Goal: Transaction & Acquisition: Purchase product/service

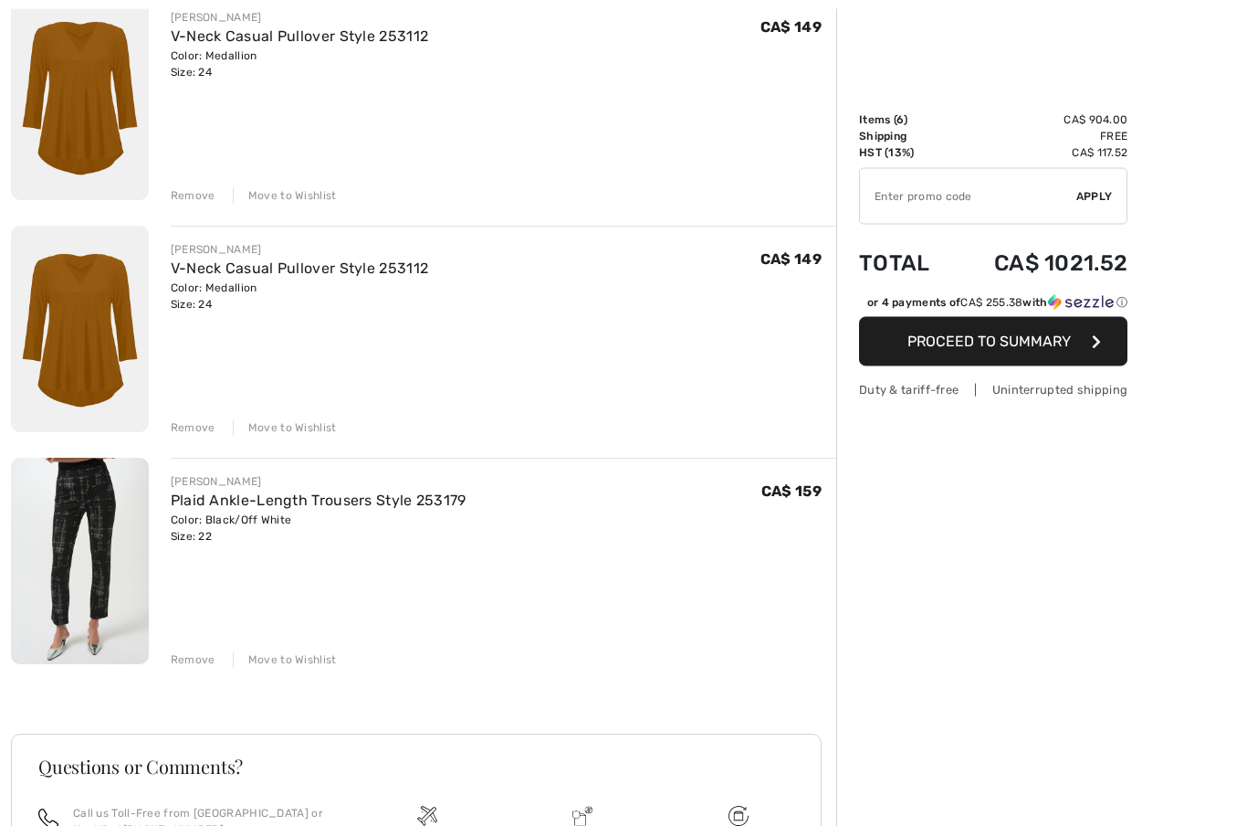
scroll to position [945, 0]
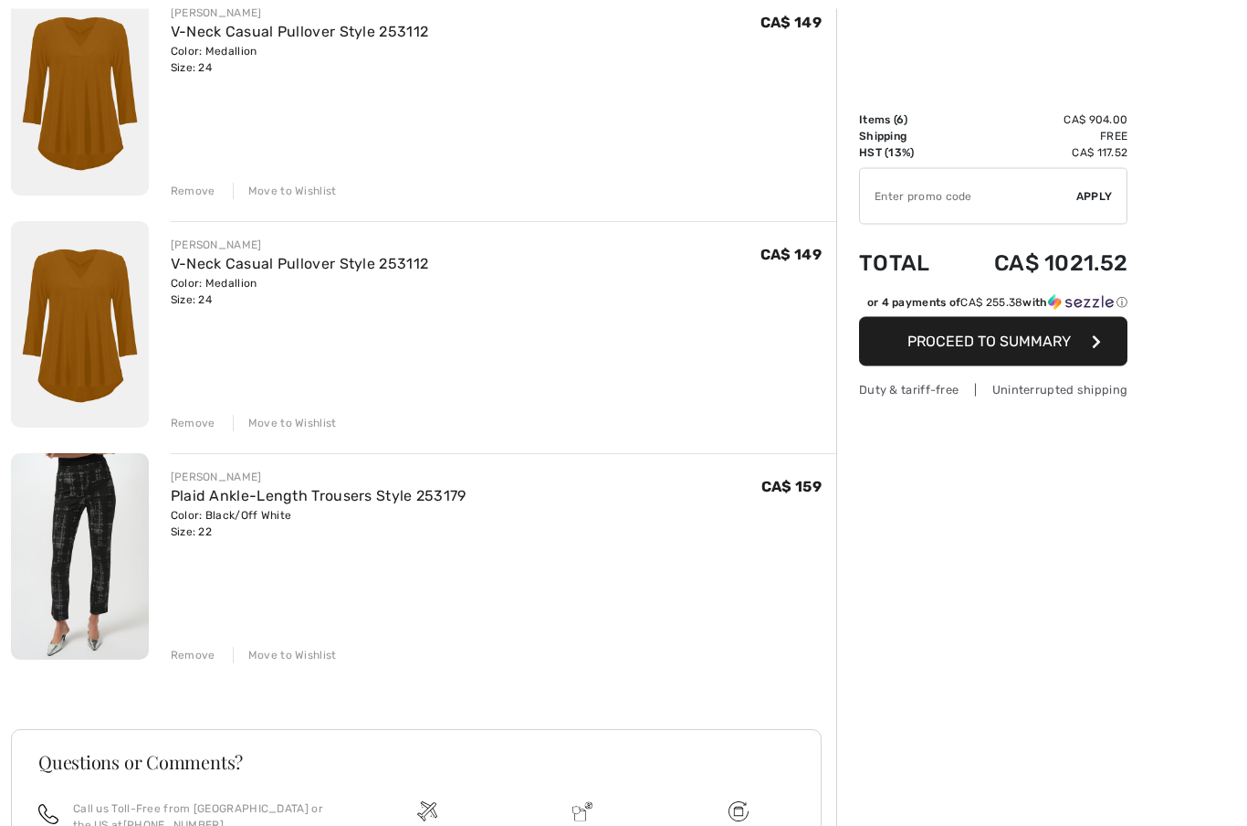
click at [192, 419] on div "Remove" at bounding box center [193, 423] width 45 height 16
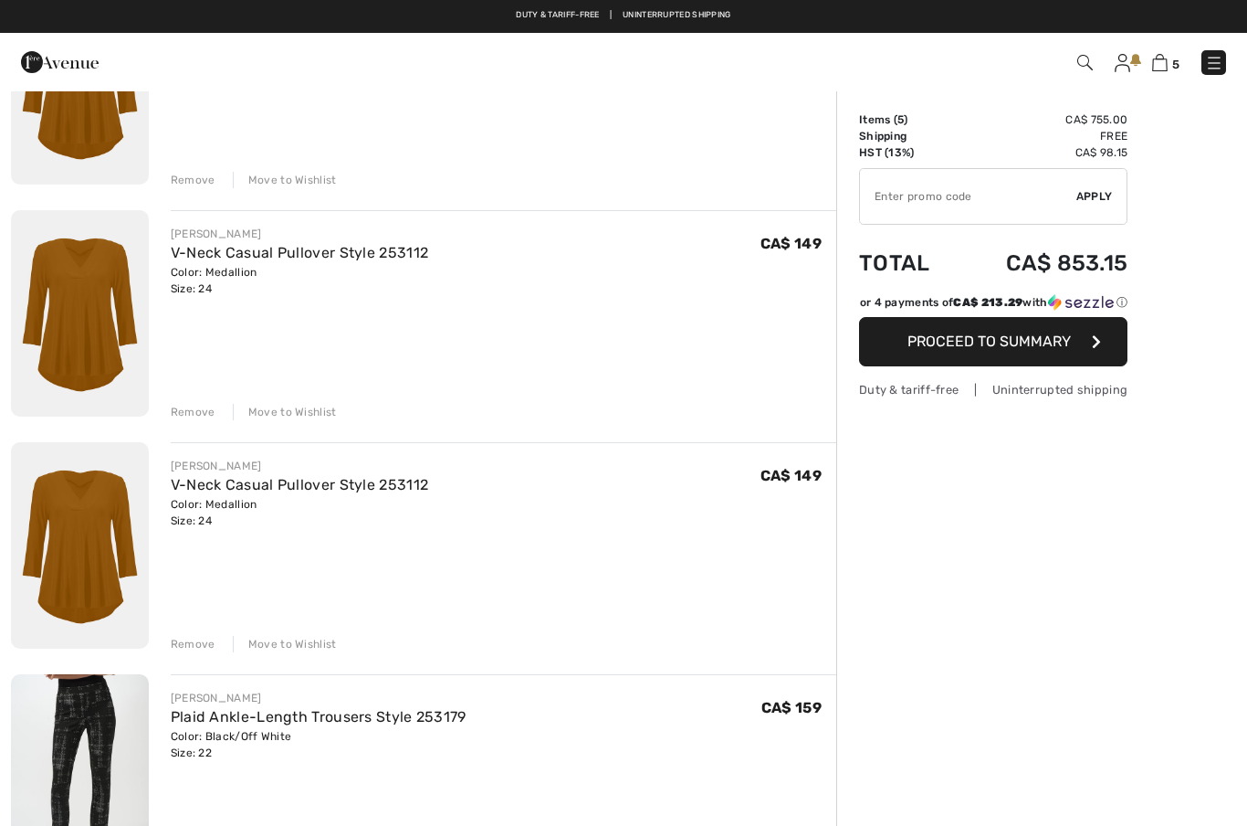
scroll to position [496, 0]
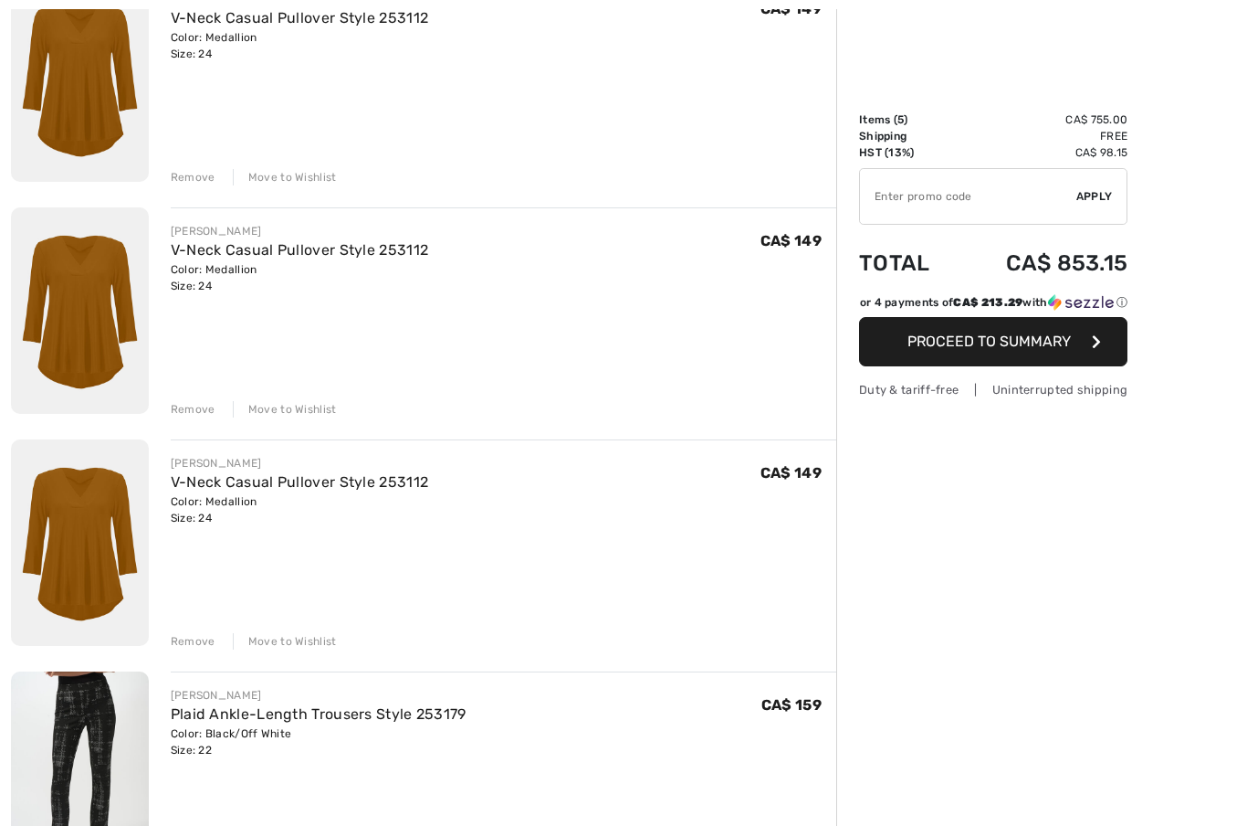
click at [198, 641] on div "Remove" at bounding box center [193, 641] width 45 height 16
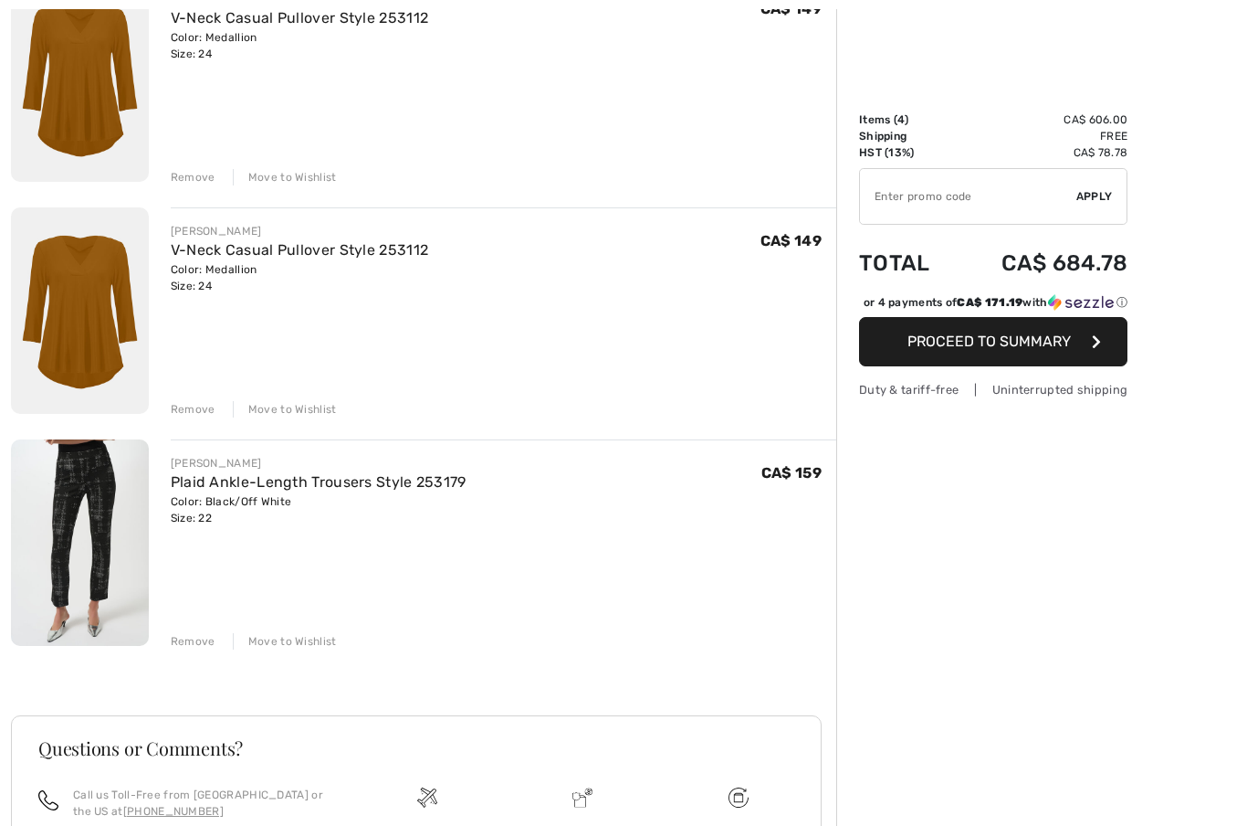
click at [190, 407] on div "Remove" at bounding box center [193, 409] width 45 height 16
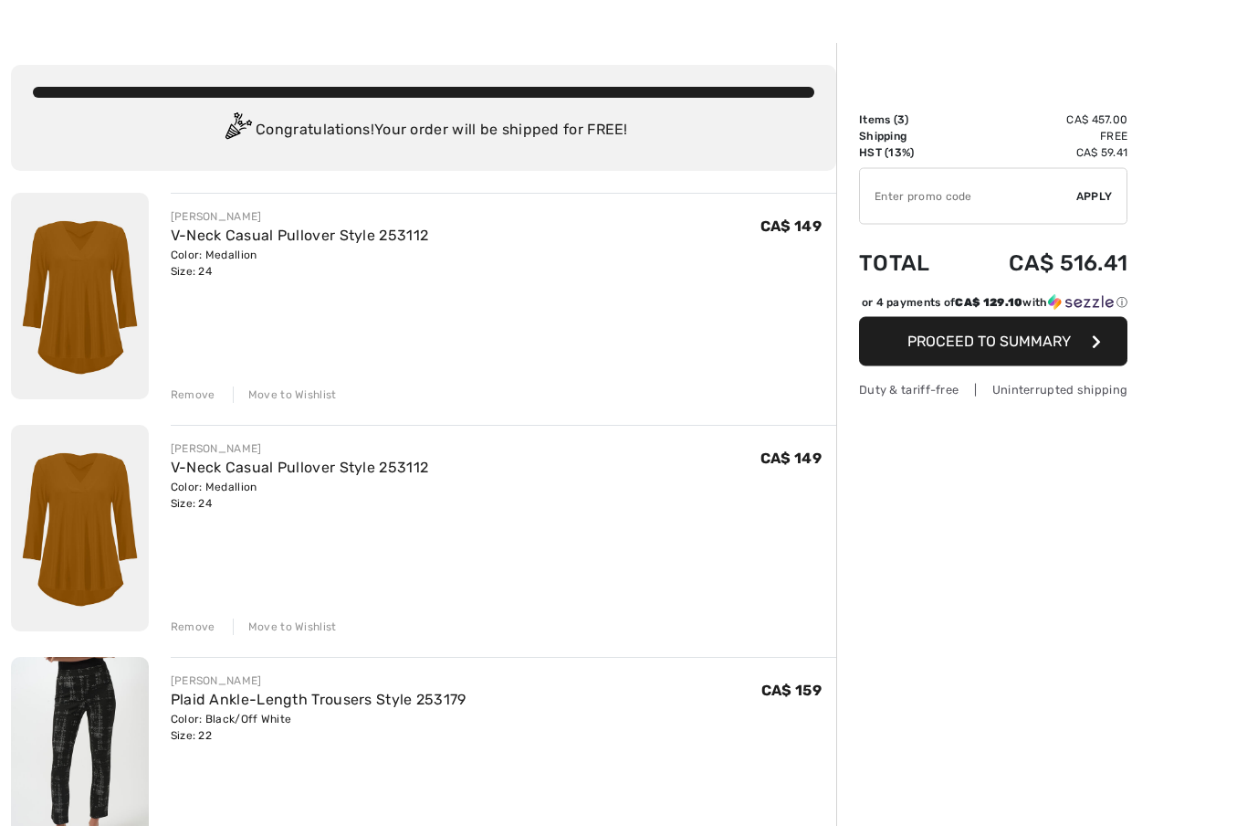
scroll to position [44, 0]
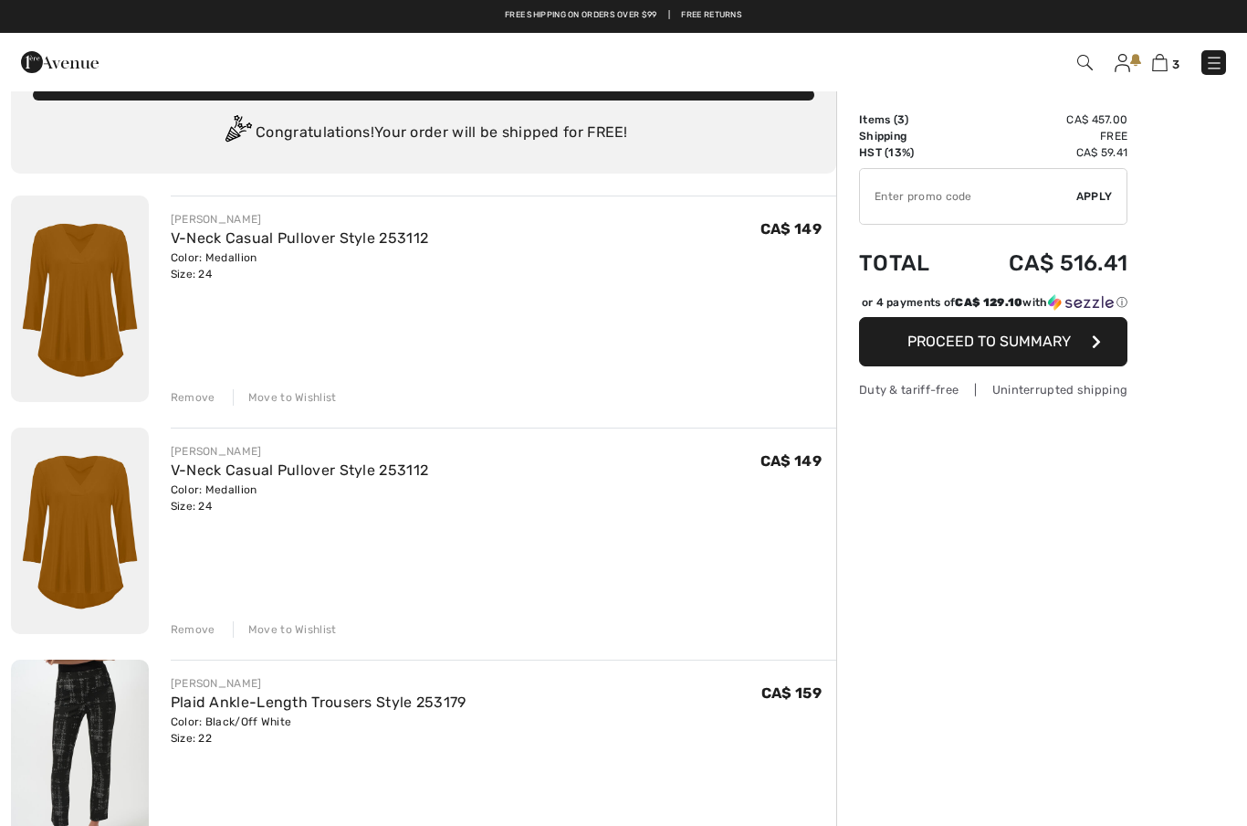
click at [187, 631] on div "Remove" at bounding box center [193, 629] width 45 height 16
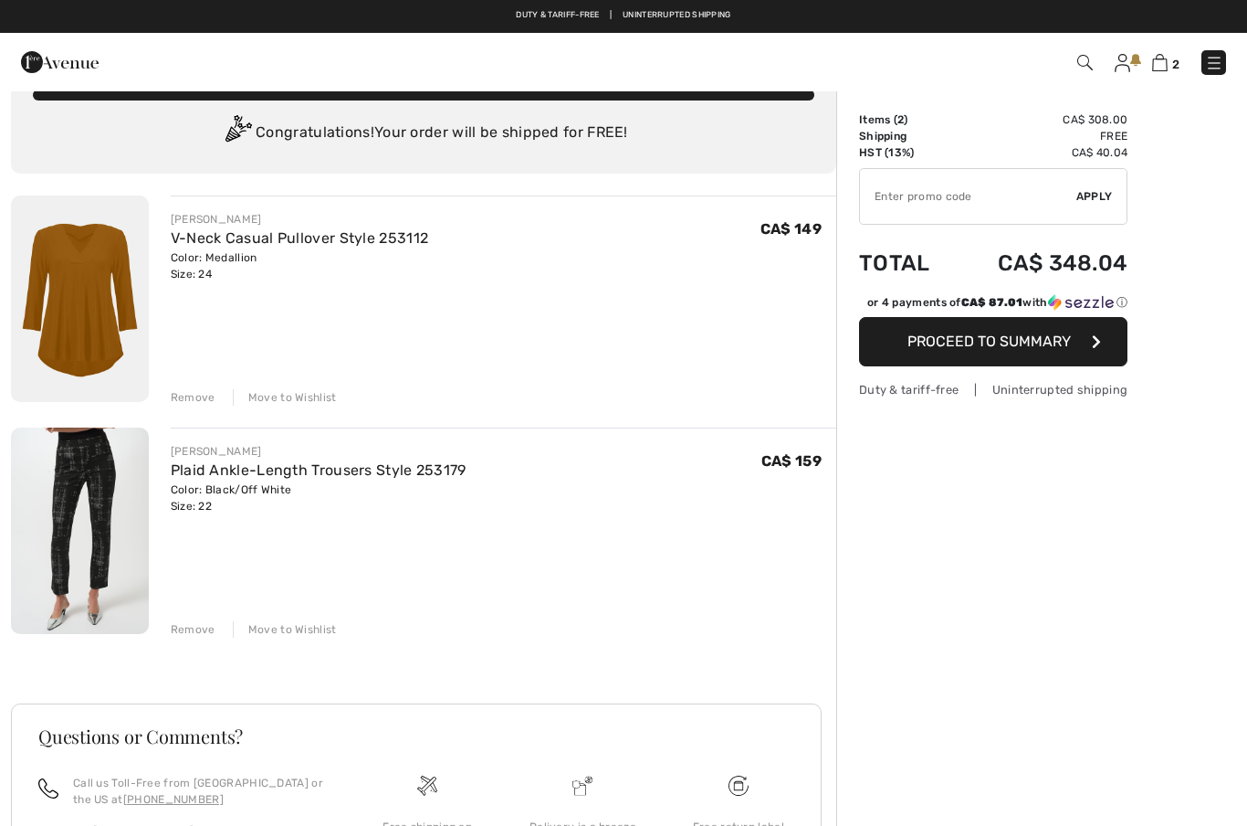
click at [251, 477] on link "Plaid Ankle-Length Trousers Style 253179" at bounding box center [319, 469] width 296 height 17
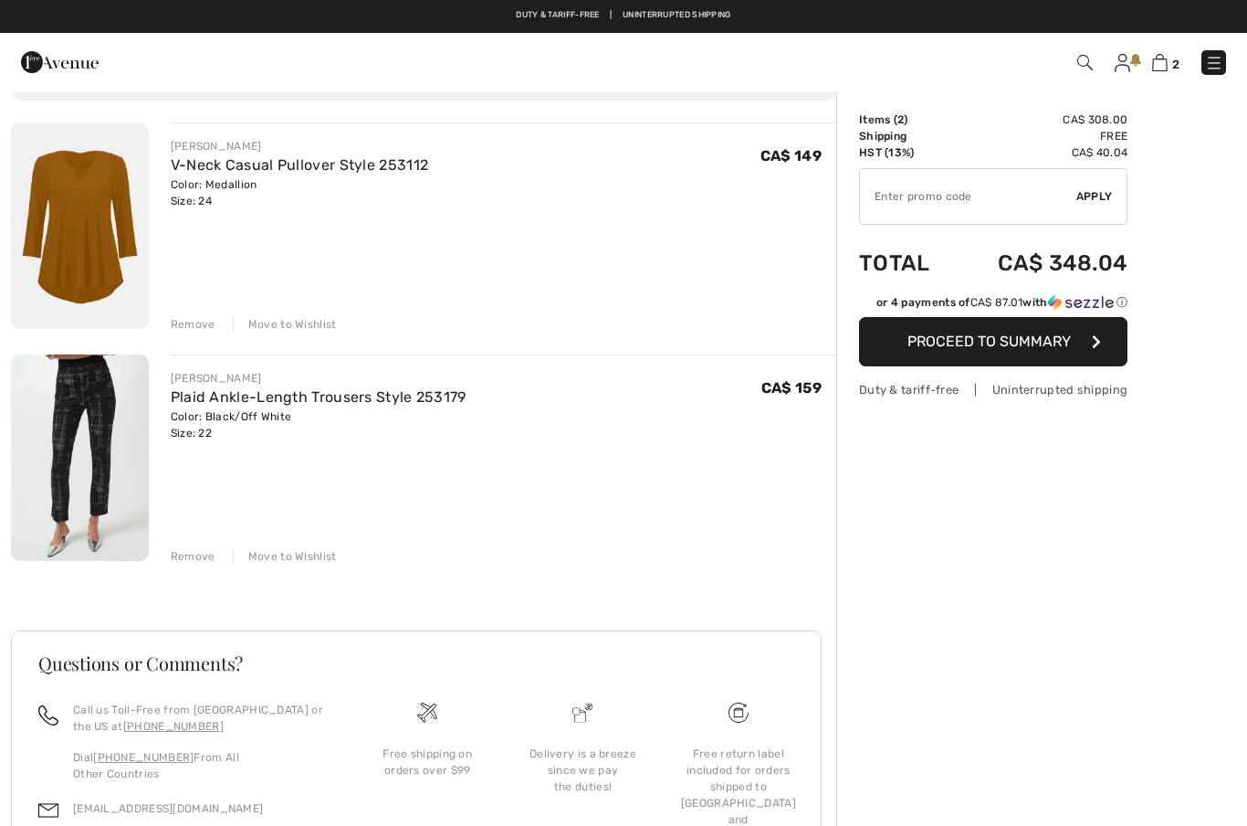
click at [93, 226] on img at bounding box center [80, 225] width 138 height 206
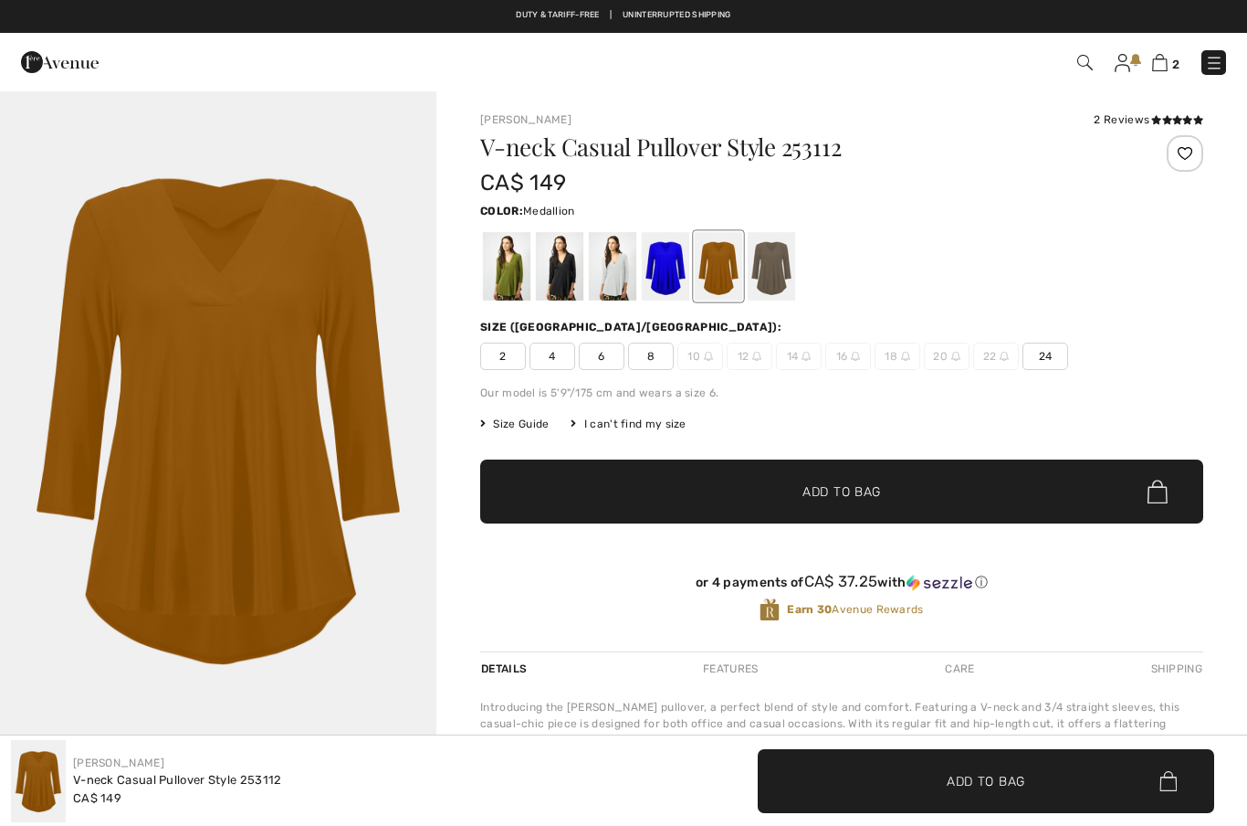
checkbox input "true"
click at [776, 283] on div at bounding box center [771, 266] width 47 height 68
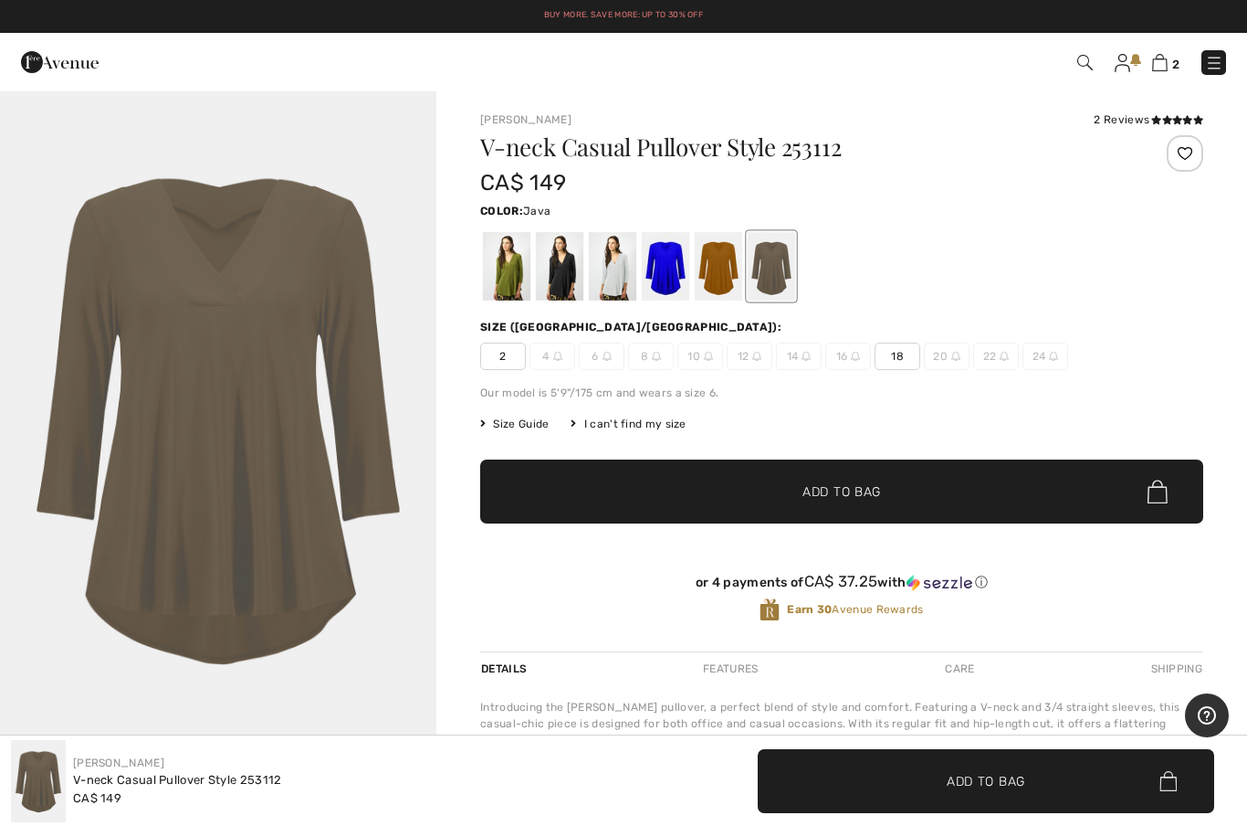
click at [668, 275] on div at bounding box center [665, 266] width 47 height 68
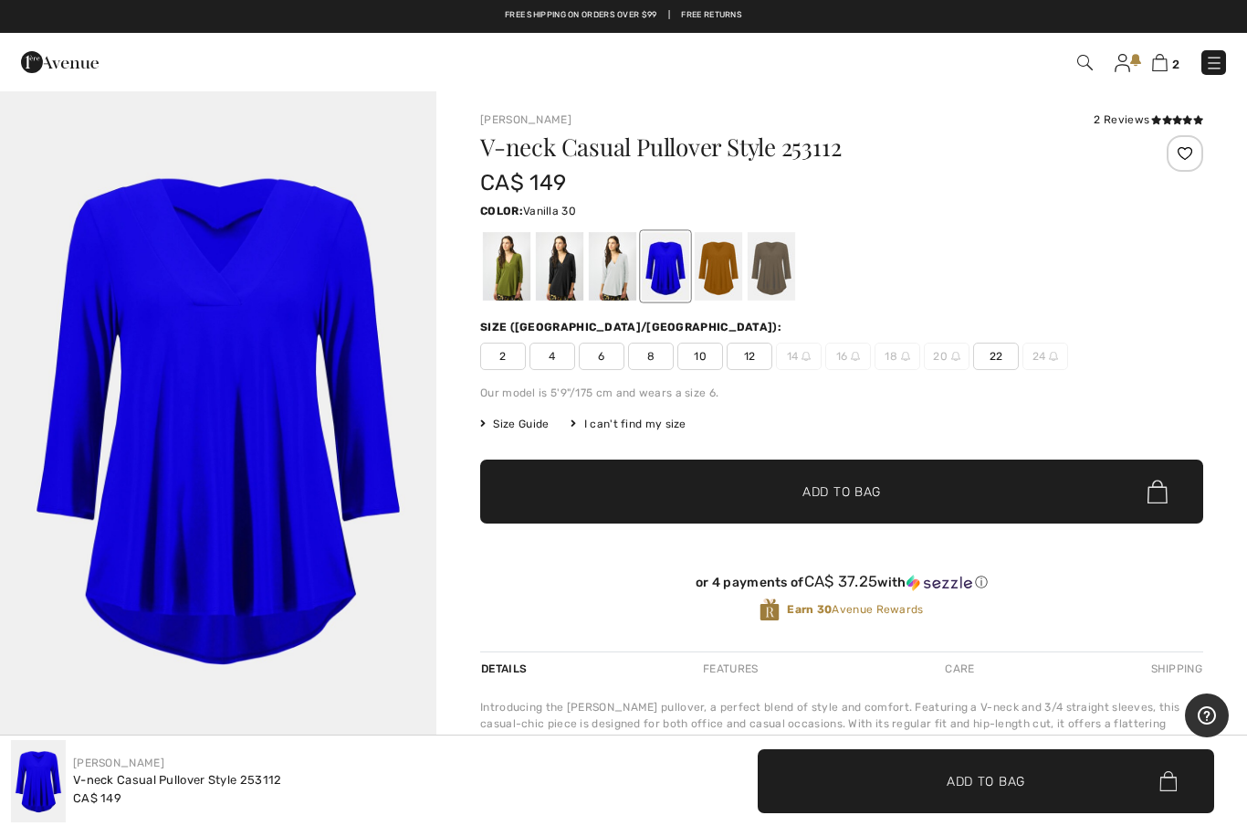
click at [618, 278] on div at bounding box center [612, 266] width 47 height 68
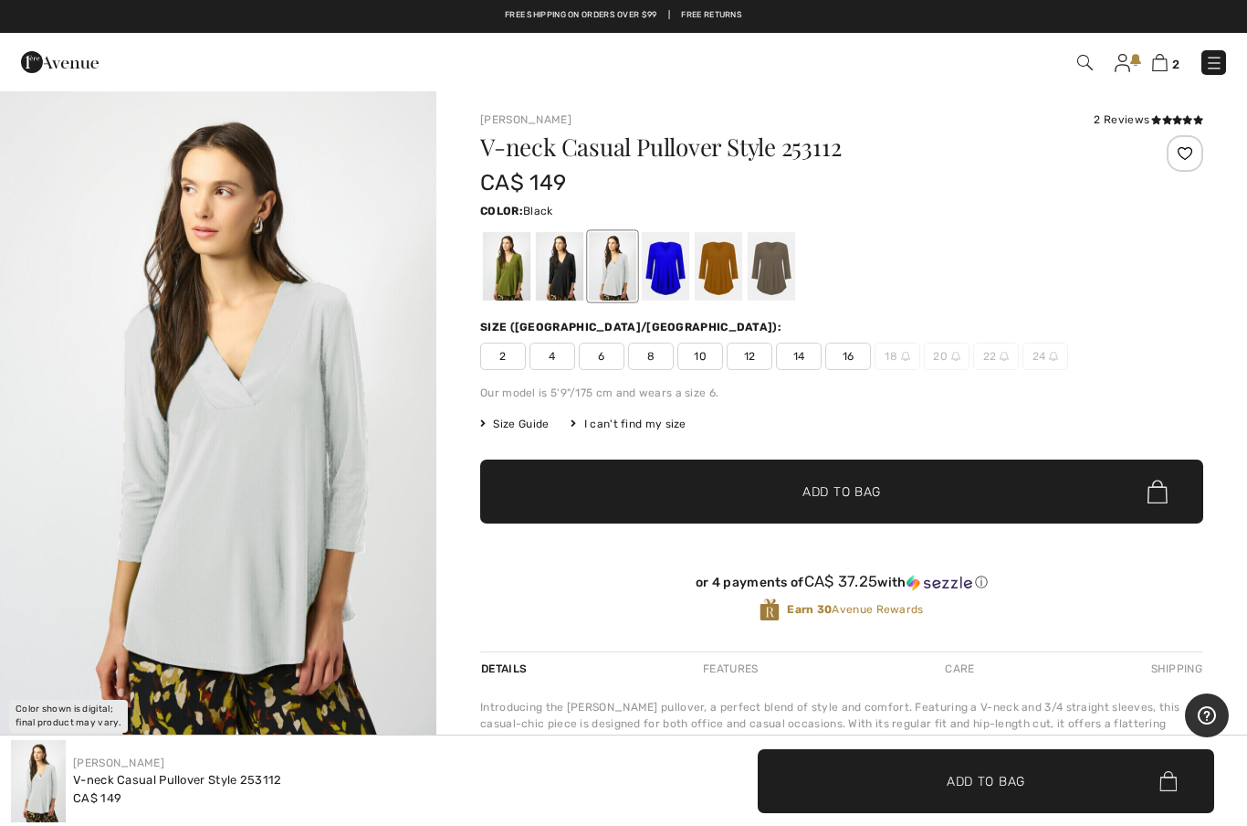
click at [563, 275] on div at bounding box center [559, 266] width 47 height 68
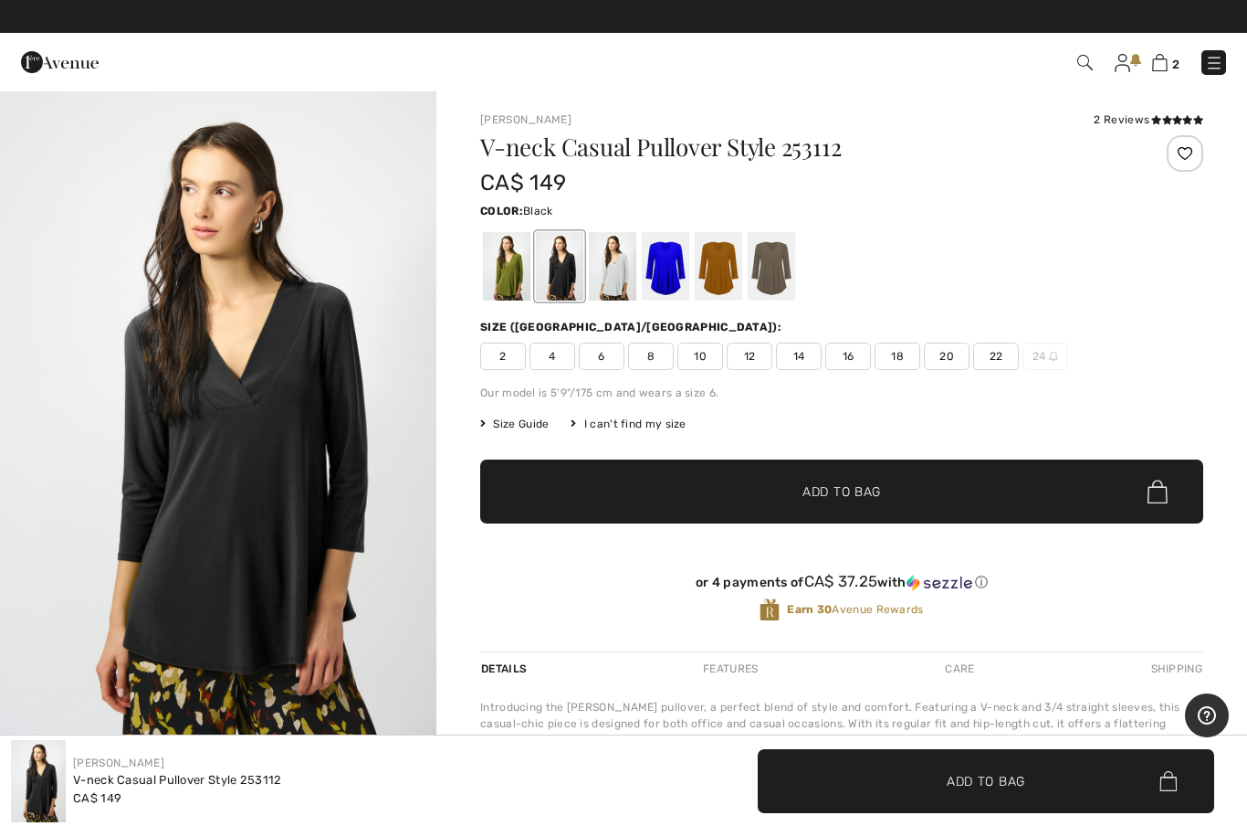
click at [510, 279] on div at bounding box center [506, 266] width 47 height 68
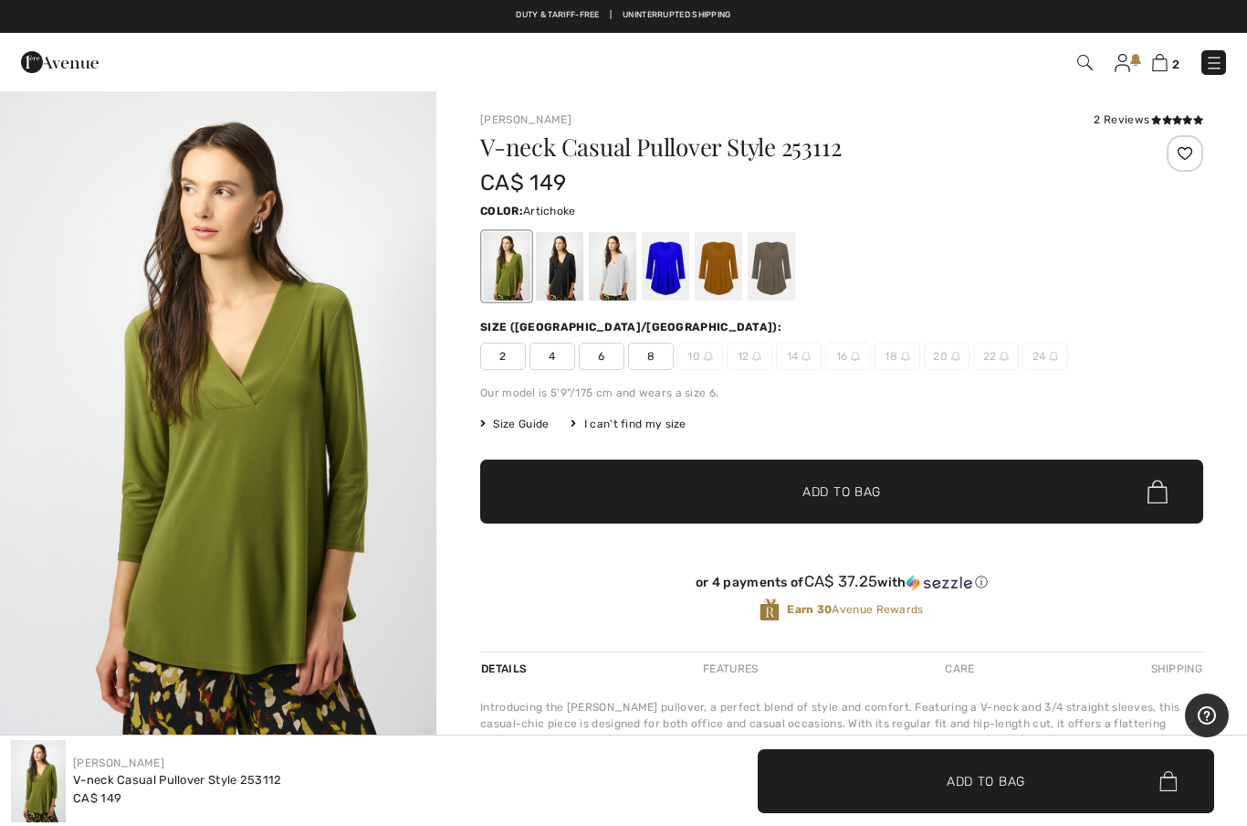
click at [720, 286] on div at bounding box center [718, 266] width 47 height 68
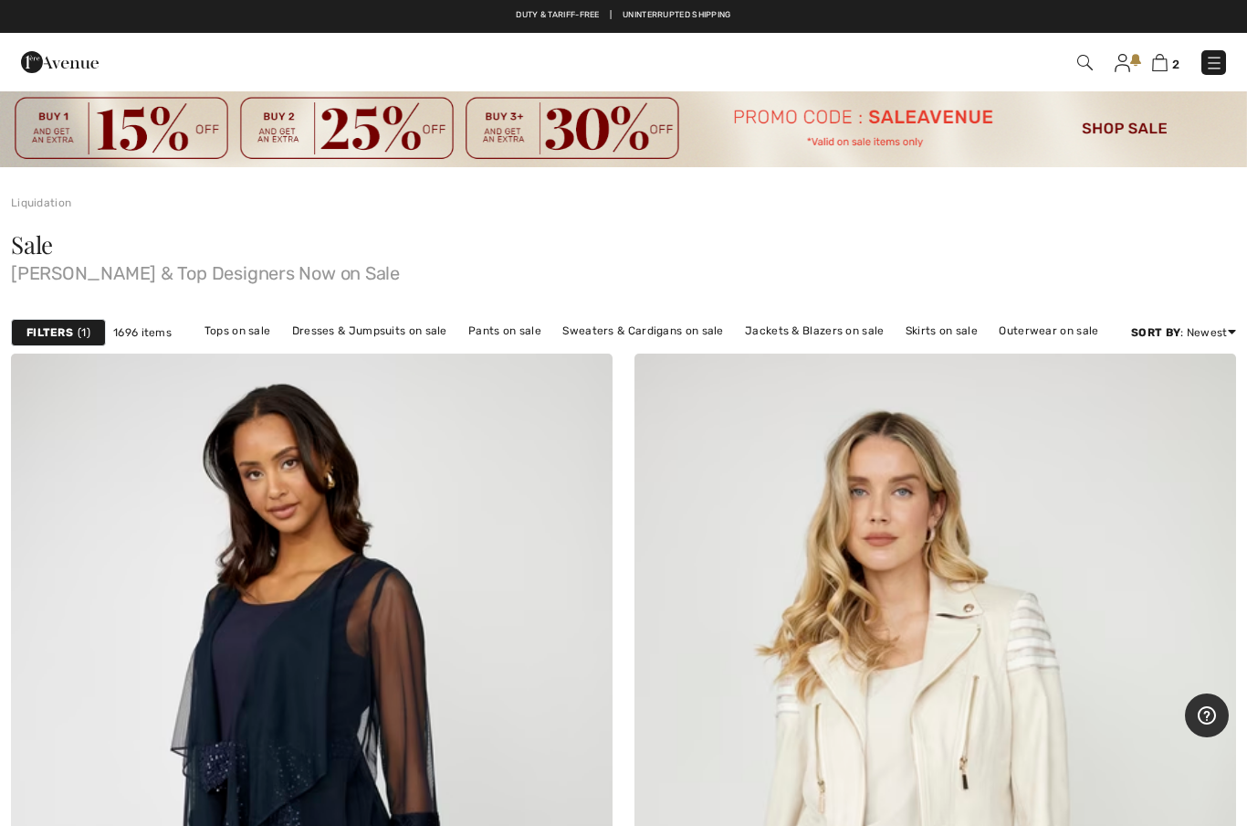
click at [1080, 67] on img at bounding box center [1086, 63] width 16 height 16
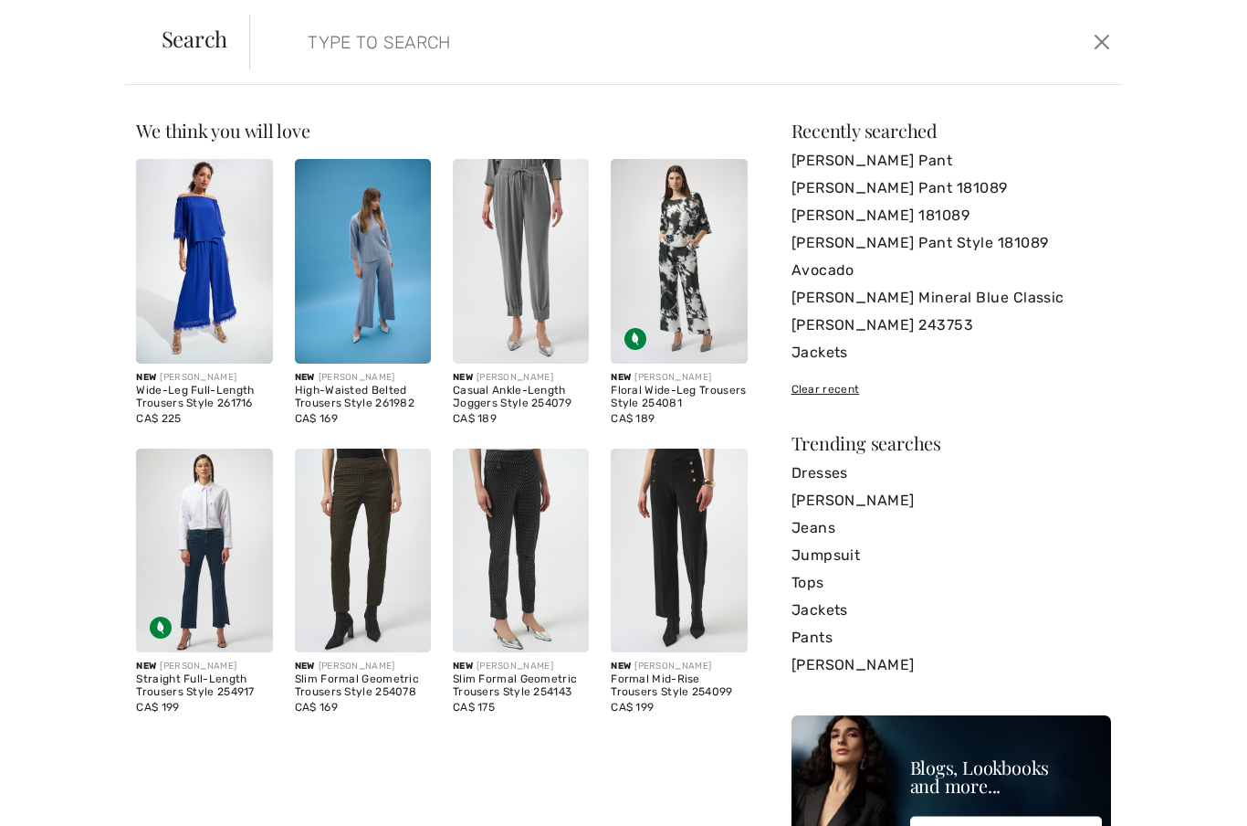
click at [315, 52] on input "search" at bounding box center [591, 42] width 595 height 55
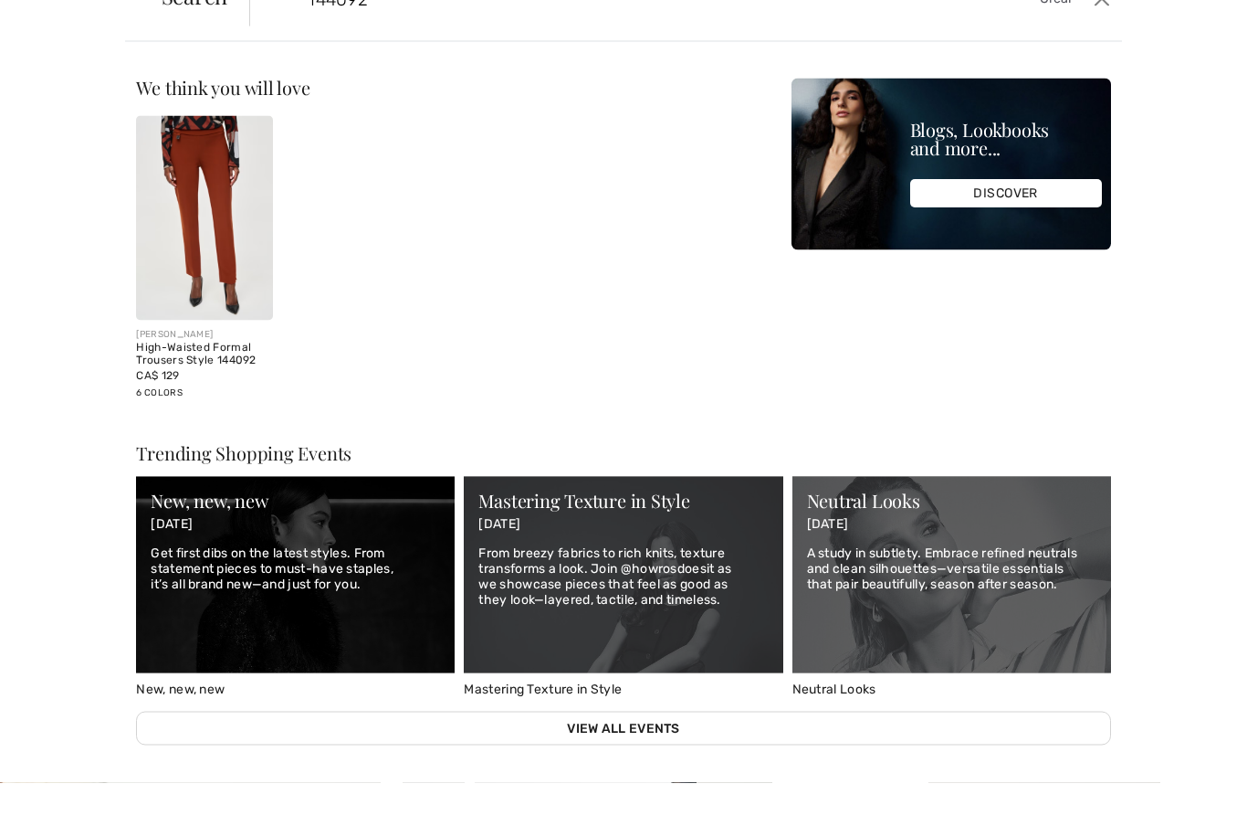
type input "144092"
click at [198, 256] on img at bounding box center [204, 261] width 136 height 205
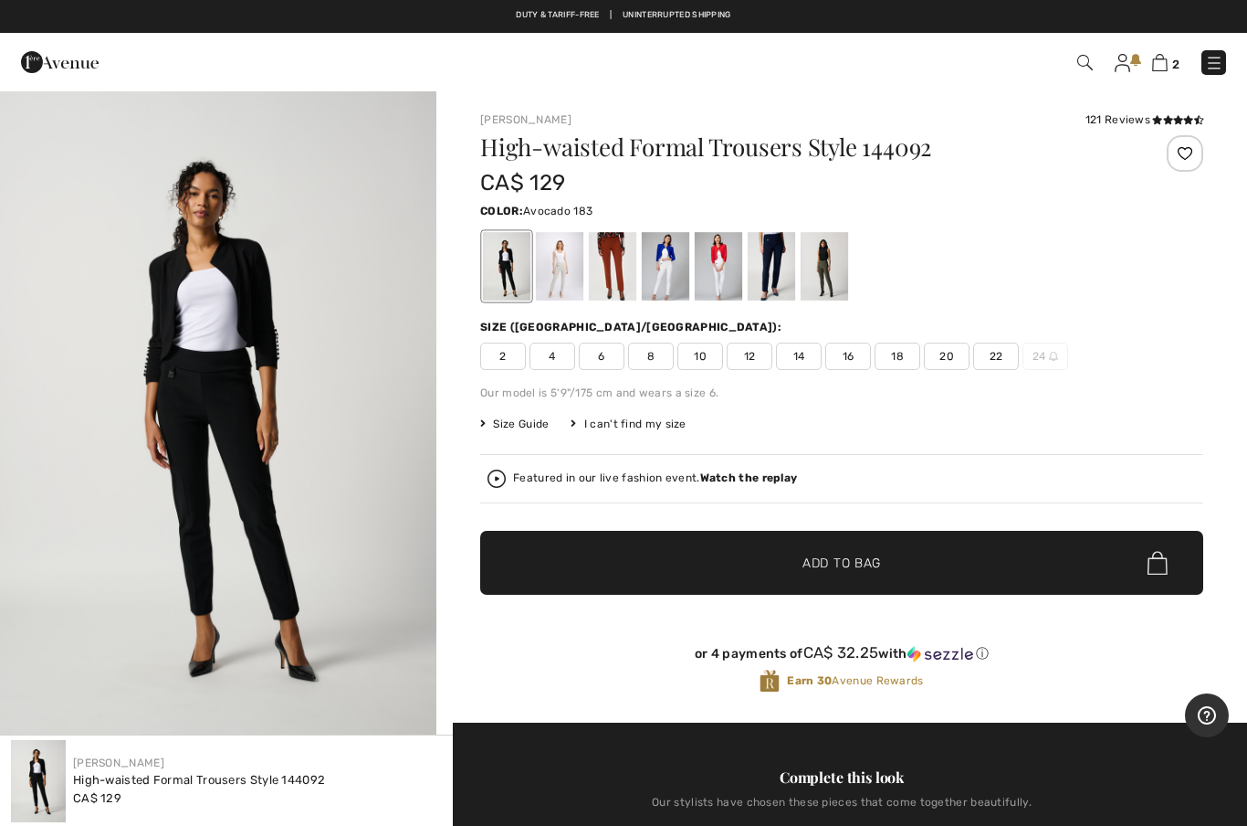
click at [833, 279] on div at bounding box center [824, 266] width 47 height 68
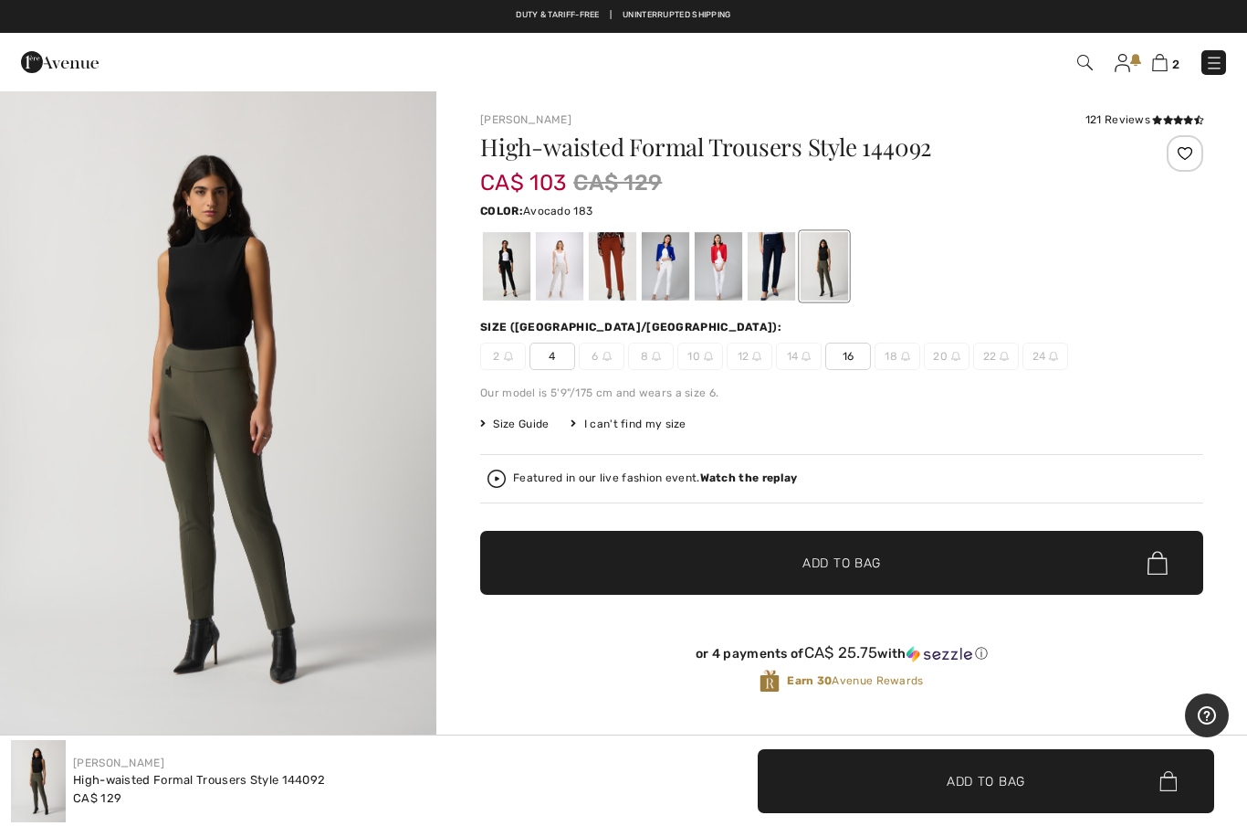
click at [773, 282] on div at bounding box center [771, 266] width 47 height 68
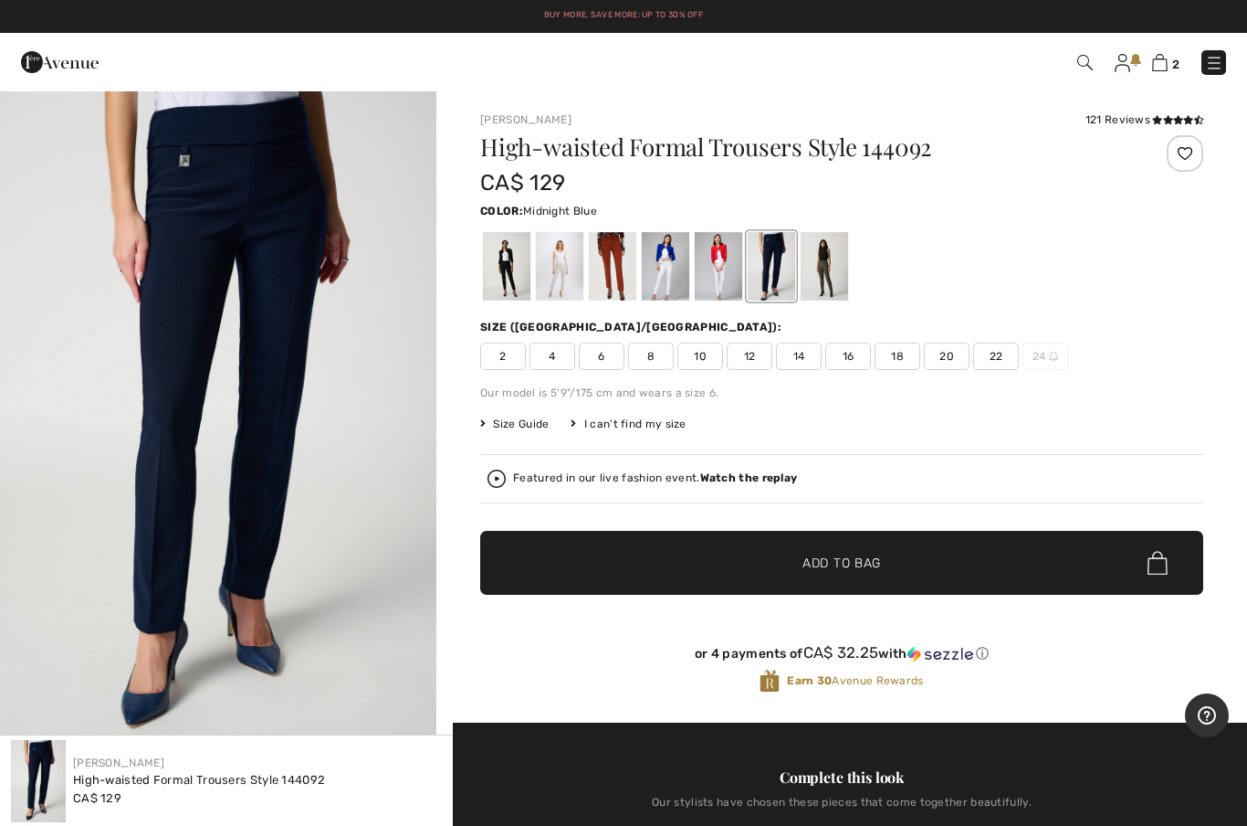
click at [724, 290] on div at bounding box center [718, 266] width 47 height 68
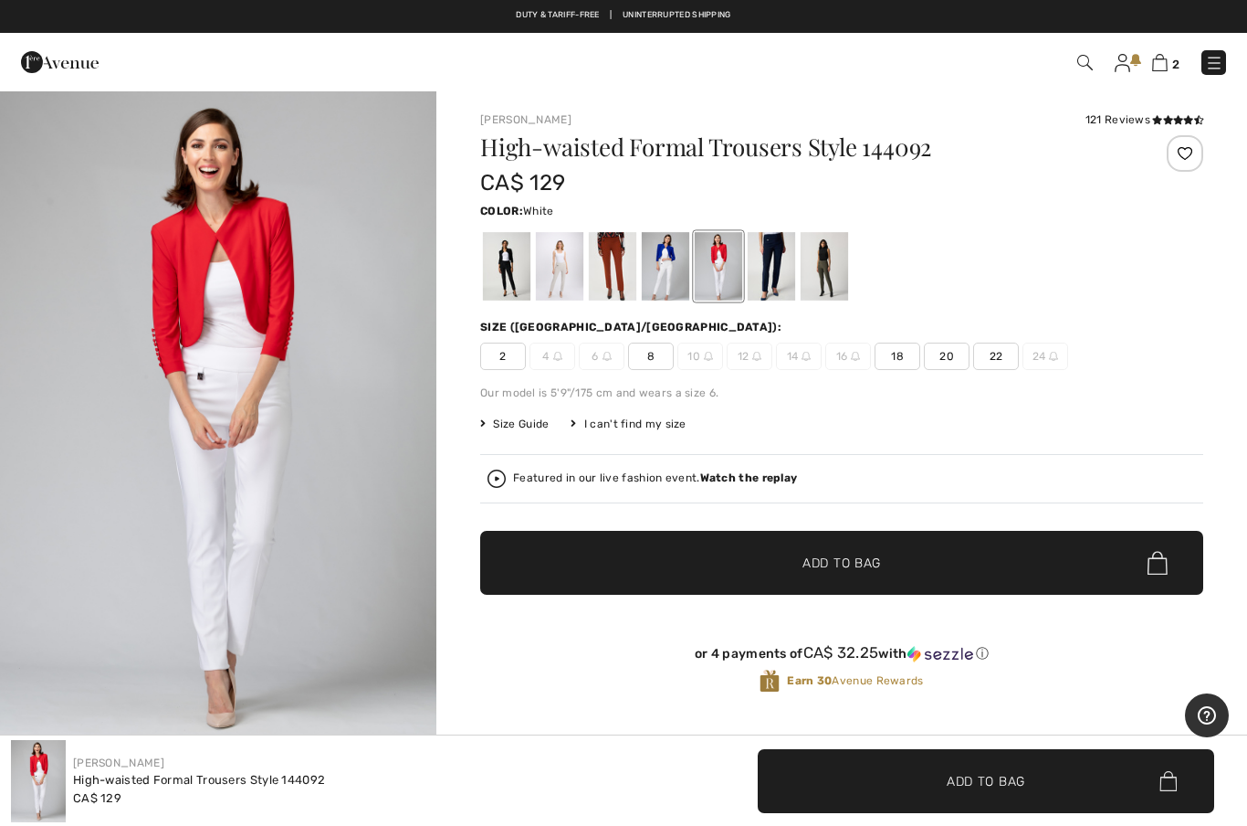
click at [991, 360] on span "22" at bounding box center [996, 355] width 46 height 27
click at [668, 281] on div at bounding box center [665, 266] width 47 height 68
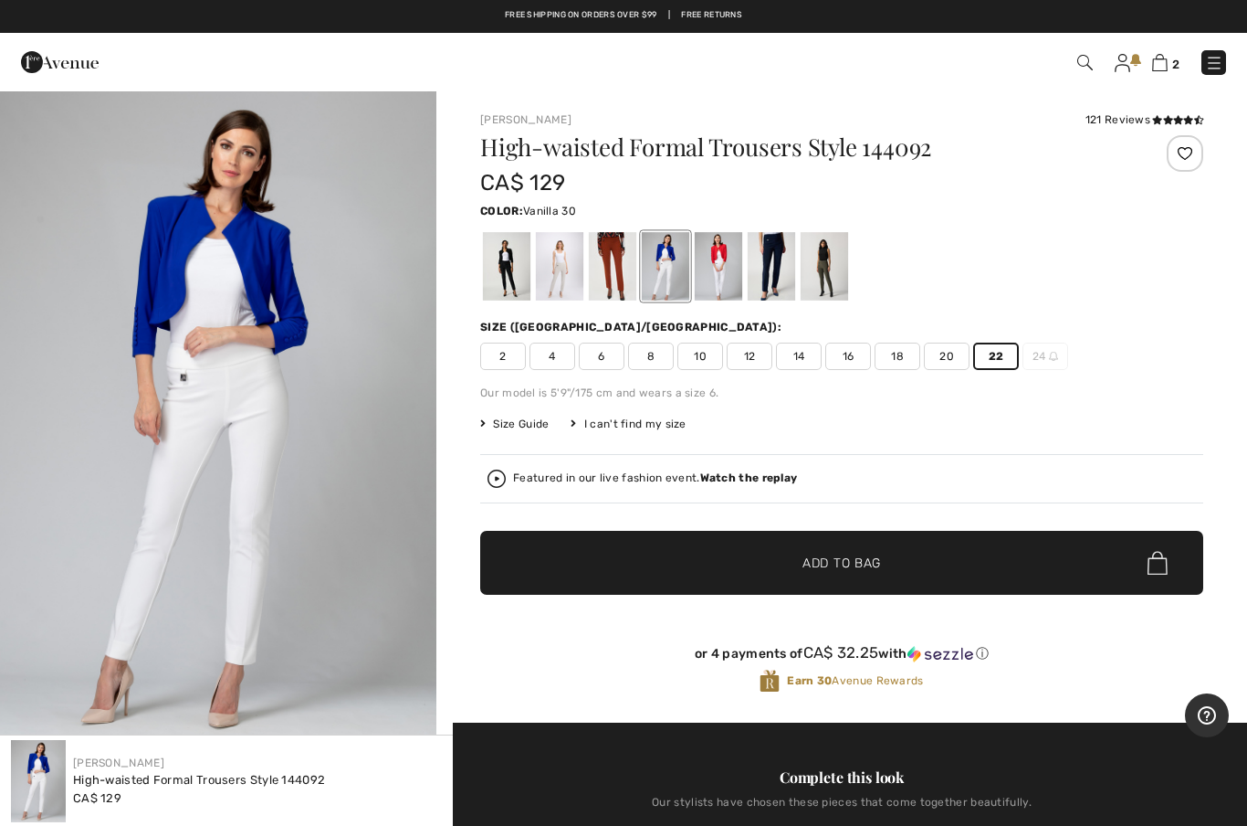
click at [608, 270] on div at bounding box center [612, 266] width 47 height 68
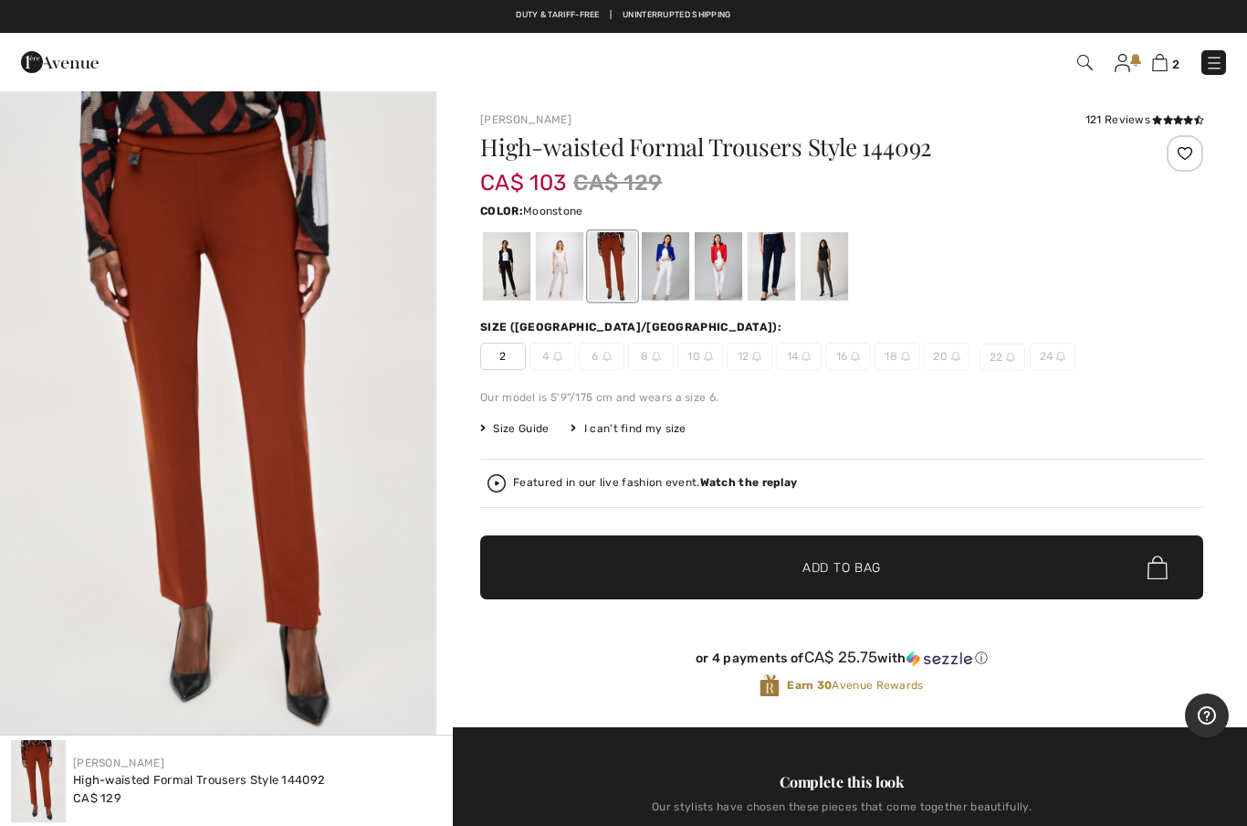
click at [567, 281] on div at bounding box center [559, 266] width 47 height 68
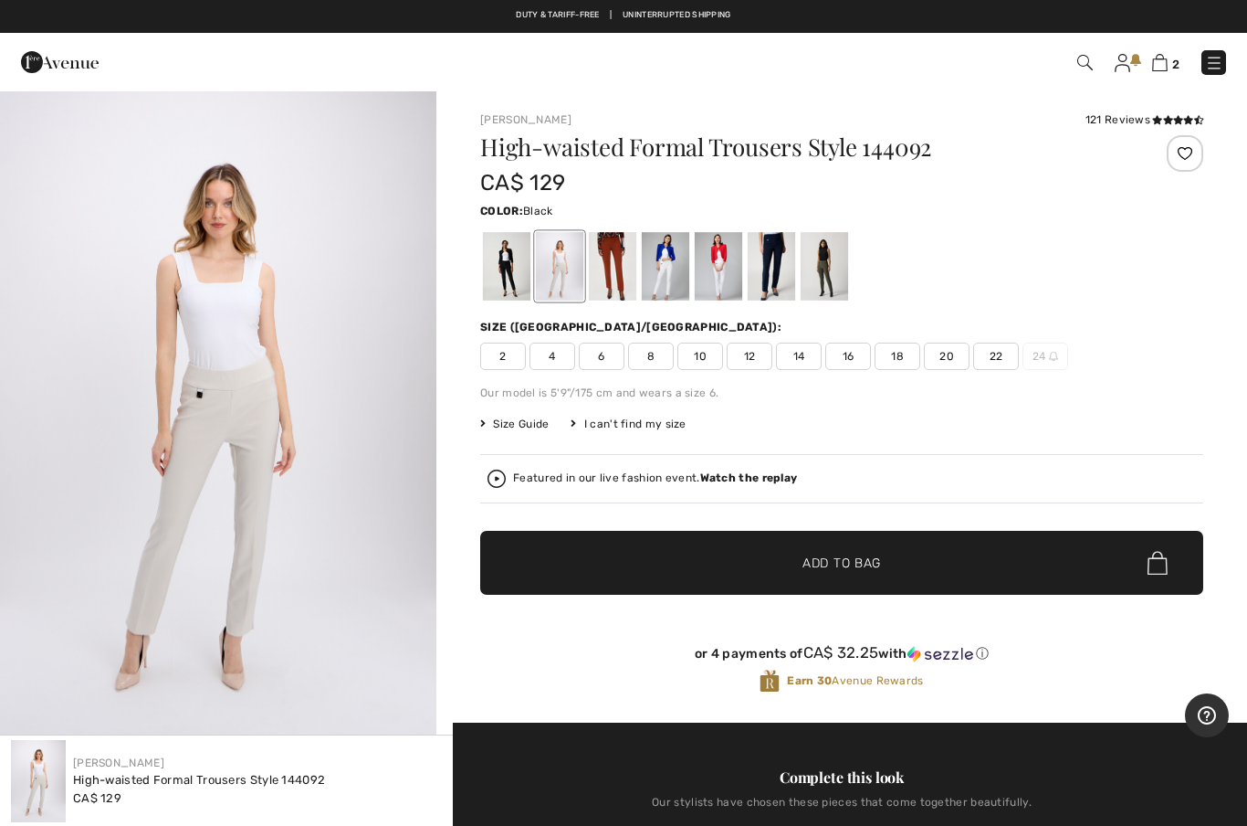
click at [510, 268] on div at bounding box center [506, 266] width 47 height 68
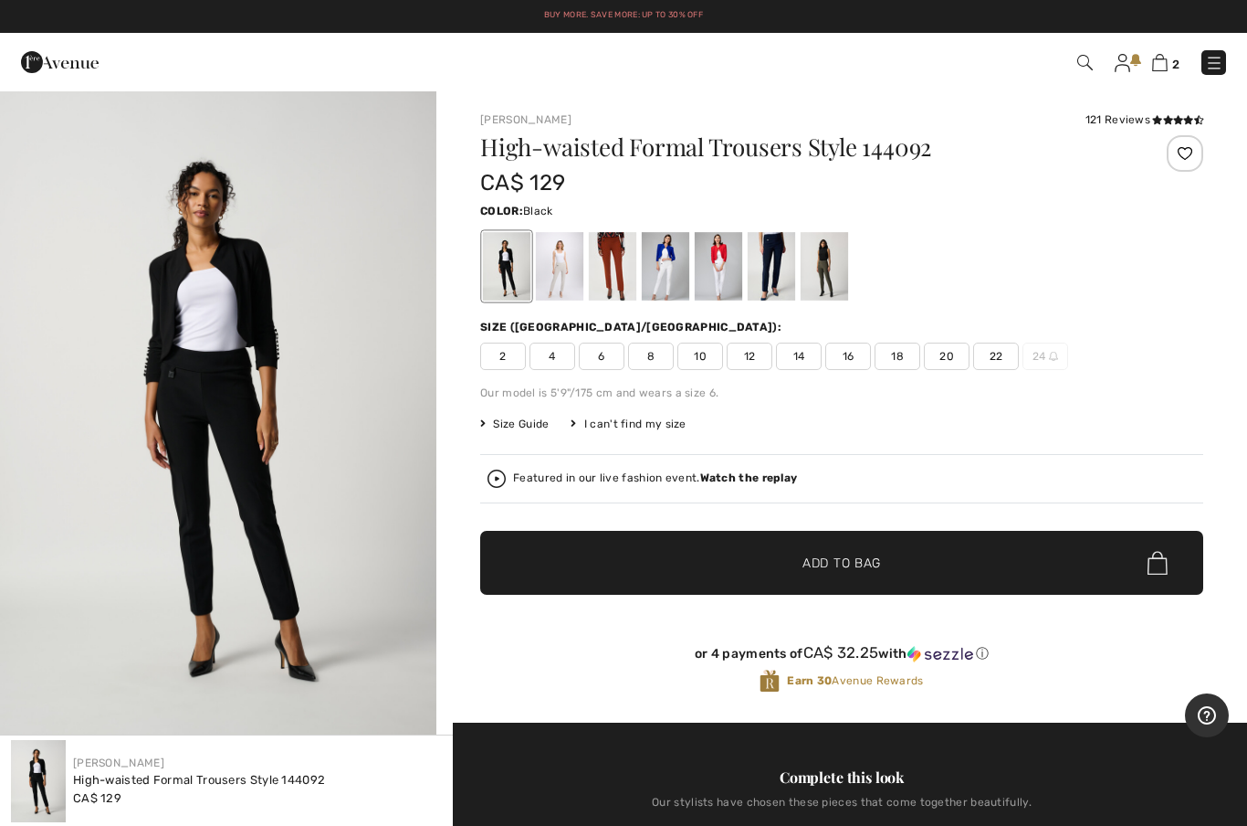
click at [1078, 68] on img at bounding box center [1086, 63] width 16 height 16
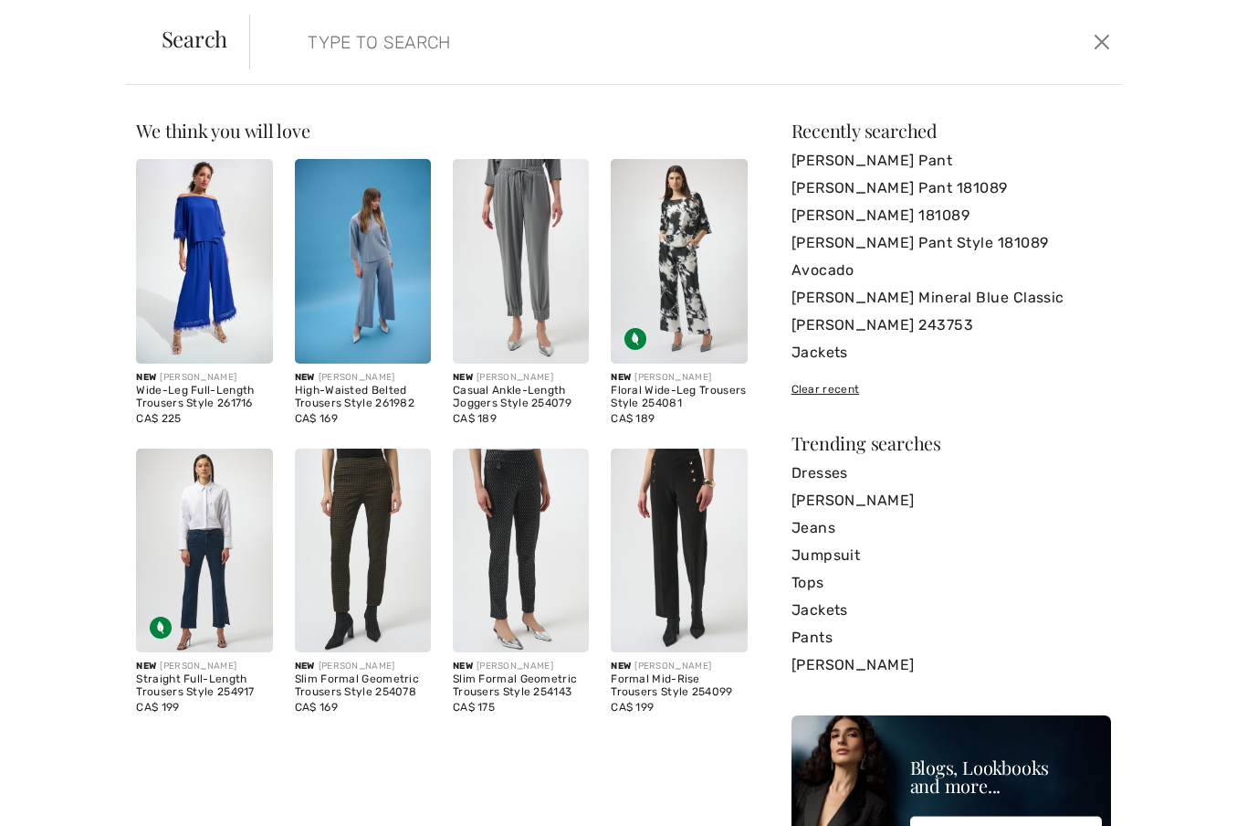
click at [328, 48] on input "search" at bounding box center [591, 42] width 595 height 55
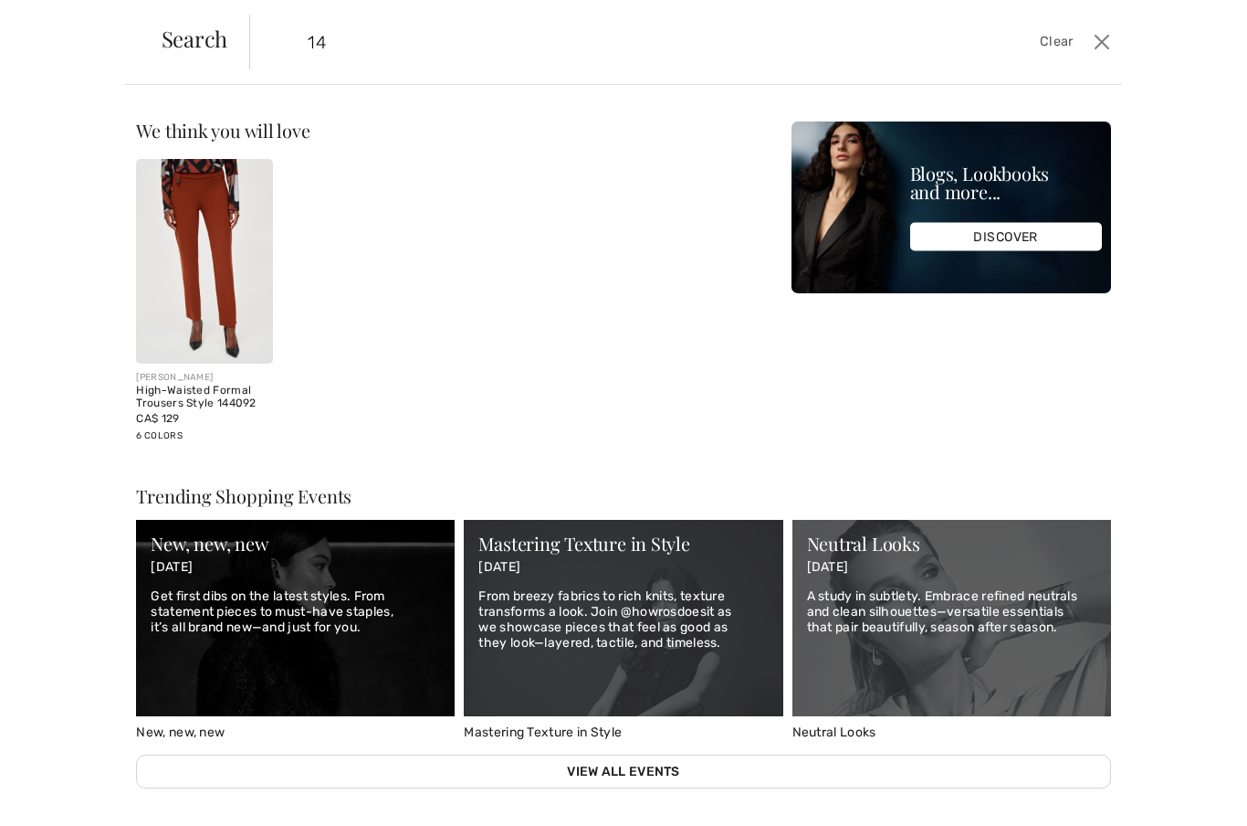
type input "1"
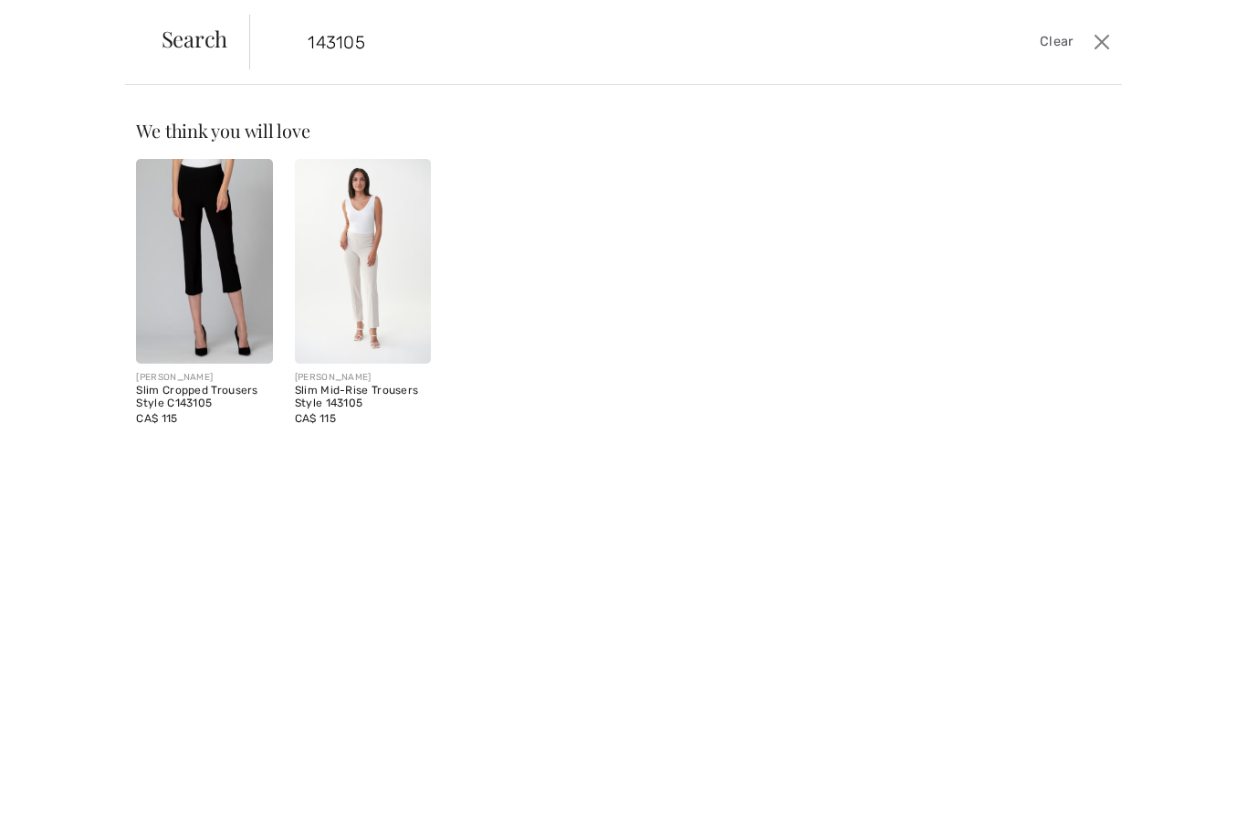
type input "143105"
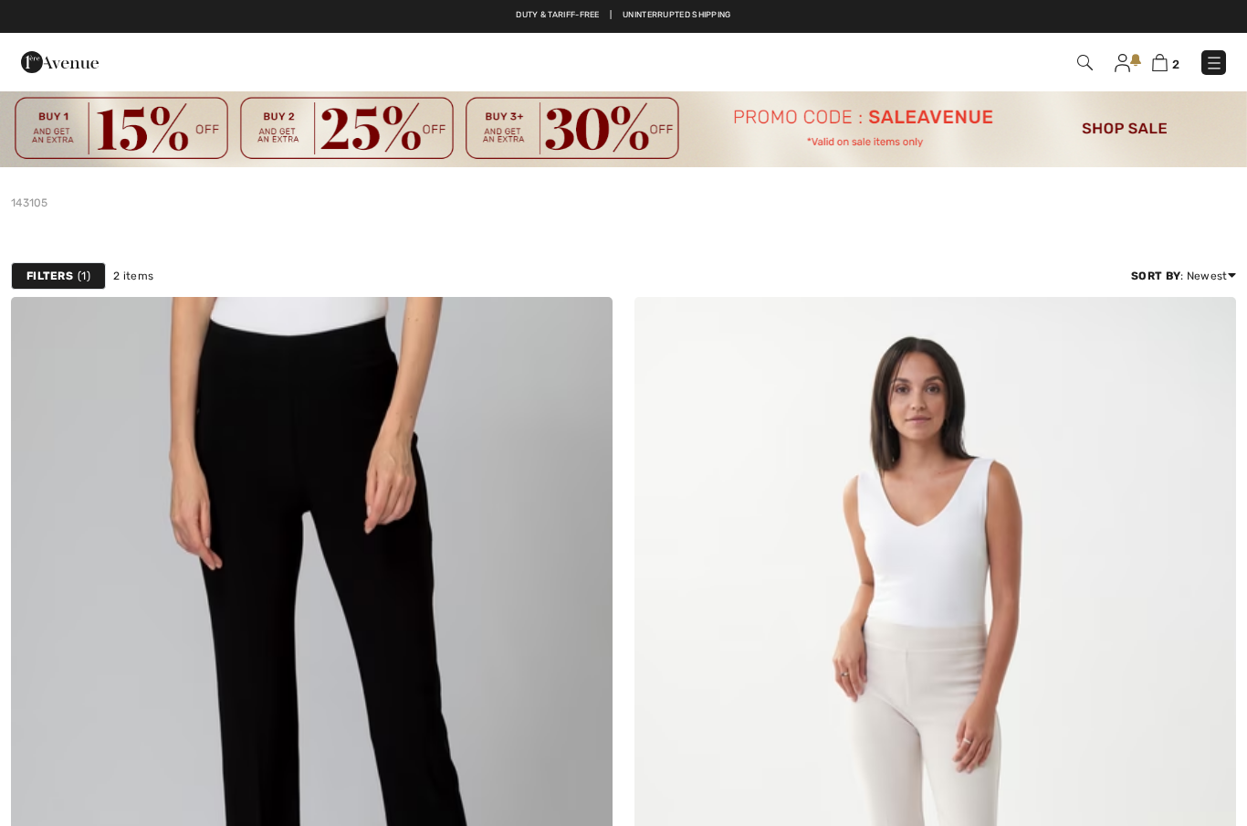
checkbox input "true"
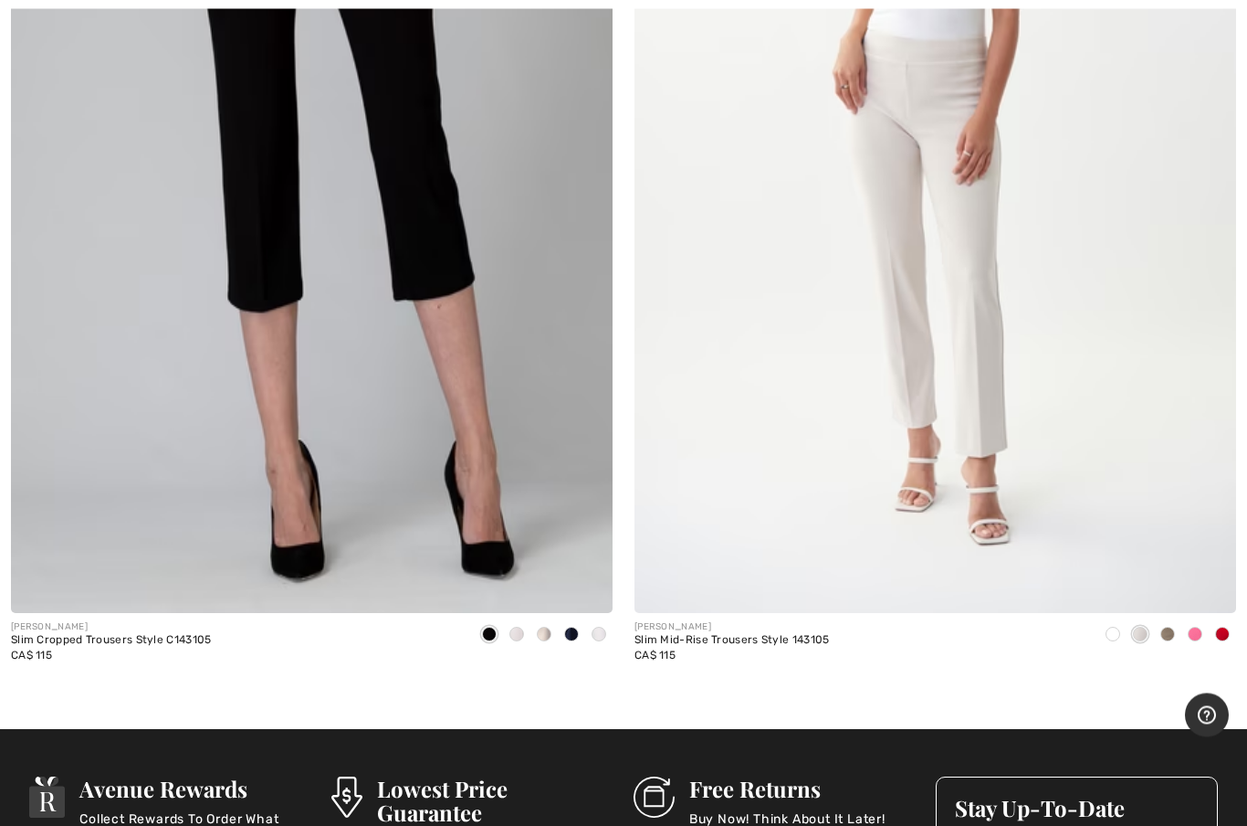
scroll to position [587, 0]
click at [436, 323] on img at bounding box center [312, 161] width 602 height 903
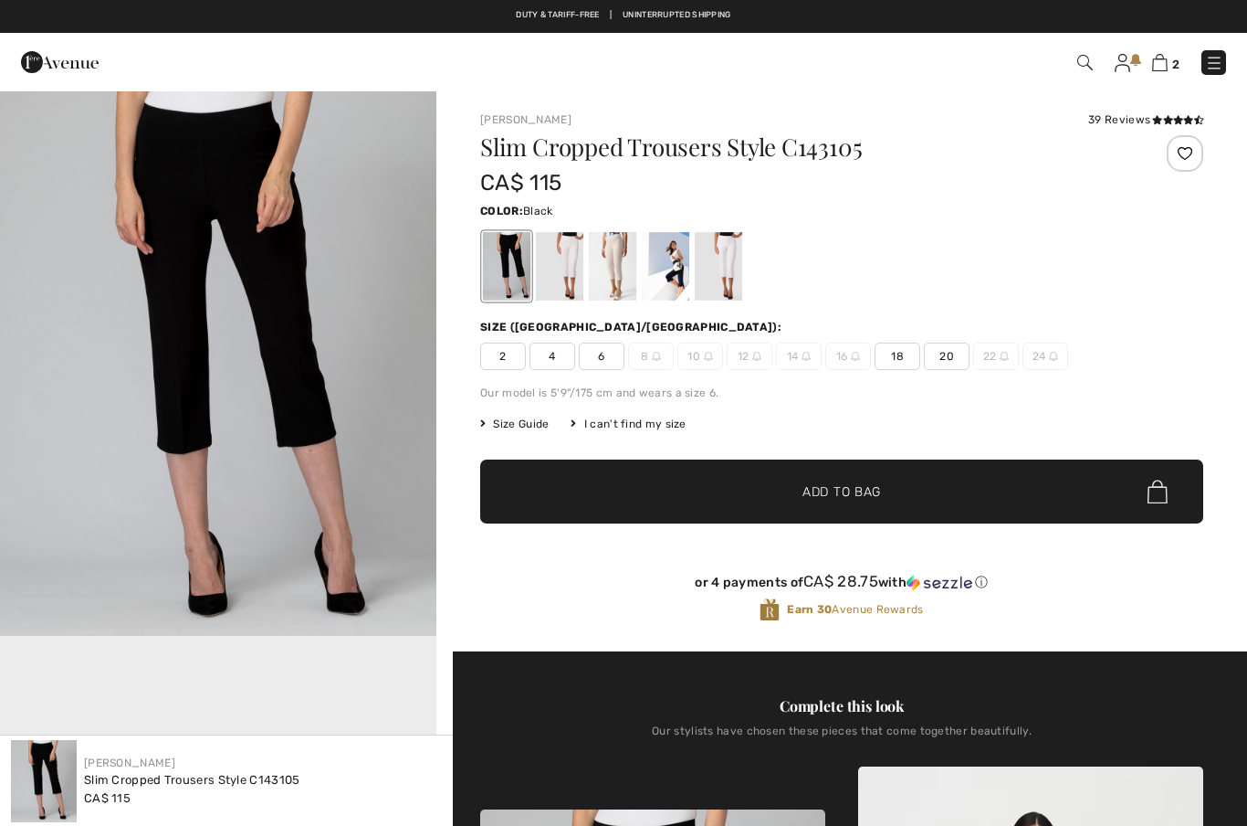
checkbox input "true"
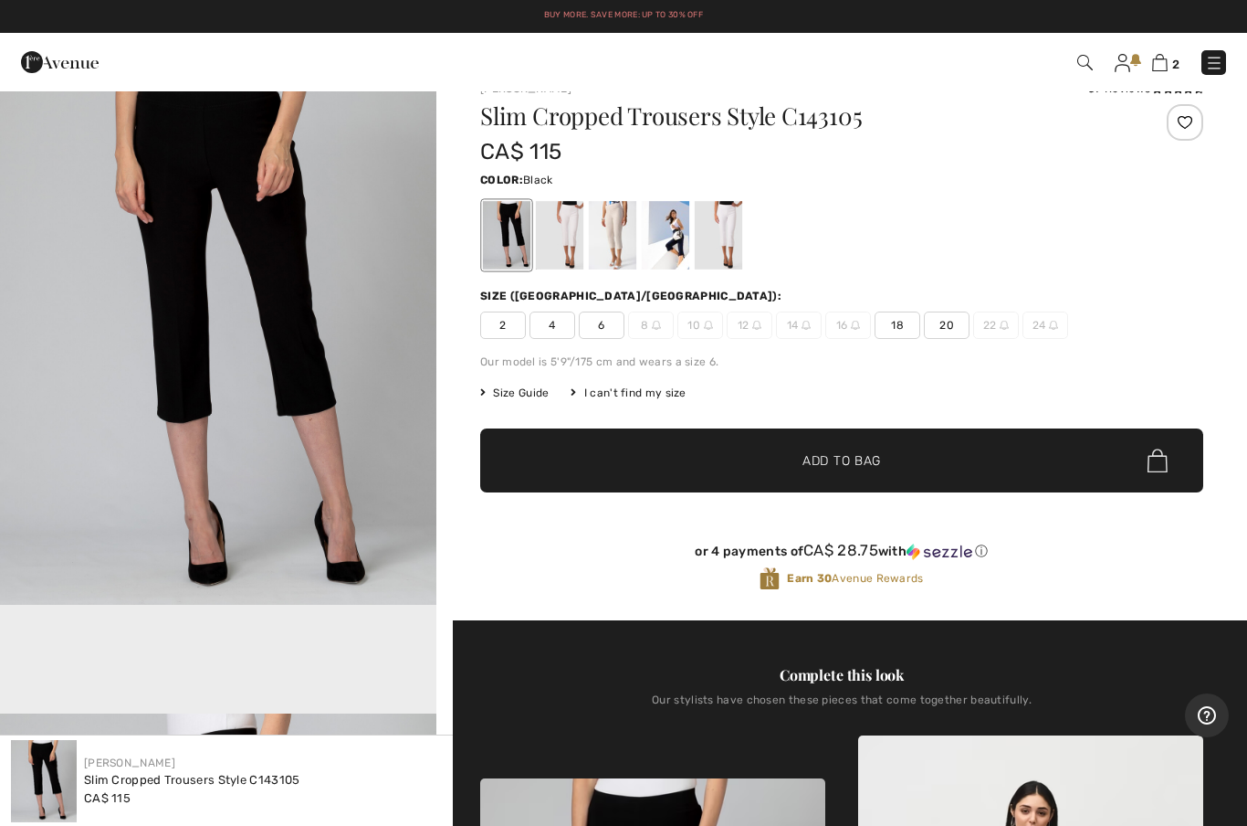
scroll to position [30, 0]
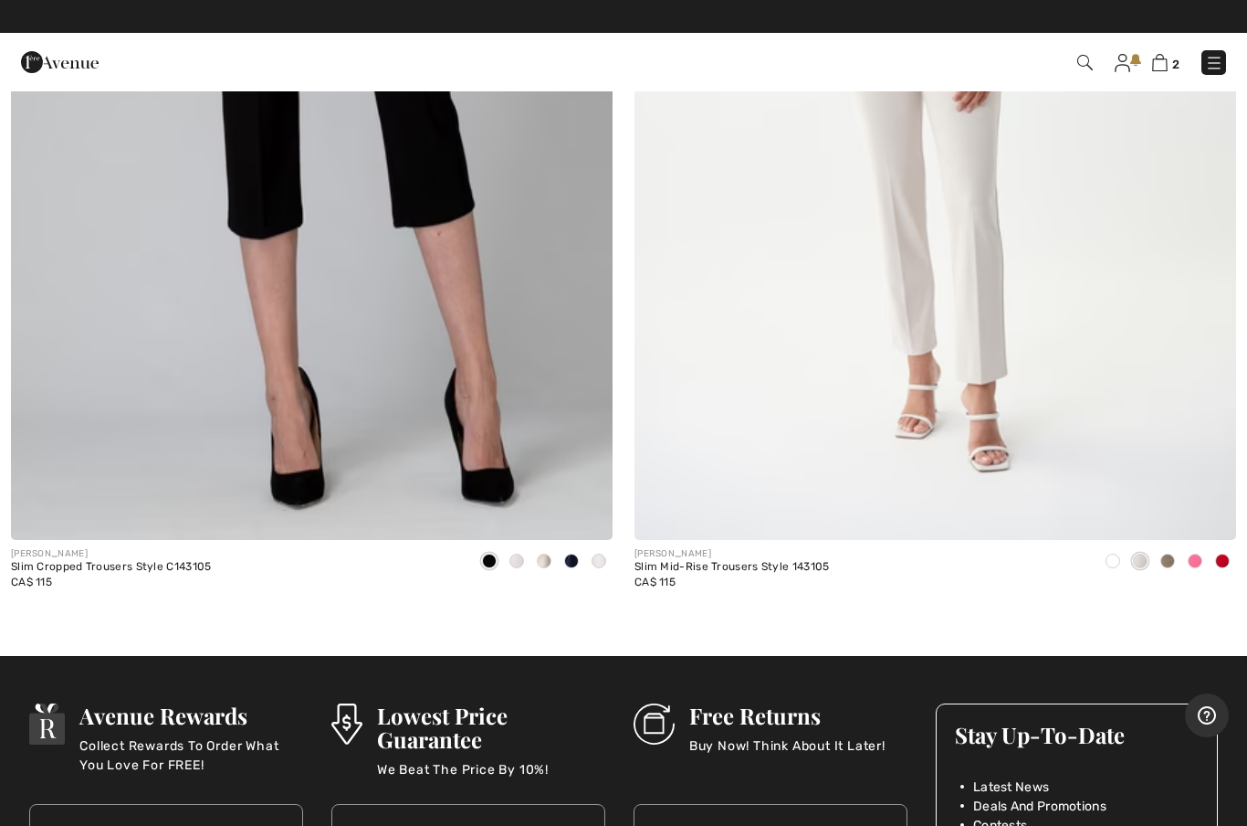
click at [1047, 356] on img at bounding box center [936, 88] width 602 height 903
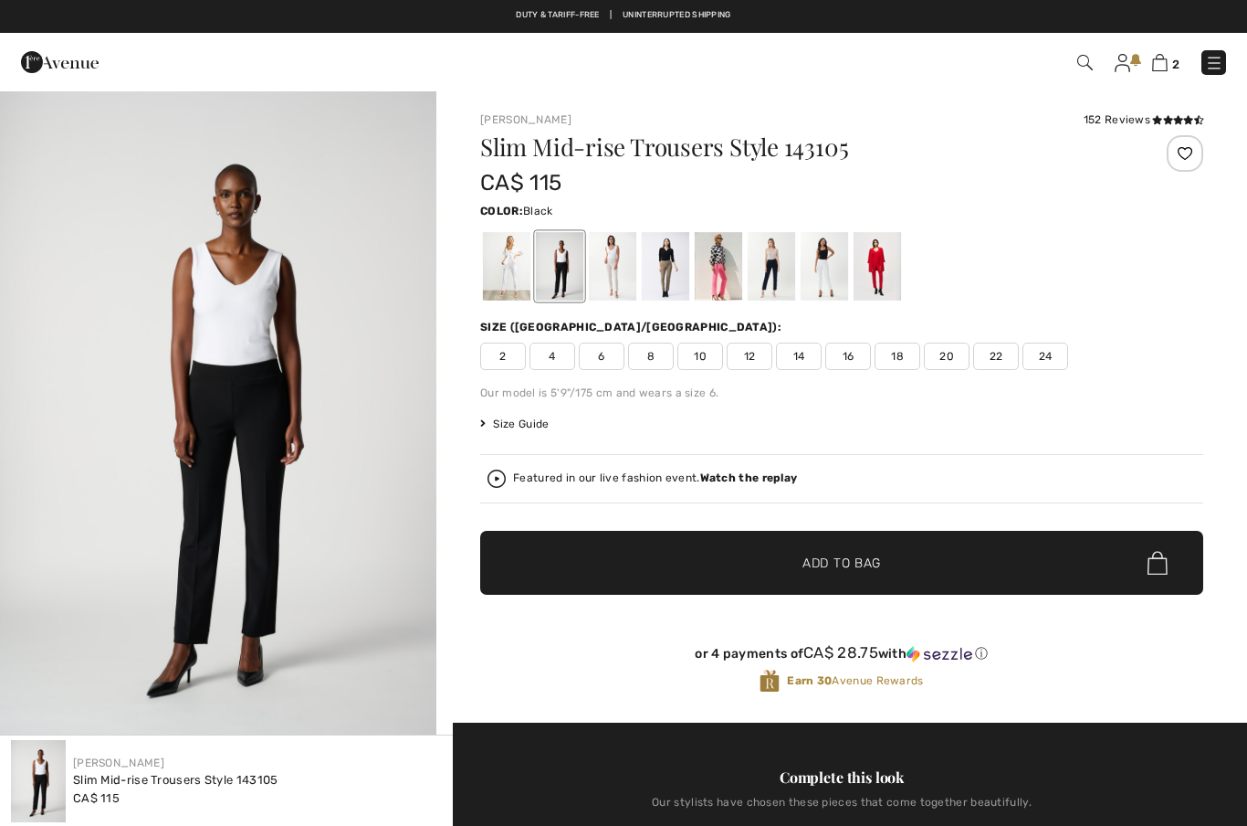
checkbox input "true"
click at [878, 279] on div at bounding box center [877, 266] width 47 height 68
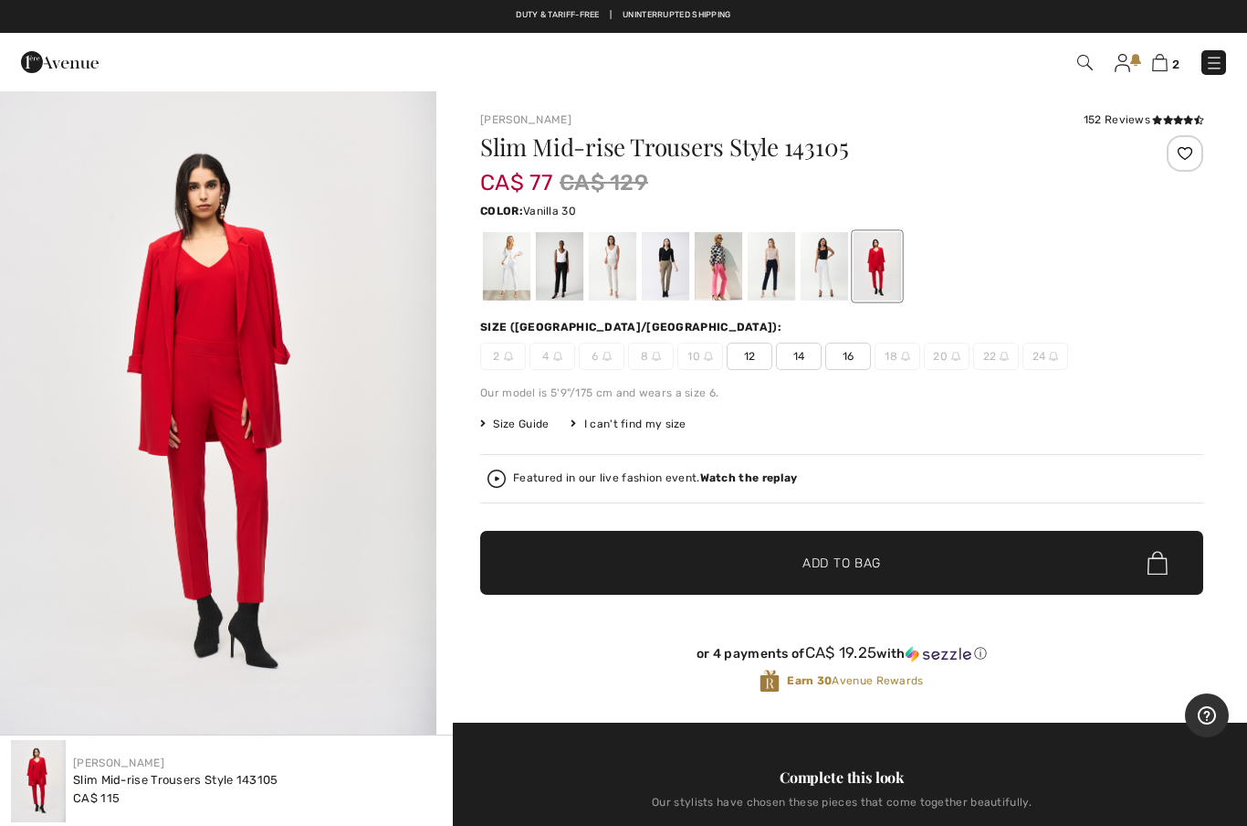
click at [832, 268] on div at bounding box center [824, 266] width 47 height 68
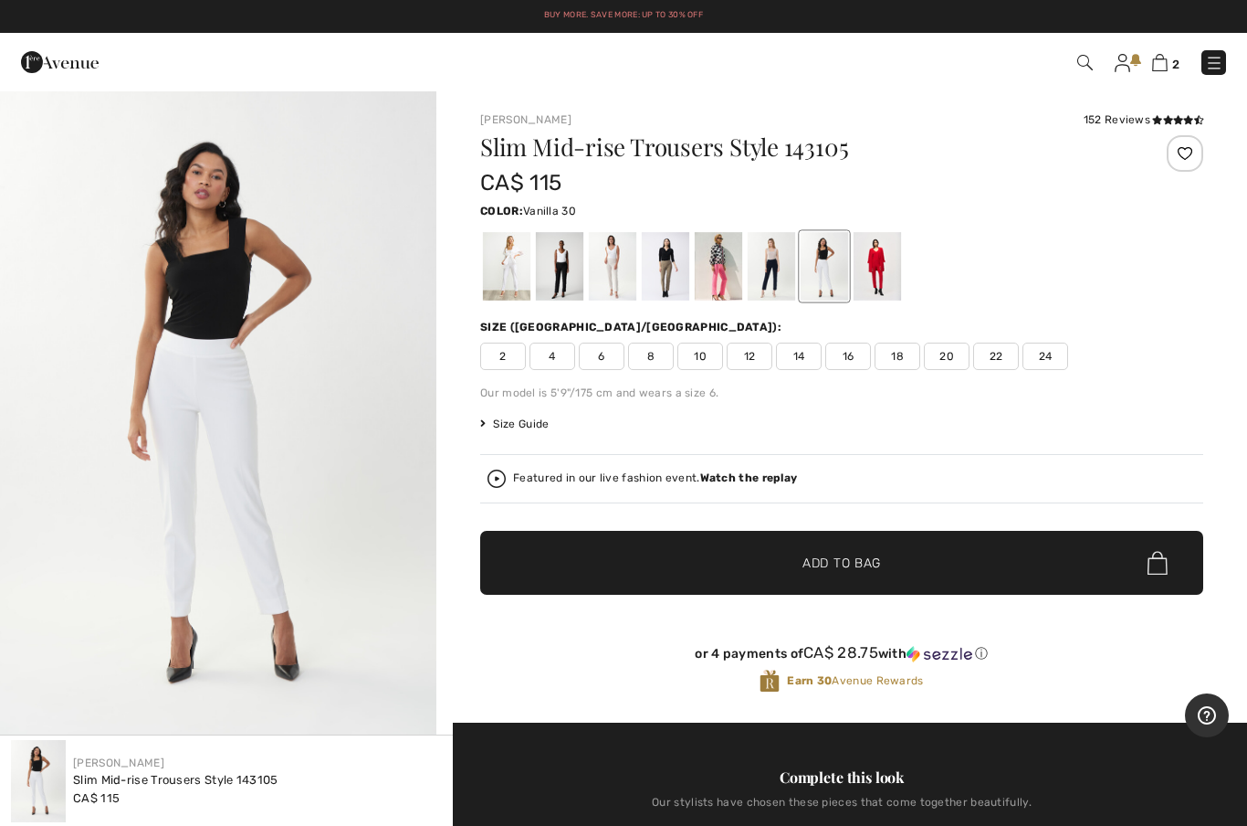
click at [778, 272] on div at bounding box center [771, 266] width 47 height 68
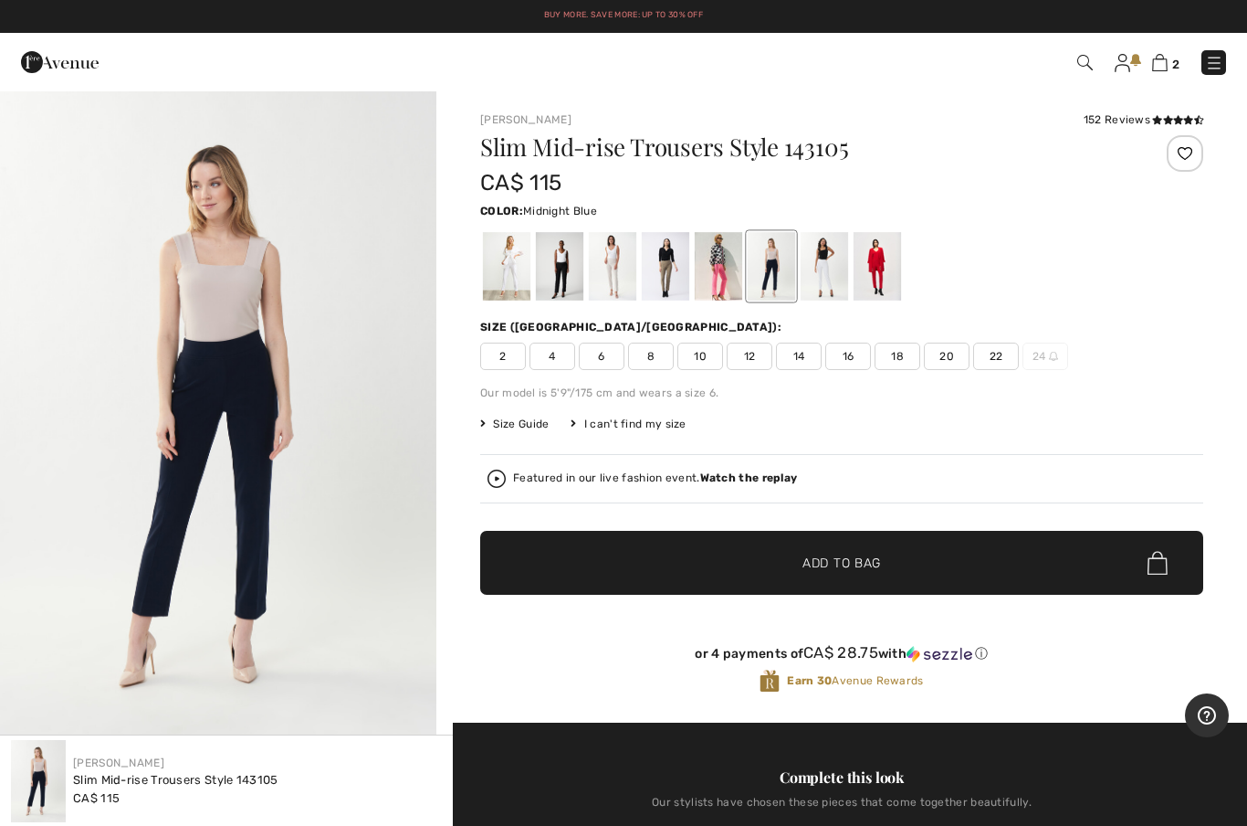
click at [669, 280] on div at bounding box center [665, 266] width 47 height 68
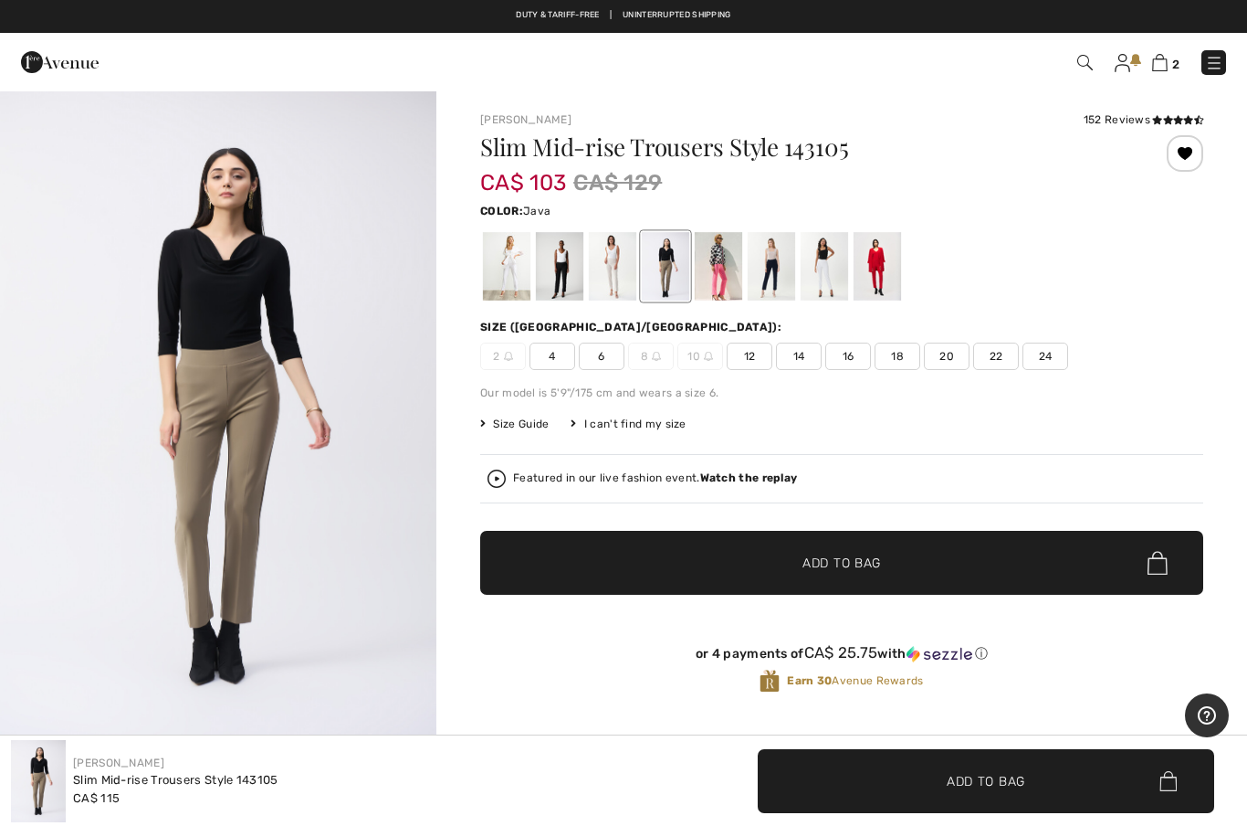
click at [616, 280] on div at bounding box center [612, 266] width 47 height 68
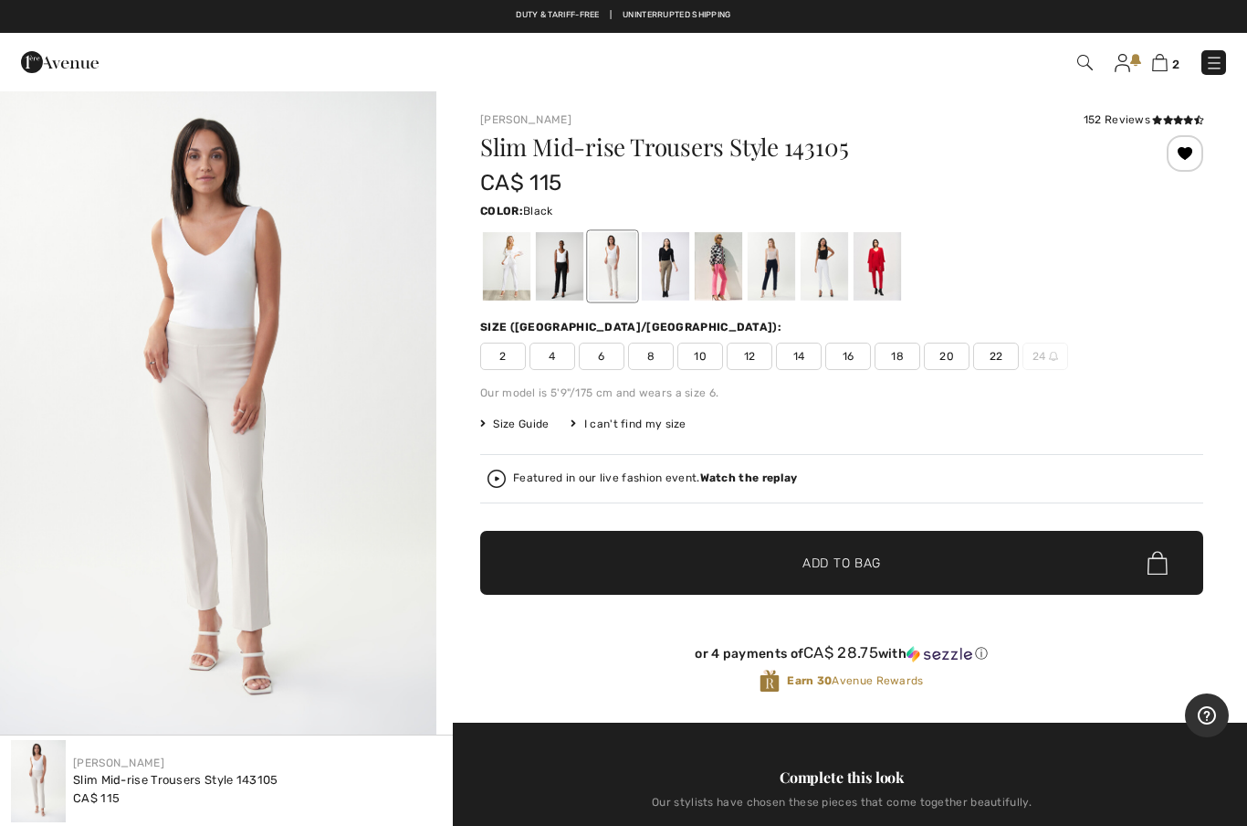
click at [563, 290] on div at bounding box center [559, 266] width 47 height 68
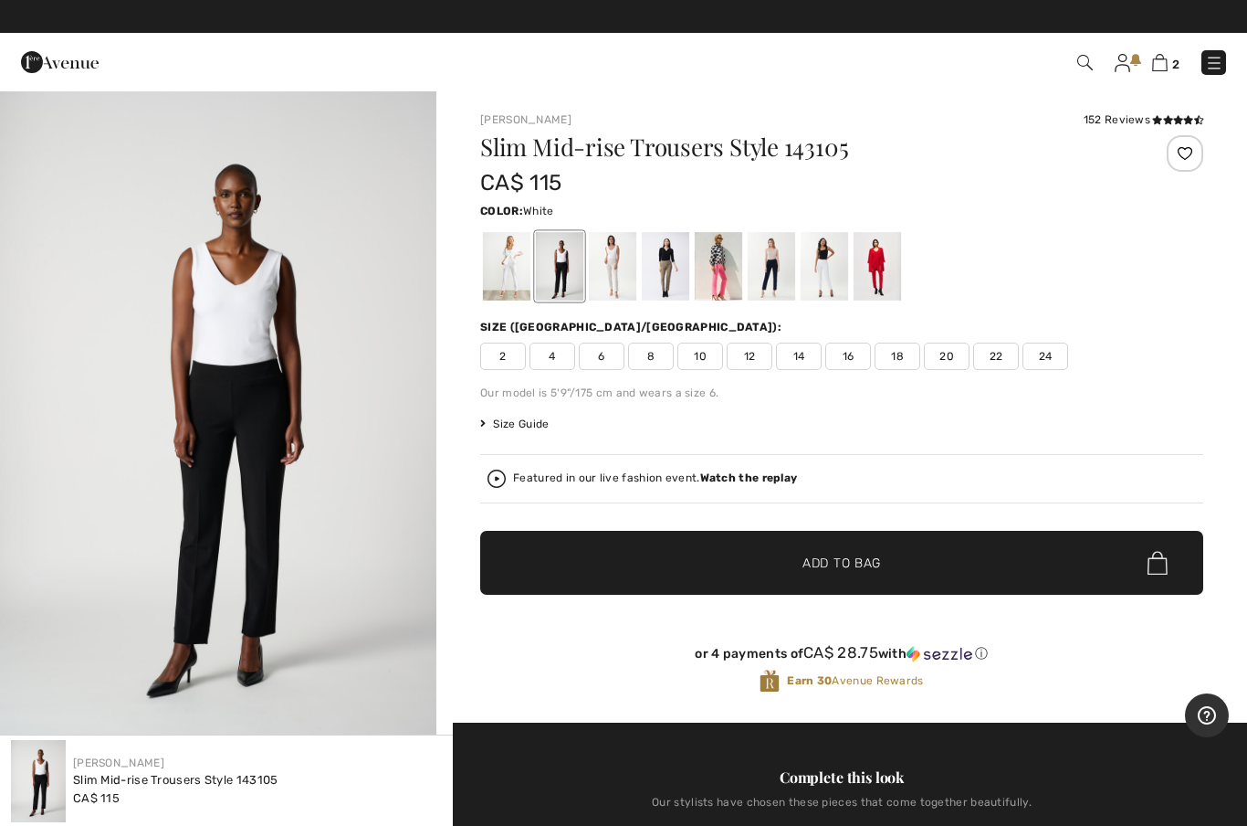
click at [515, 288] on div at bounding box center [506, 266] width 47 height 68
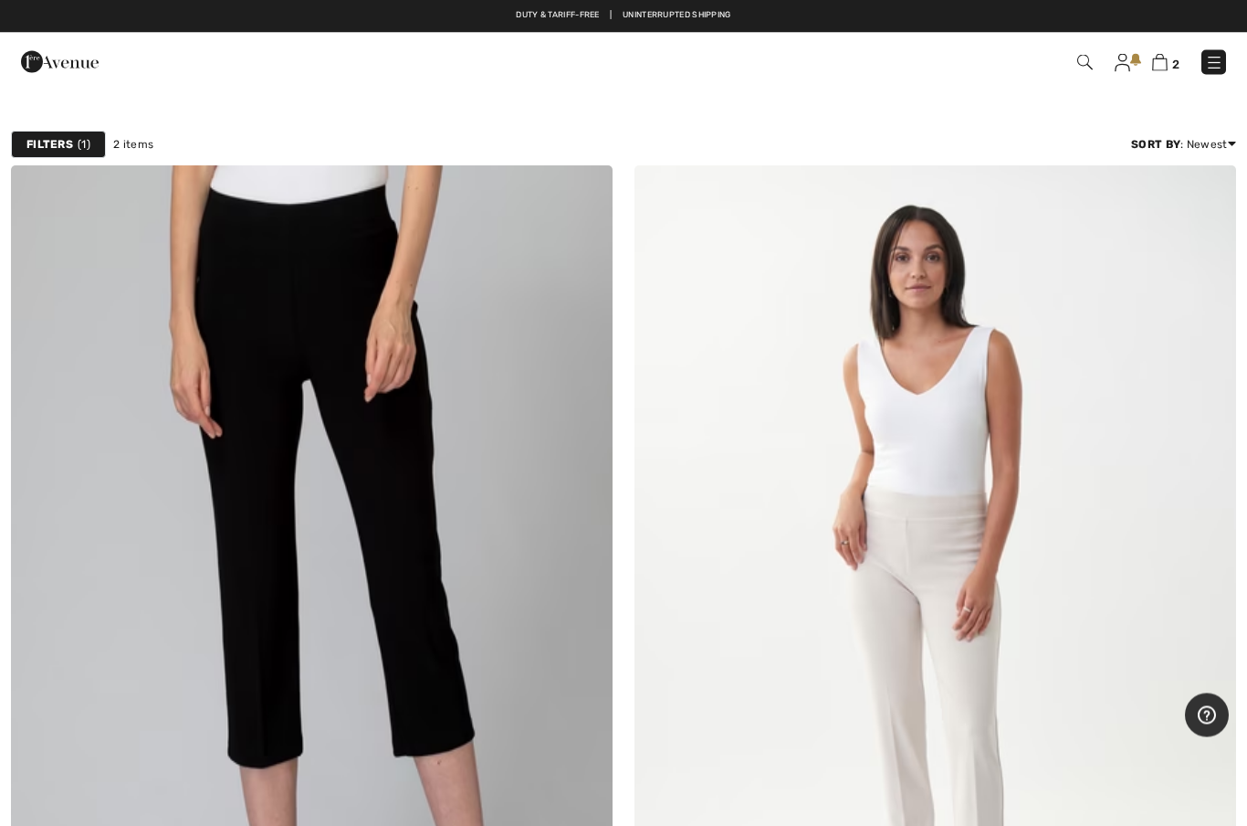
scroll to position [131, 0]
click at [1092, 68] on img at bounding box center [1086, 63] width 16 height 16
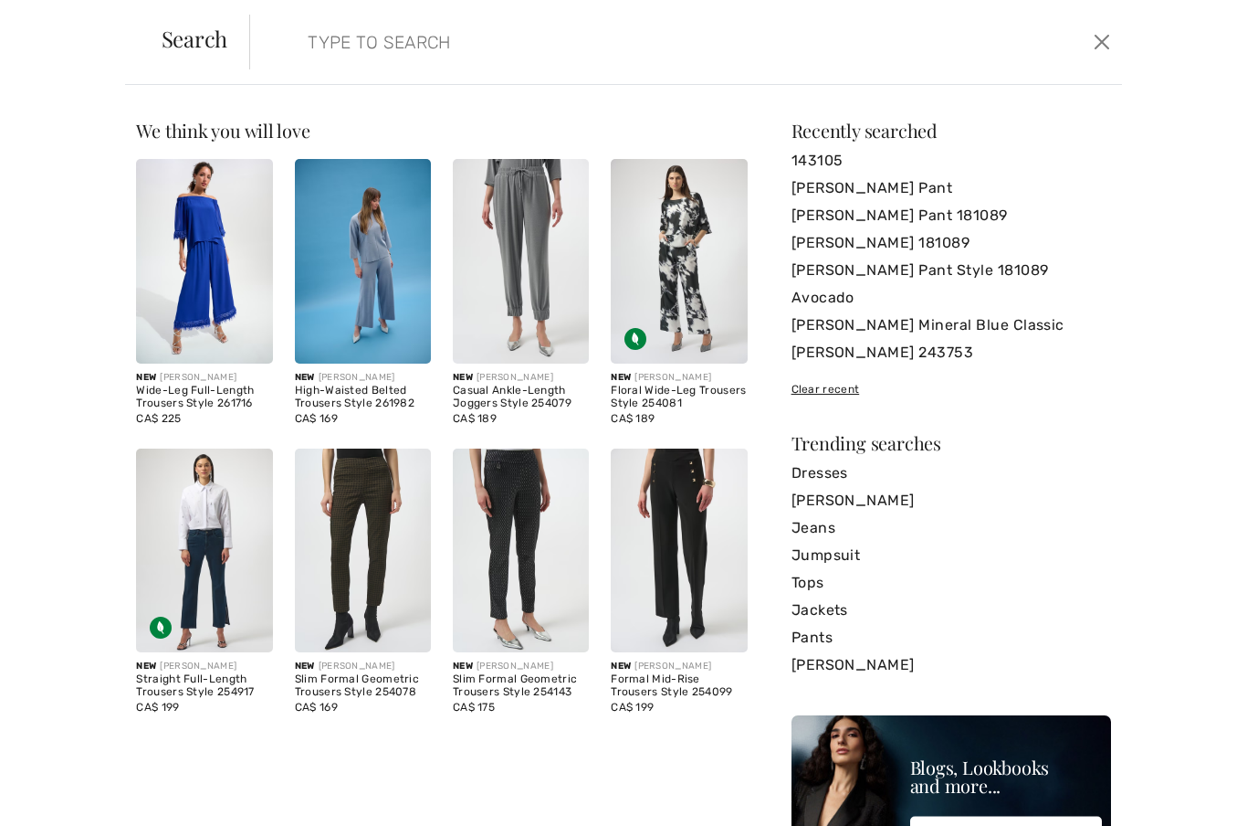
click at [302, 47] on input "search" at bounding box center [591, 42] width 595 height 55
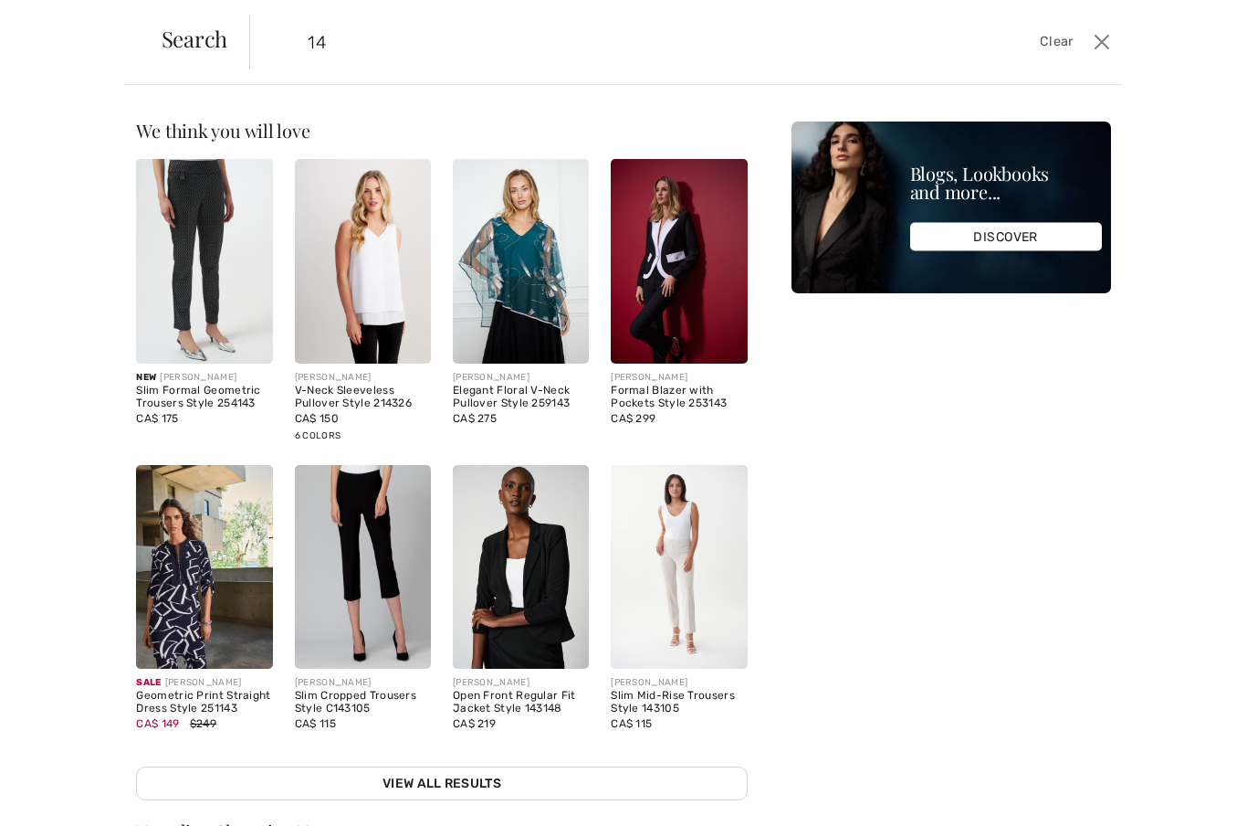
type input "1"
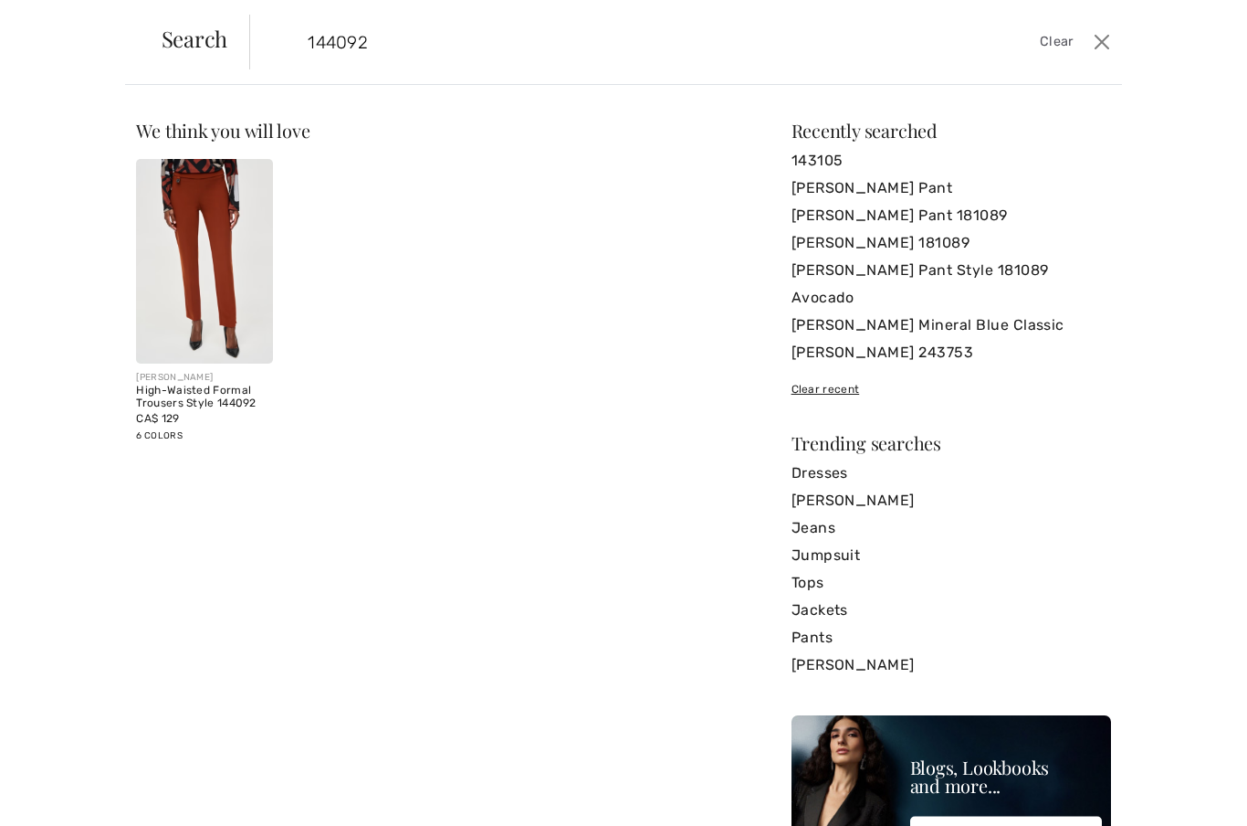
type input "144092"
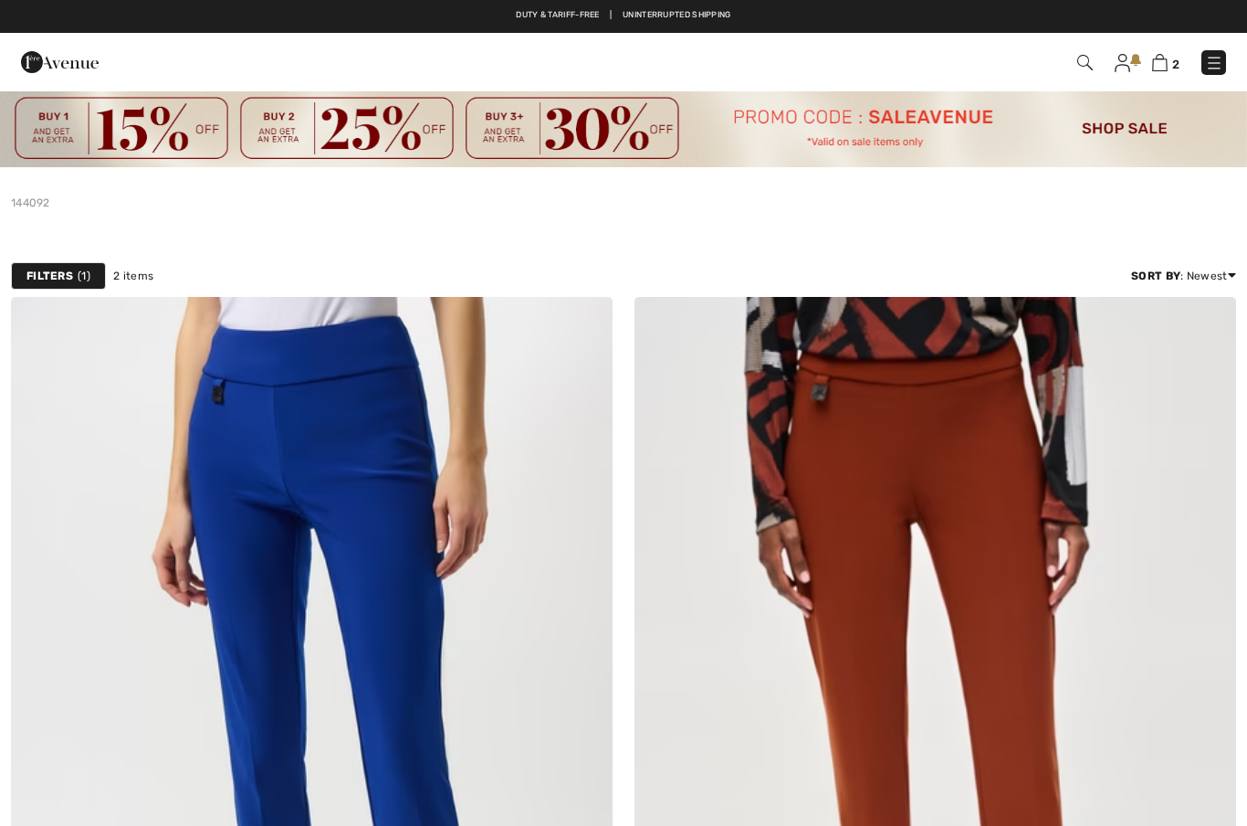
checkbox input "true"
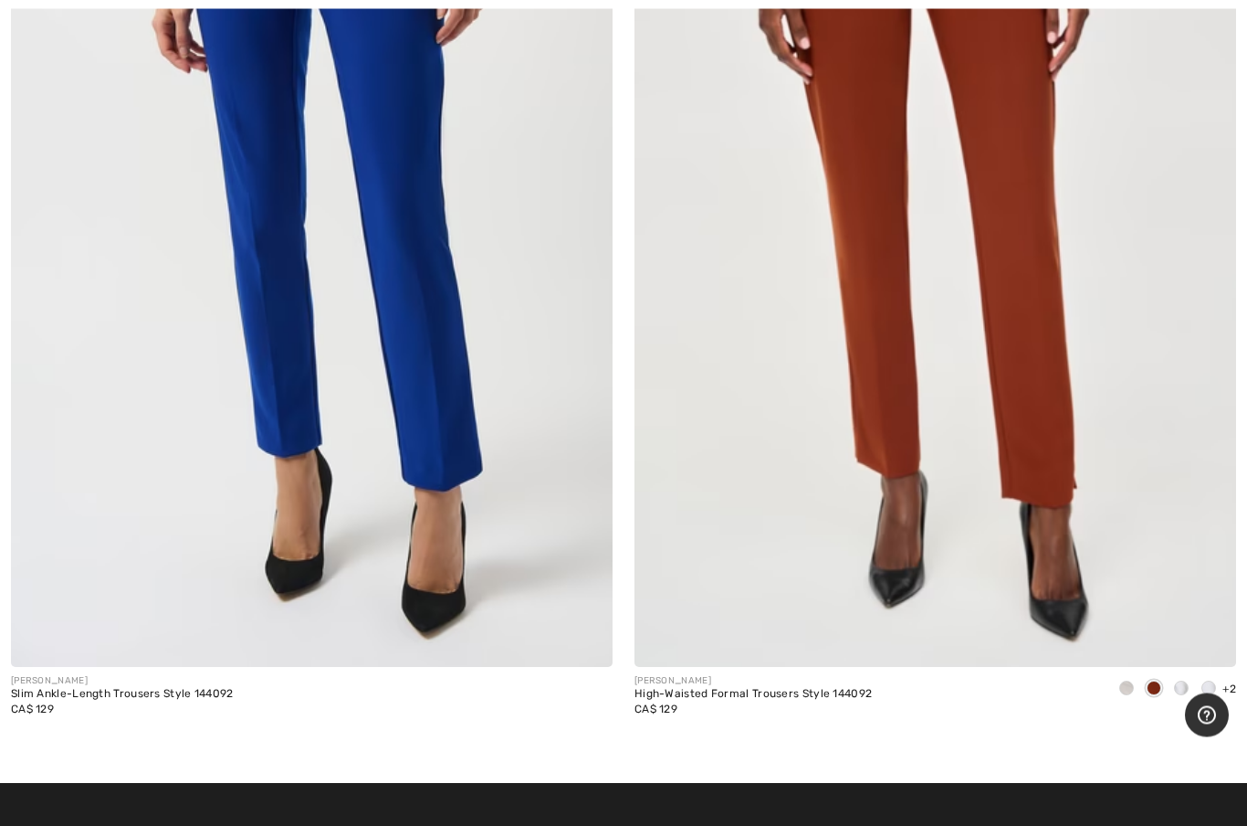
scroll to position [532, 0]
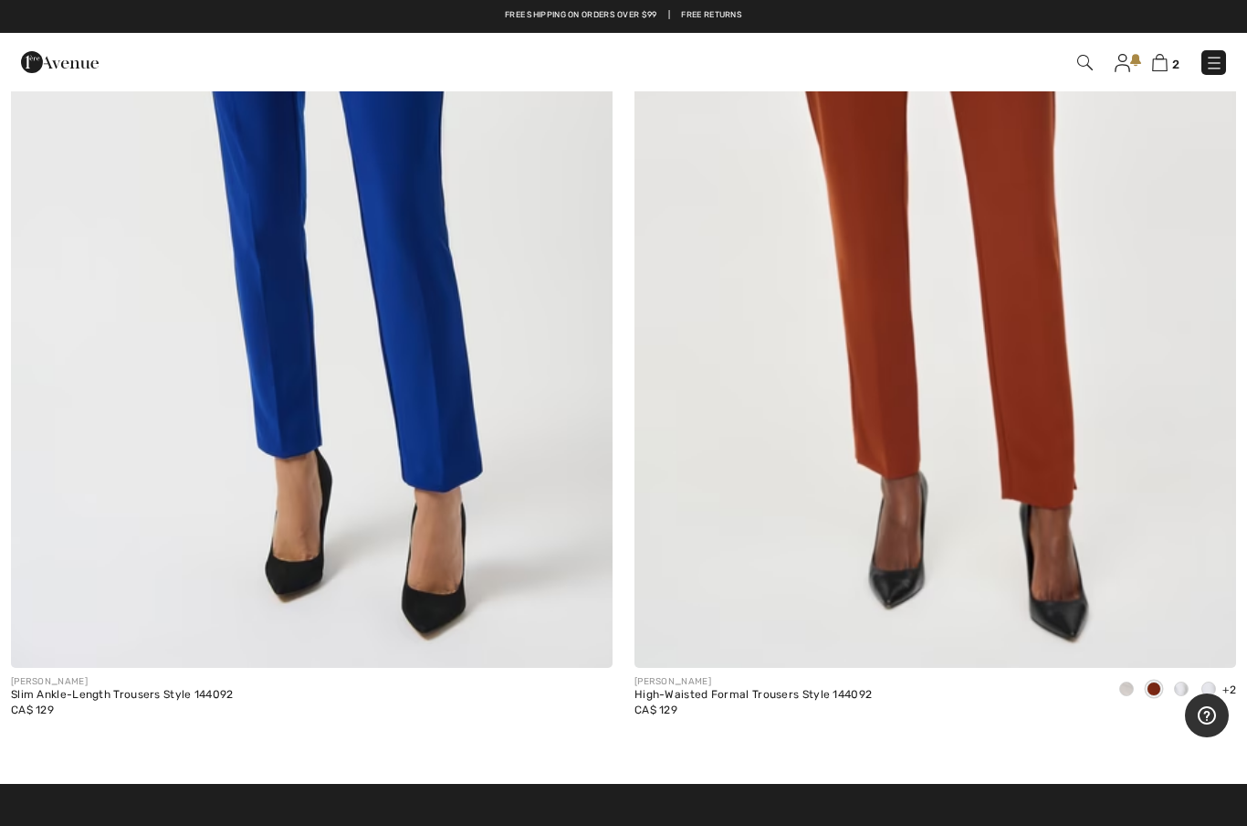
click at [395, 451] on img at bounding box center [312, 215] width 602 height 903
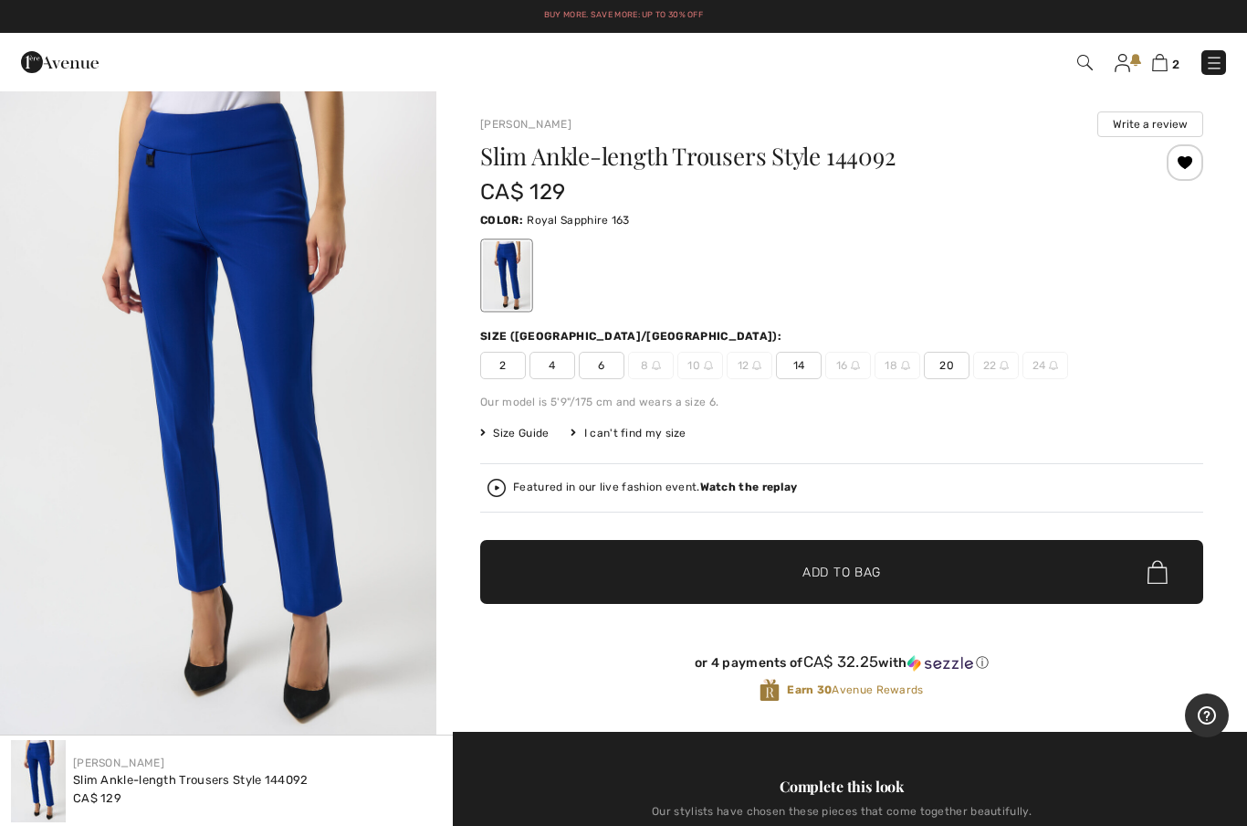
click at [1162, 69] on img at bounding box center [1160, 62] width 16 height 17
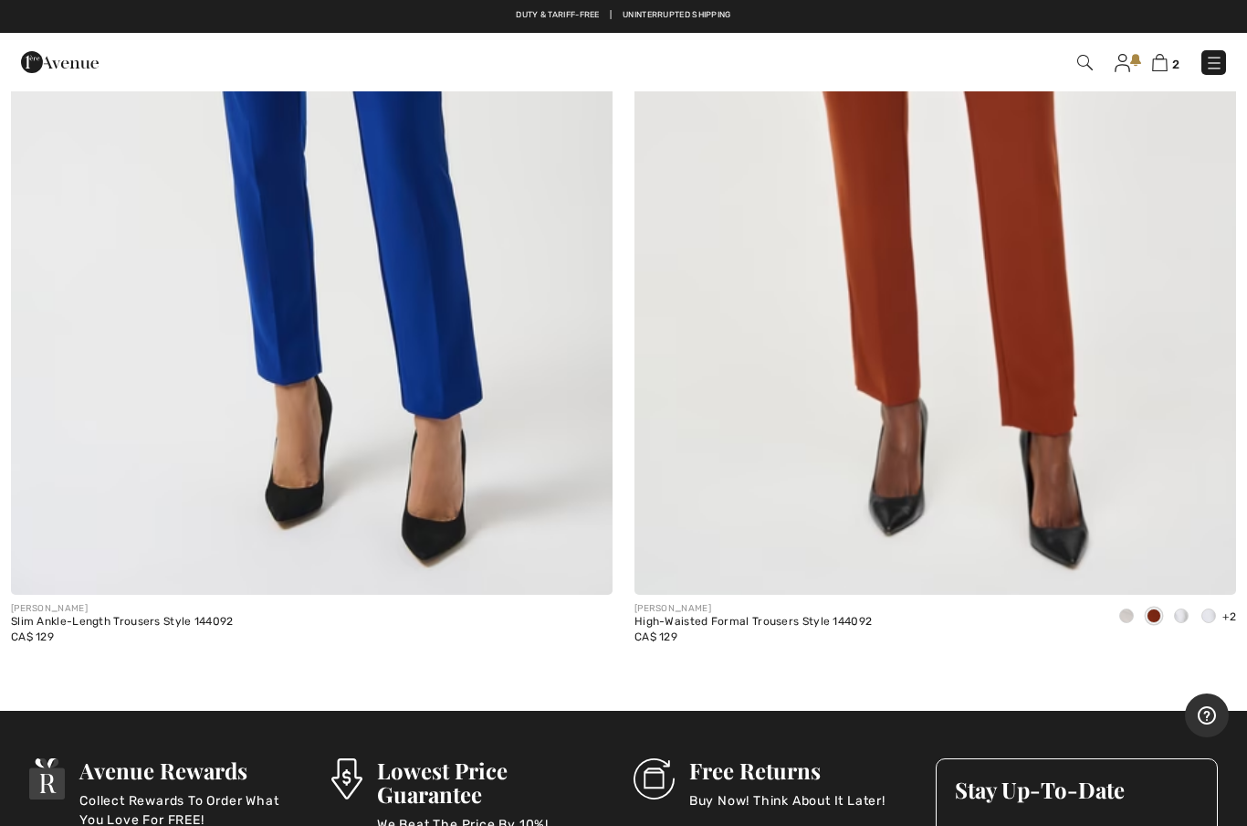
click at [1070, 371] on img at bounding box center [936, 142] width 602 height 903
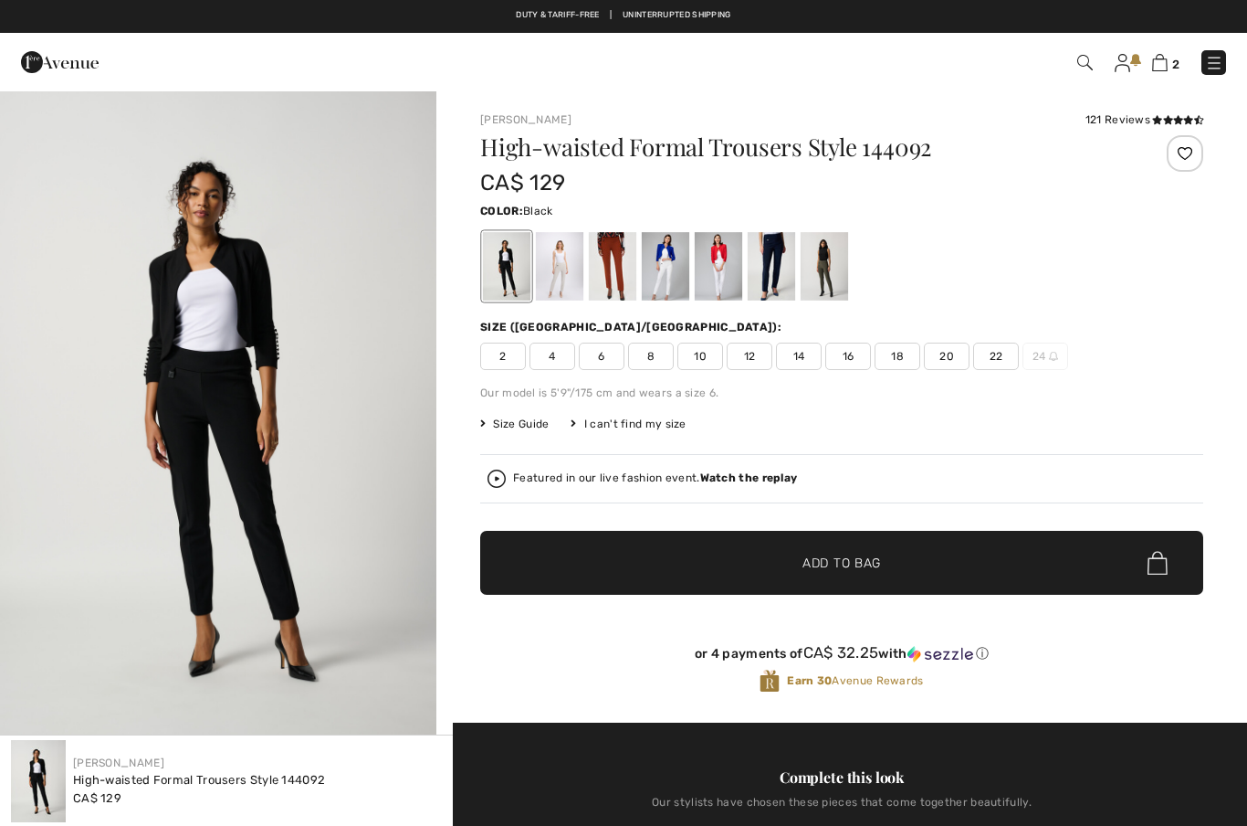
checkbox input "true"
click at [994, 365] on span "22" at bounding box center [996, 355] width 46 height 27
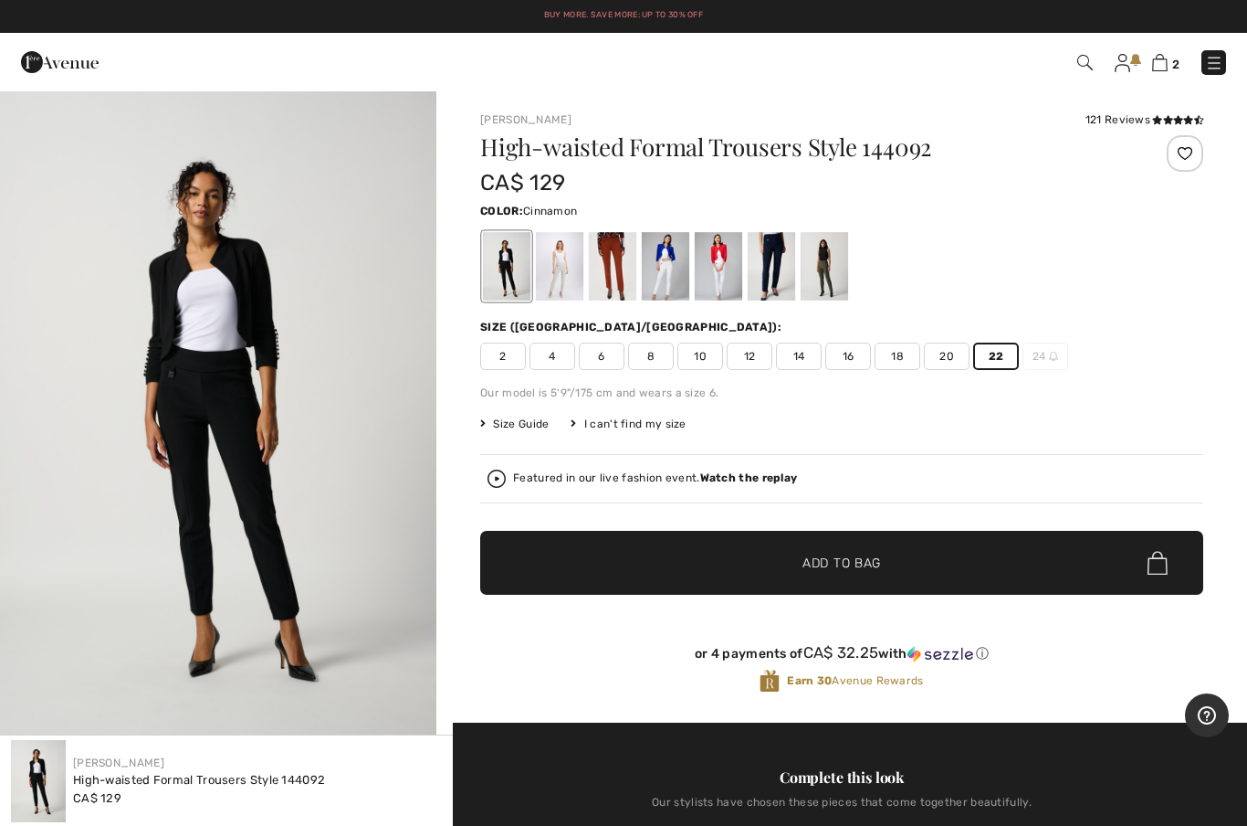
click at [611, 275] on div at bounding box center [612, 266] width 47 height 68
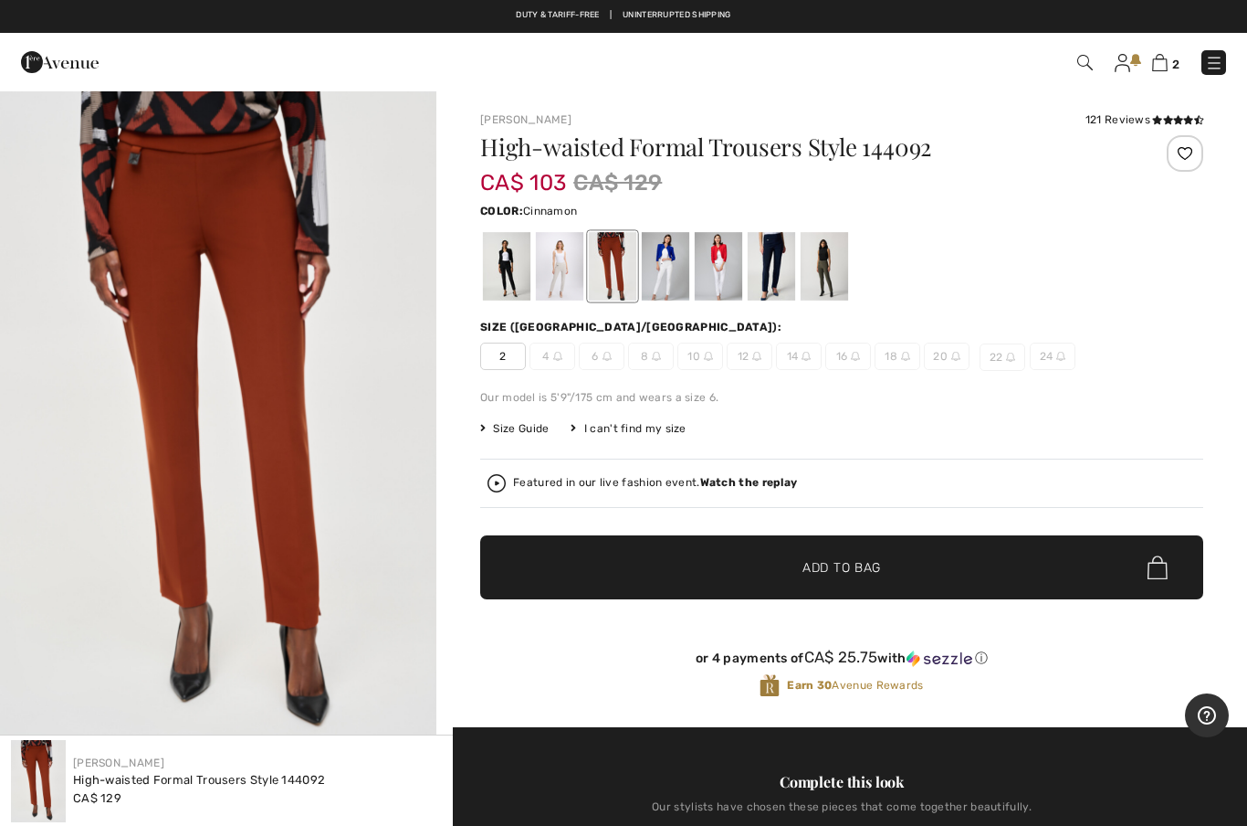
click at [837, 284] on div at bounding box center [824, 266] width 47 height 68
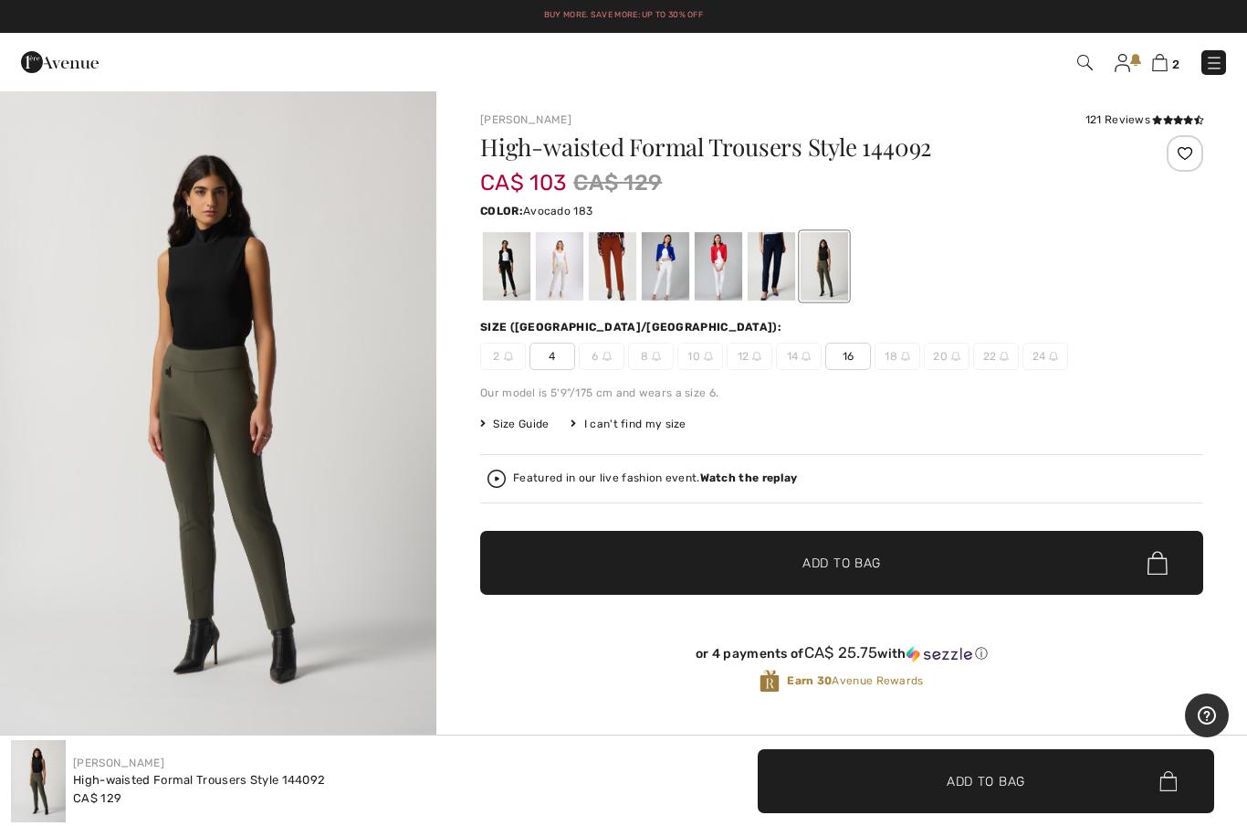
click at [1081, 74] on span "2" at bounding box center [881, 62] width 692 height 25
click at [1084, 68] on img at bounding box center [1086, 63] width 16 height 16
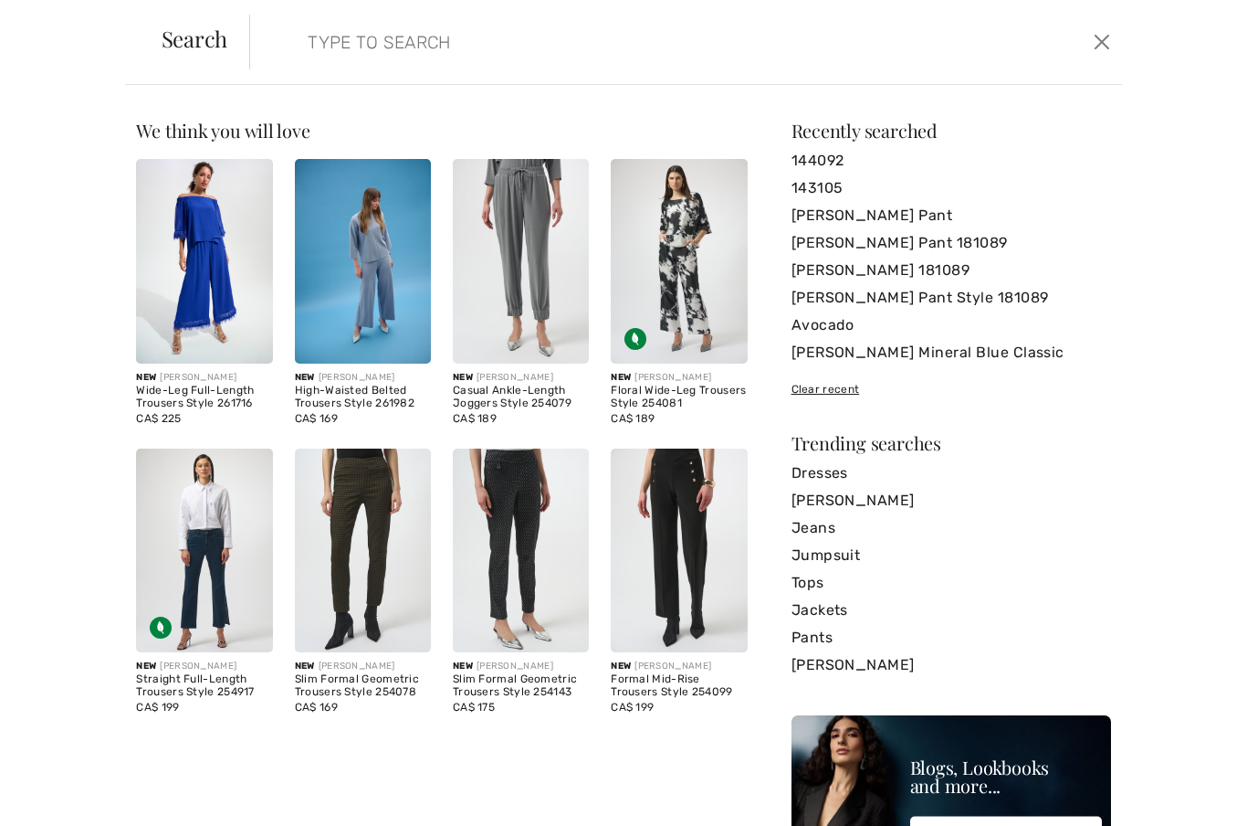
click at [310, 51] on input "search" at bounding box center [591, 42] width 595 height 55
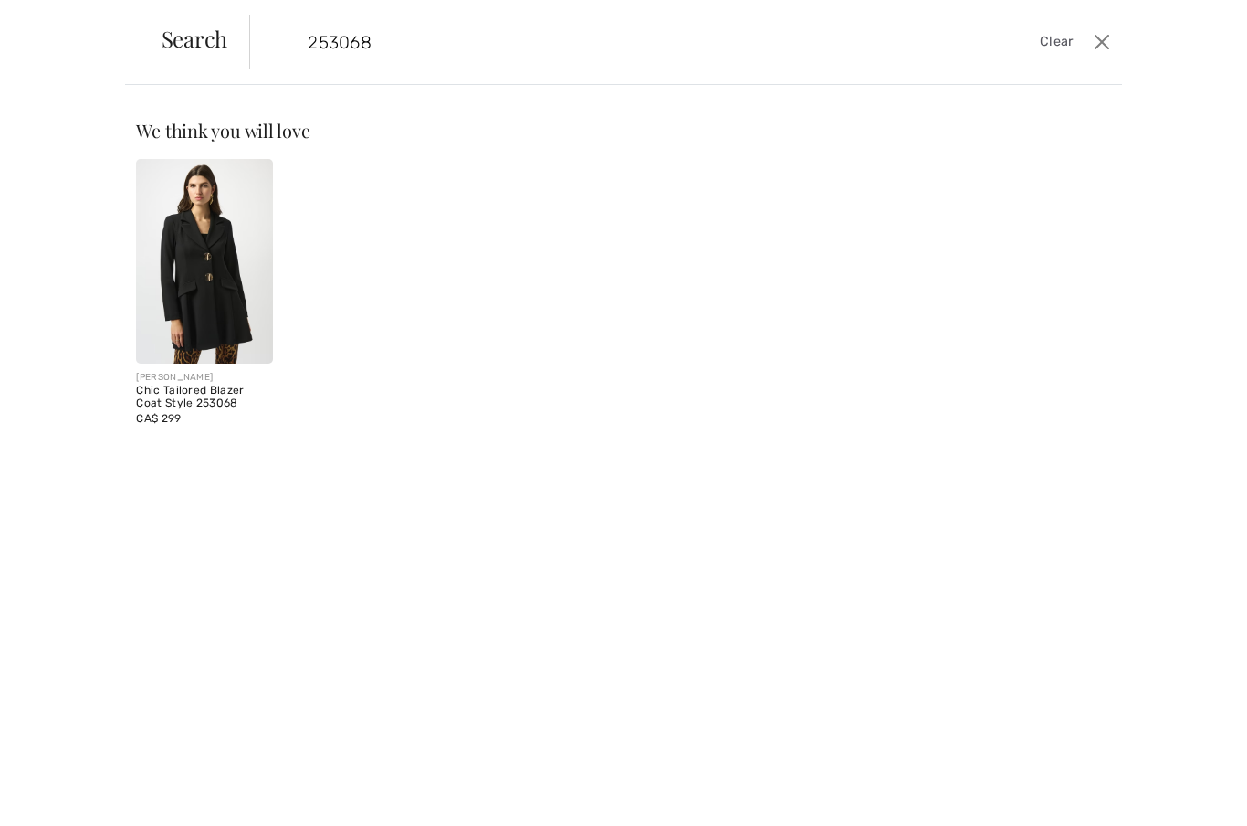
type input "253068"
click at [220, 254] on img at bounding box center [204, 261] width 136 height 205
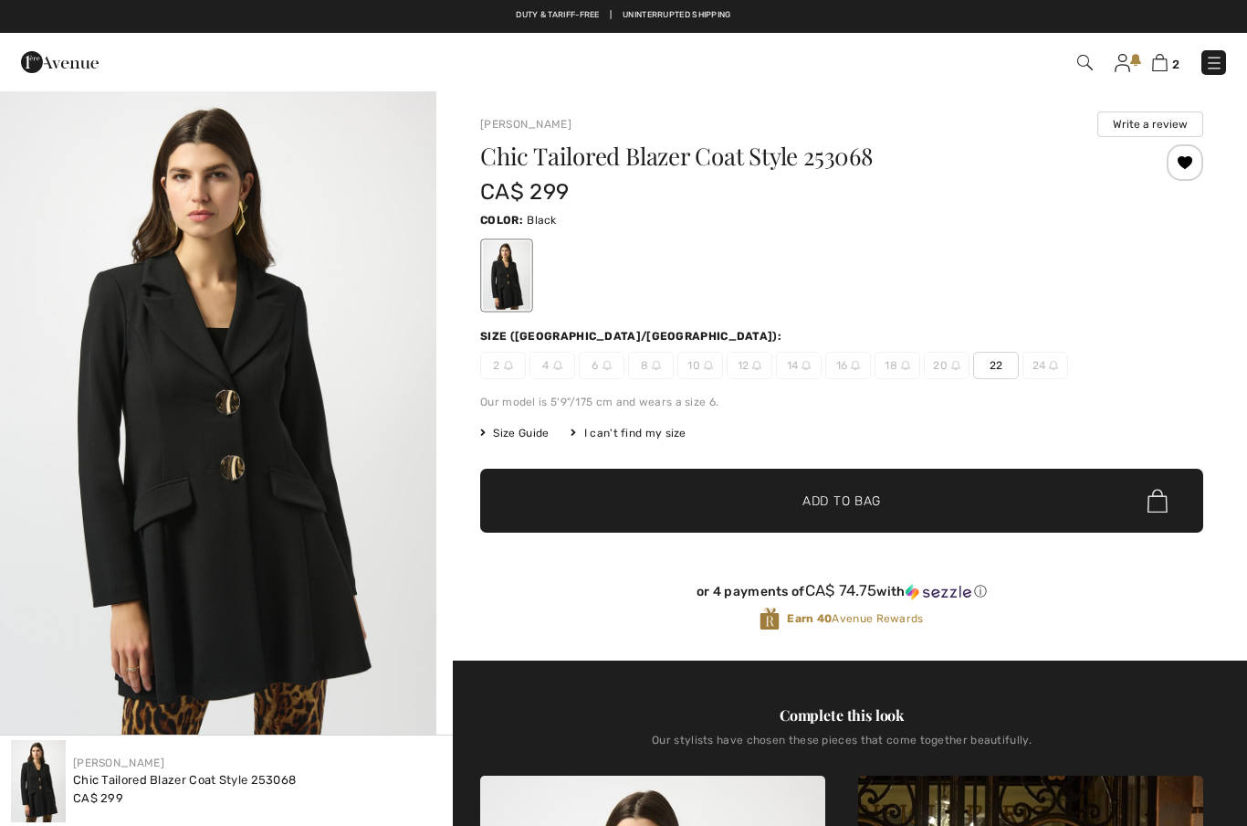
checkbox input "true"
click at [1002, 373] on span "22" at bounding box center [996, 365] width 46 height 27
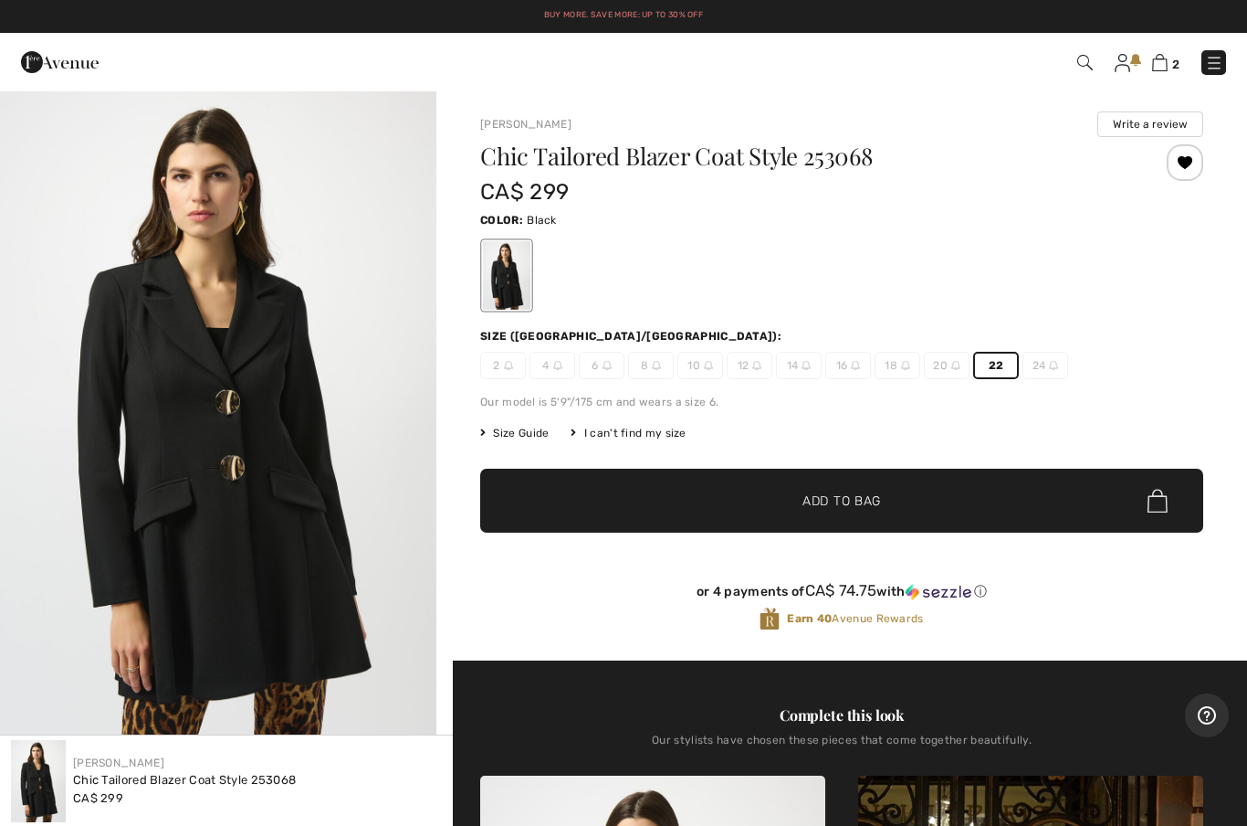
click at [887, 513] on span "✔ Added to Bag Add to Bag" at bounding box center [841, 500] width 723 height 64
click at [862, 503] on span "Add to Bag" at bounding box center [842, 500] width 79 height 19
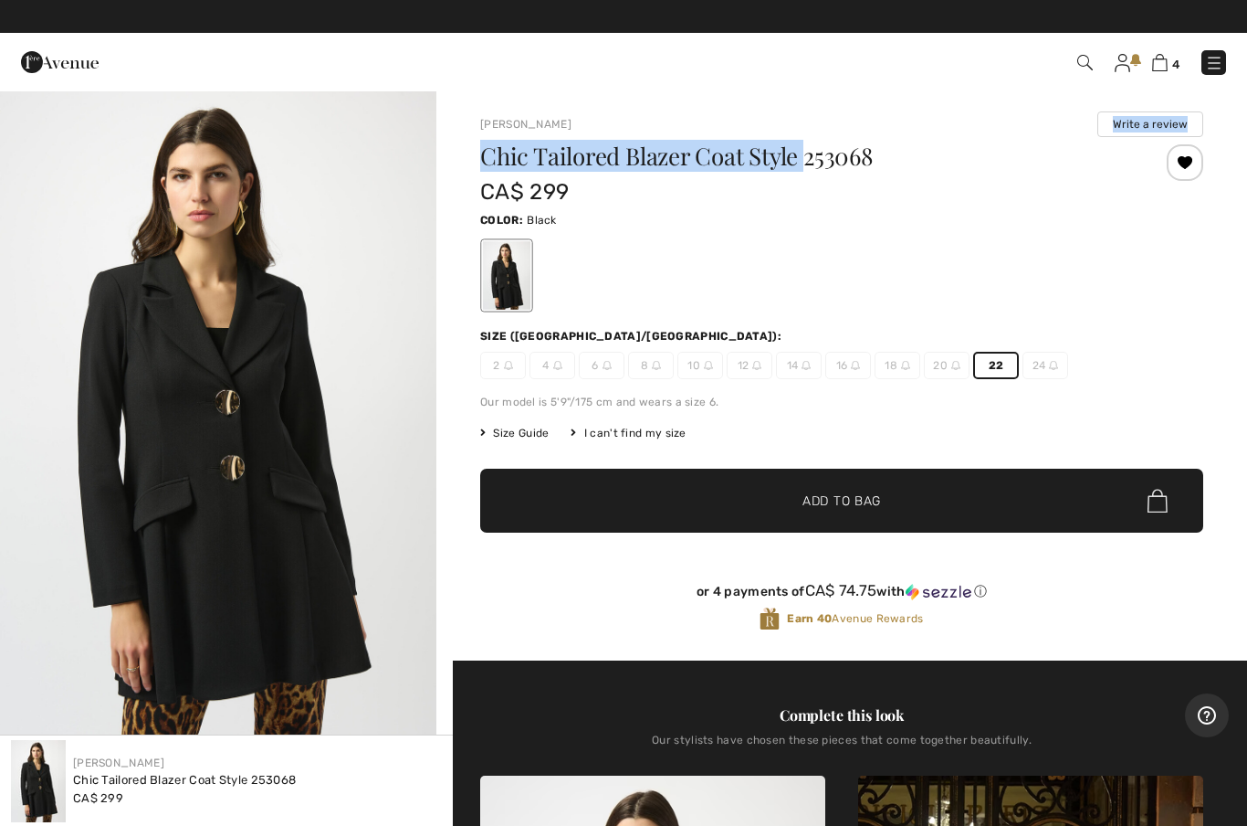
click at [898, 220] on div "Color: Black" at bounding box center [841, 219] width 723 height 22
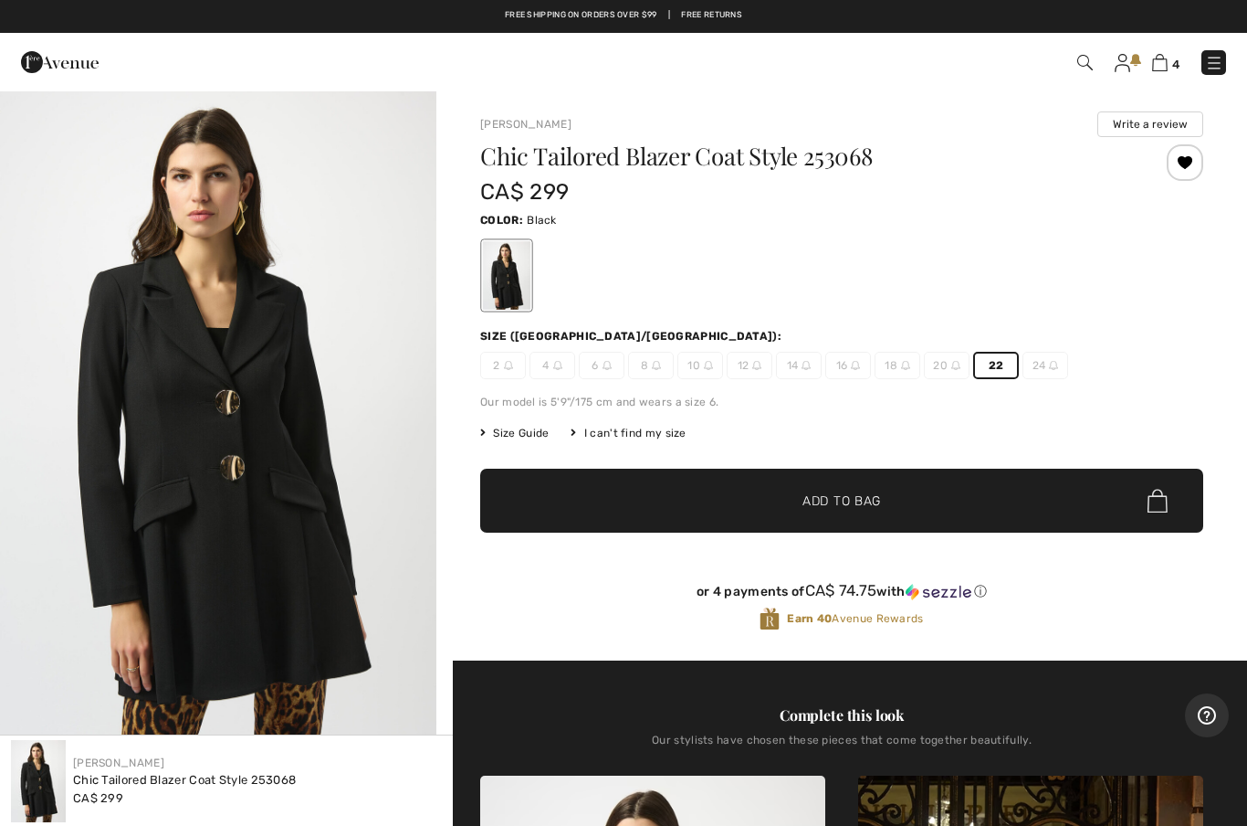
click at [847, 163] on h1 "Chic Tailored Blazer Coat Style 253068" at bounding box center [781, 156] width 603 height 24
copy h1 "253068"
click at [1159, 70] on img at bounding box center [1160, 62] width 16 height 17
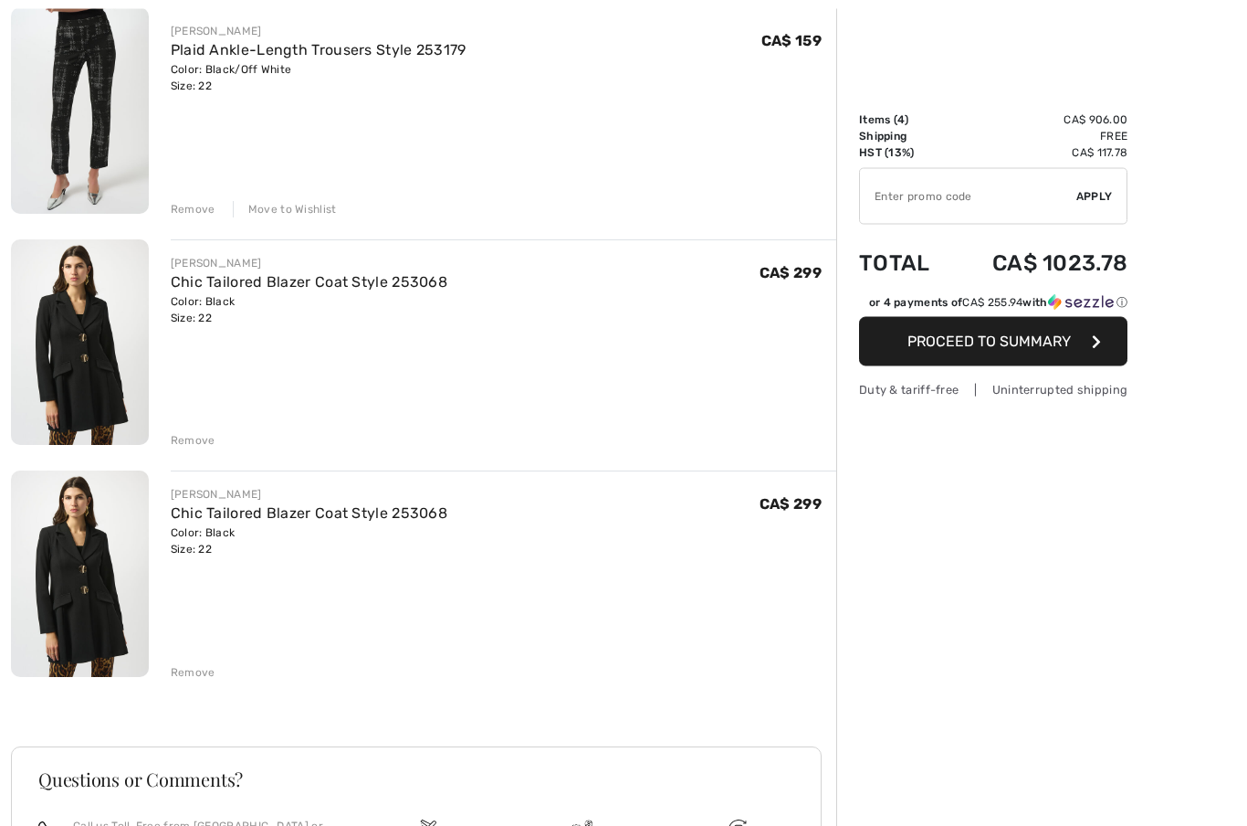
scroll to position [464, 0]
click at [192, 675] on div "Remove" at bounding box center [193, 672] width 45 height 16
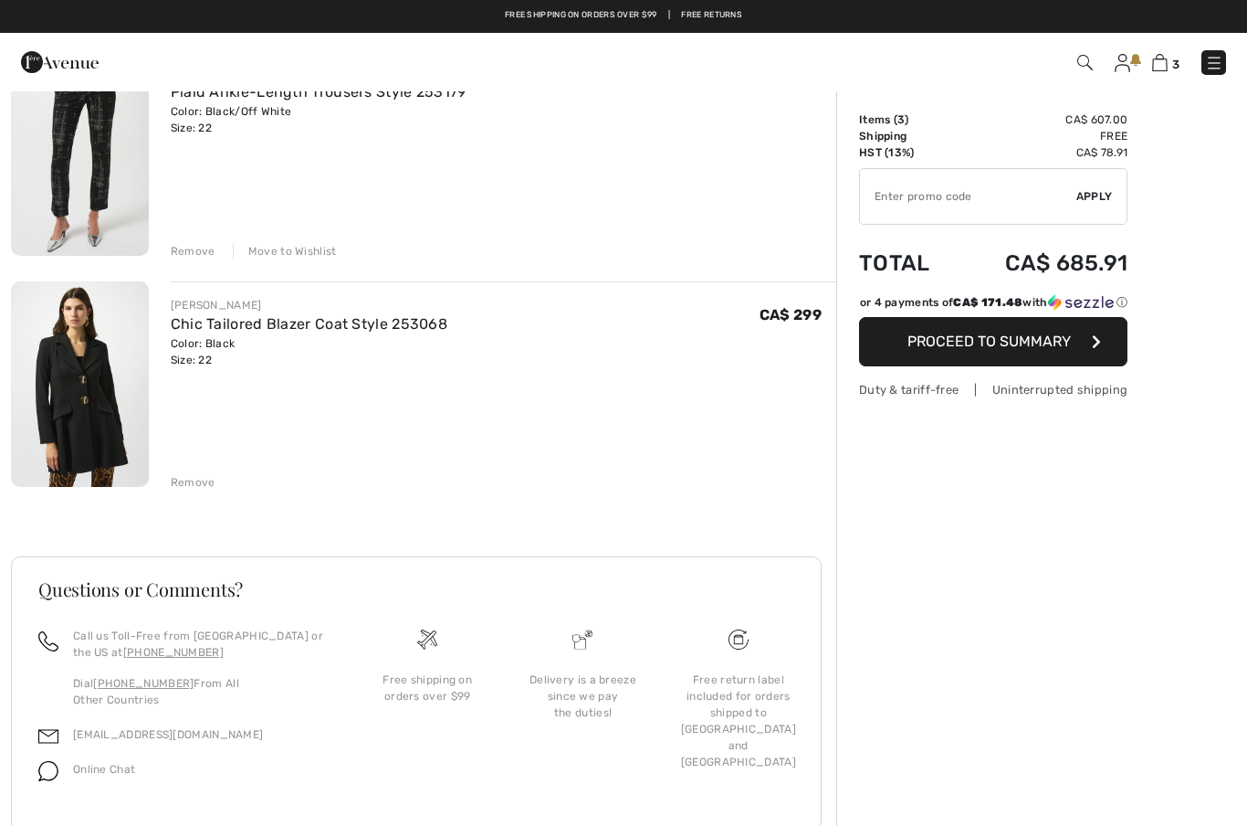
scroll to position [416, 0]
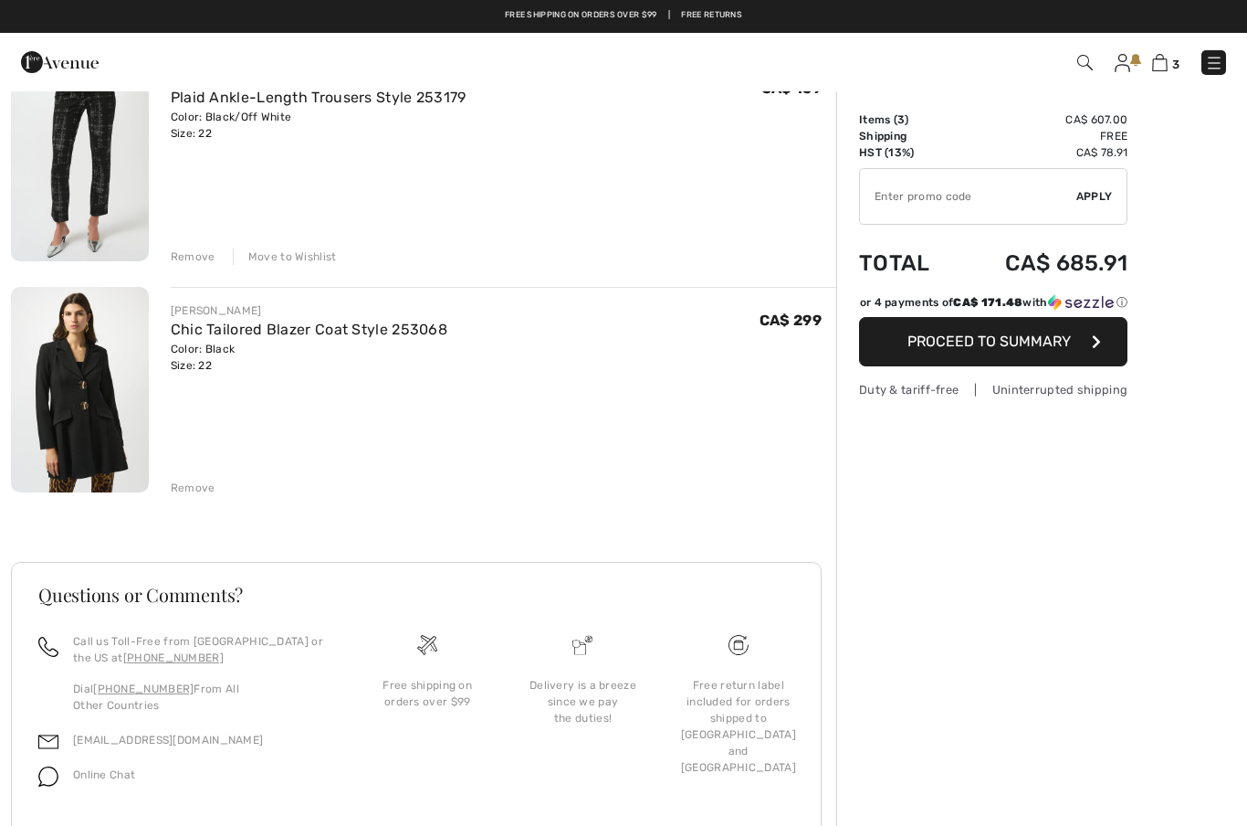
click at [116, 375] on img at bounding box center [80, 390] width 138 height 206
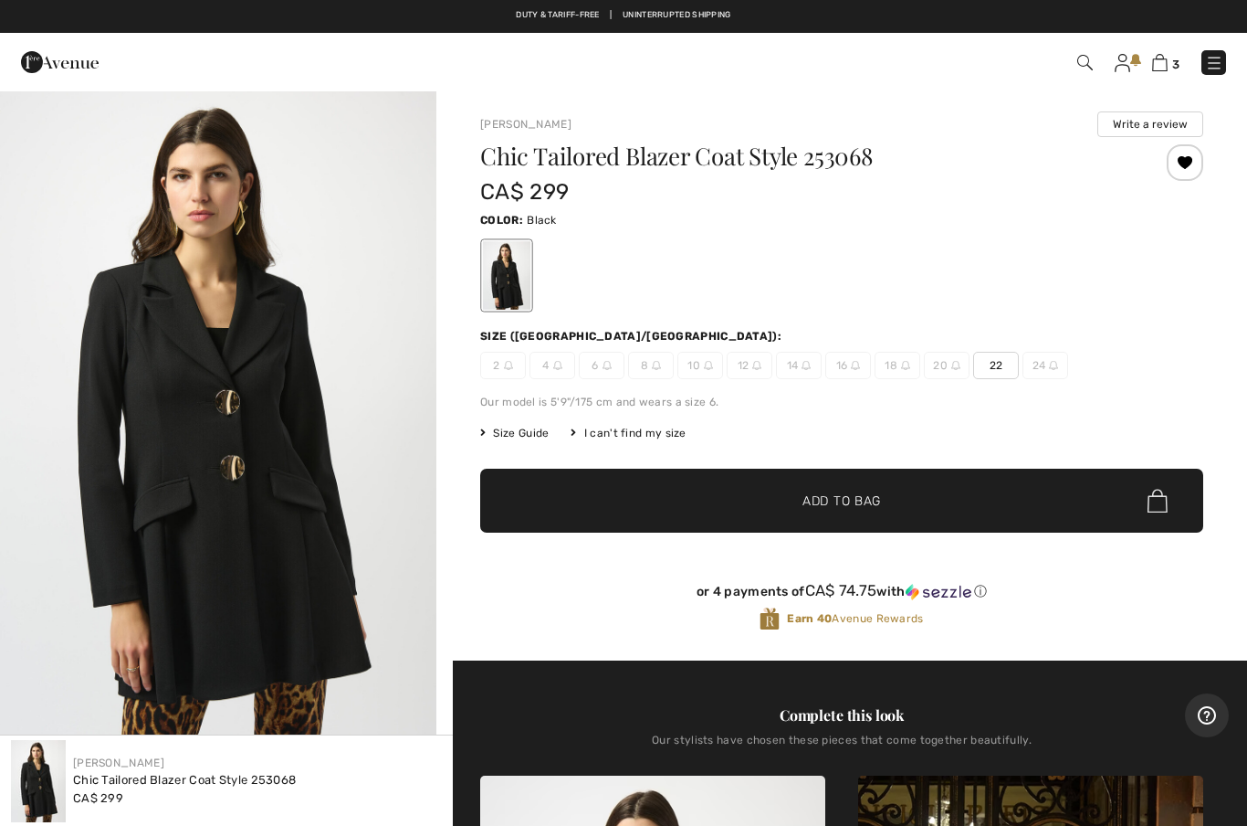
click at [1167, 66] on img at bounding box center [1160, 62] width 16 height 17
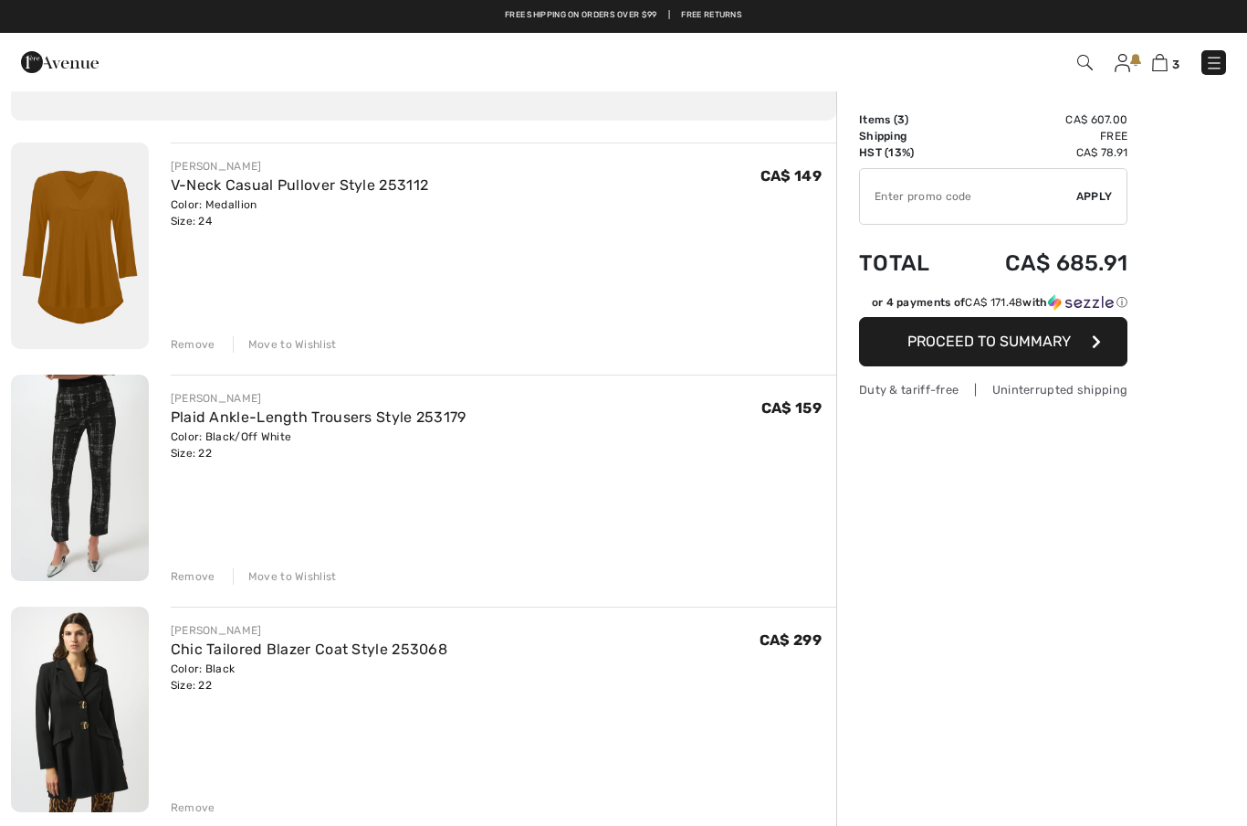
scroll to position [94, 0]
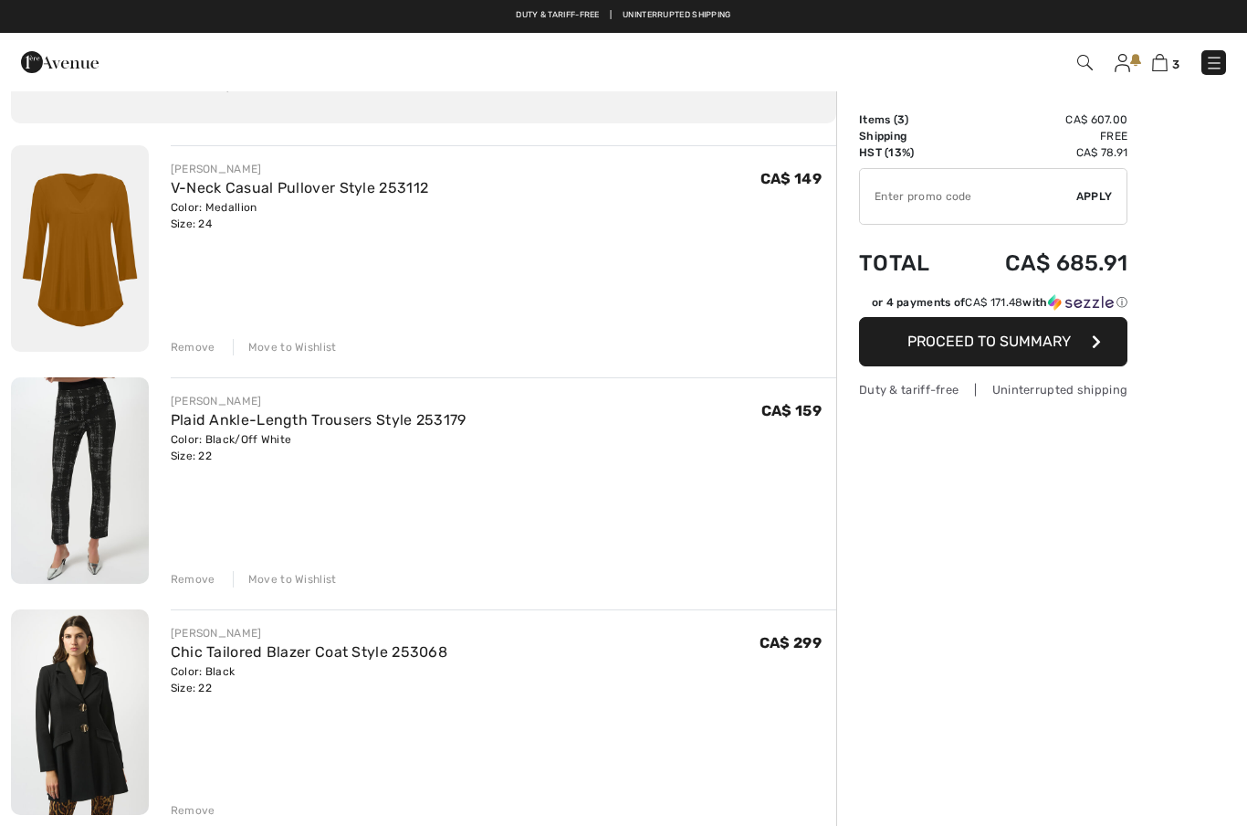
click at [992, 345] on span "Proceed to Summary" at bounding box center [989, 340] width 163 height 17
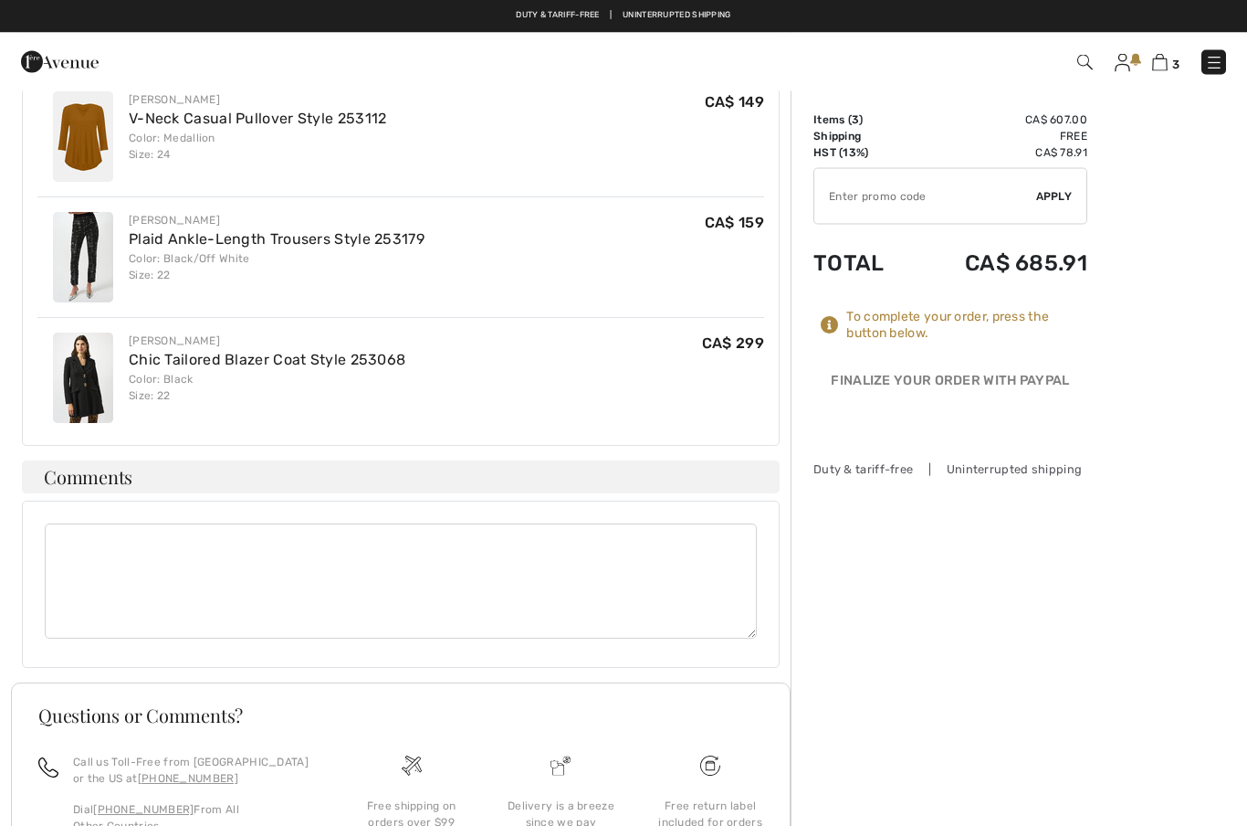
scroll to position [987, 0]
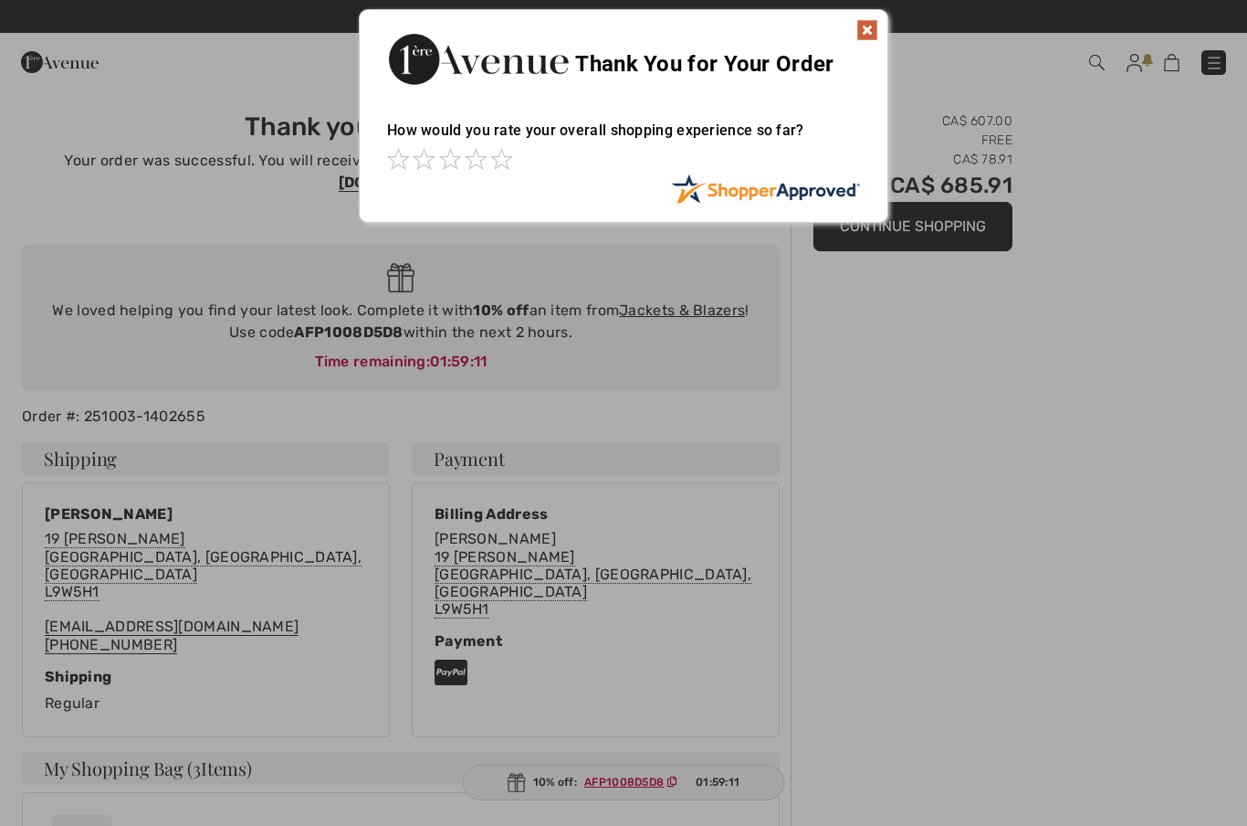
click at [870, 32] on img at bounding box center [868, 30] width 22 height 22
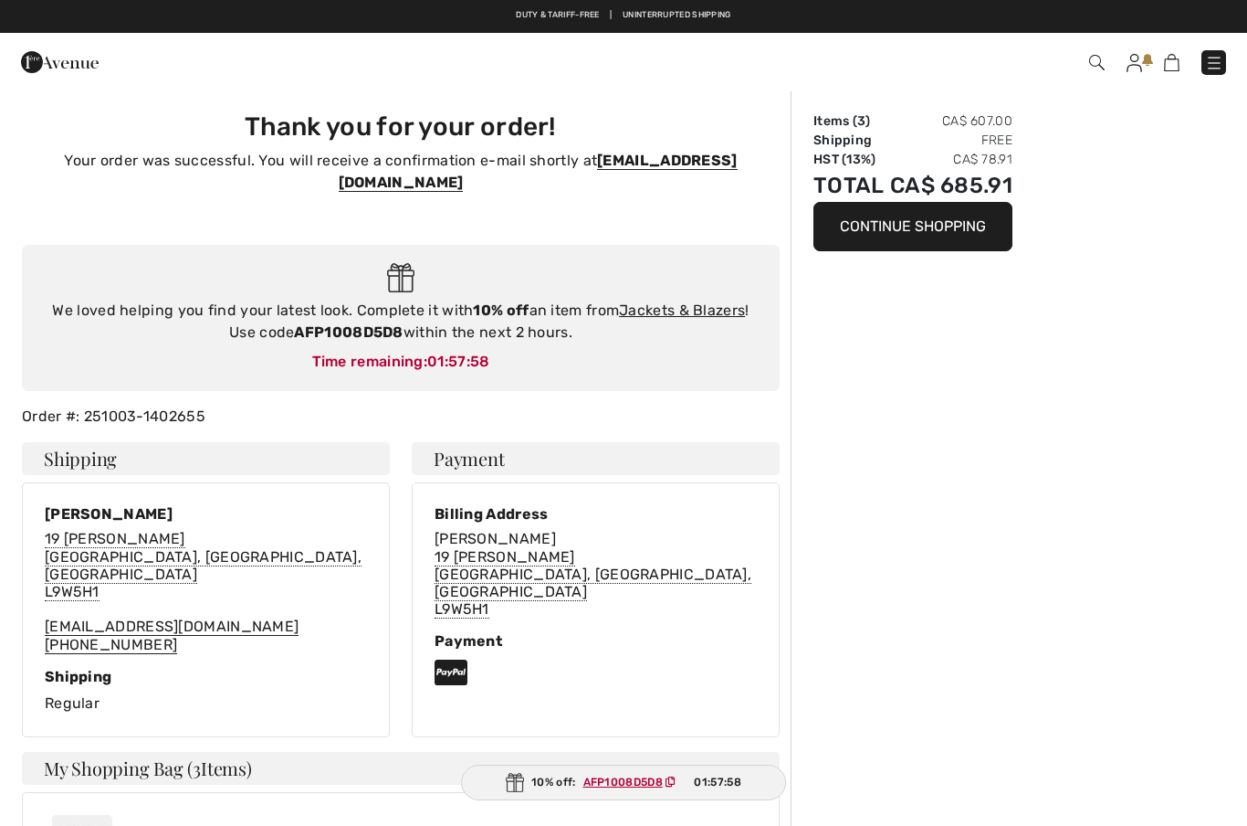
click at [682, 301] on link "Jackets & Blazers" at bounding box center [682, 309] width 126 height 17
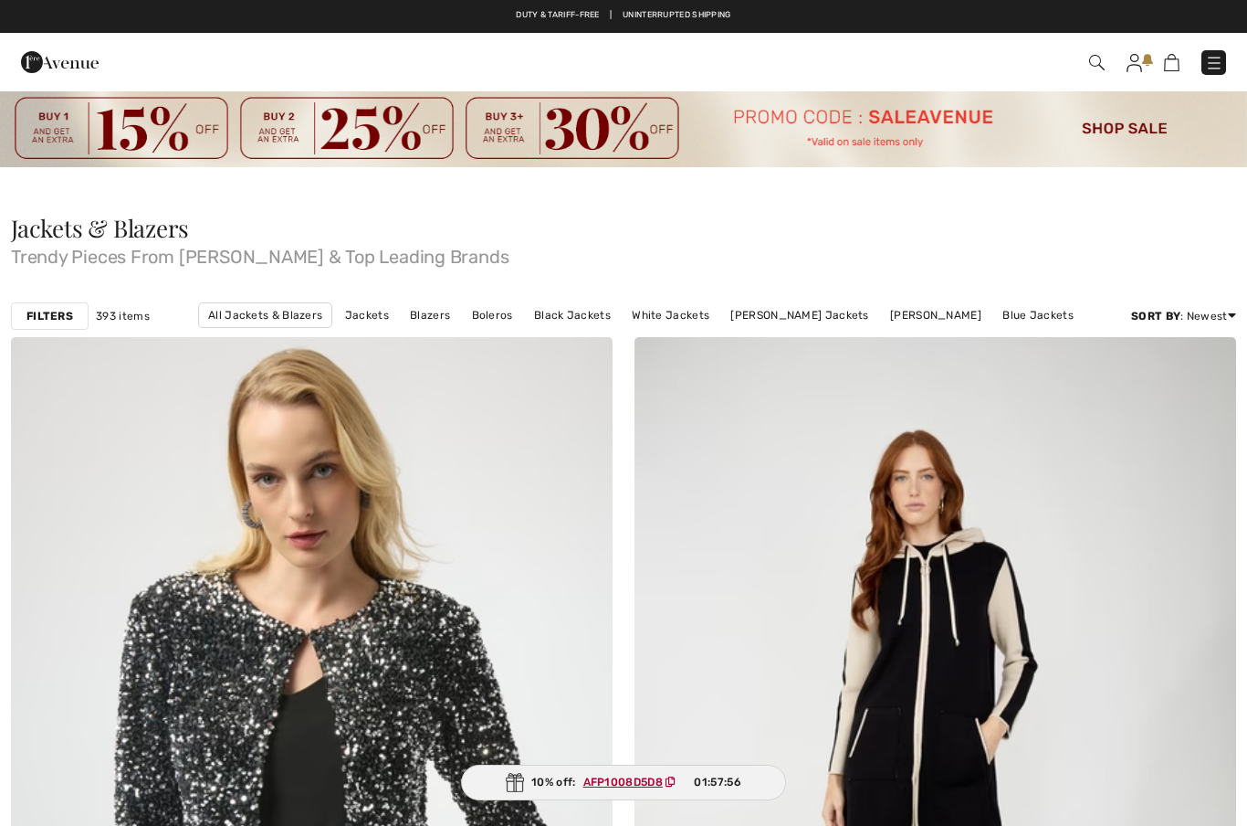
checkbox input "true"
click at [1085, 65] on span at bounding box center [881, 62] width 692 height 25
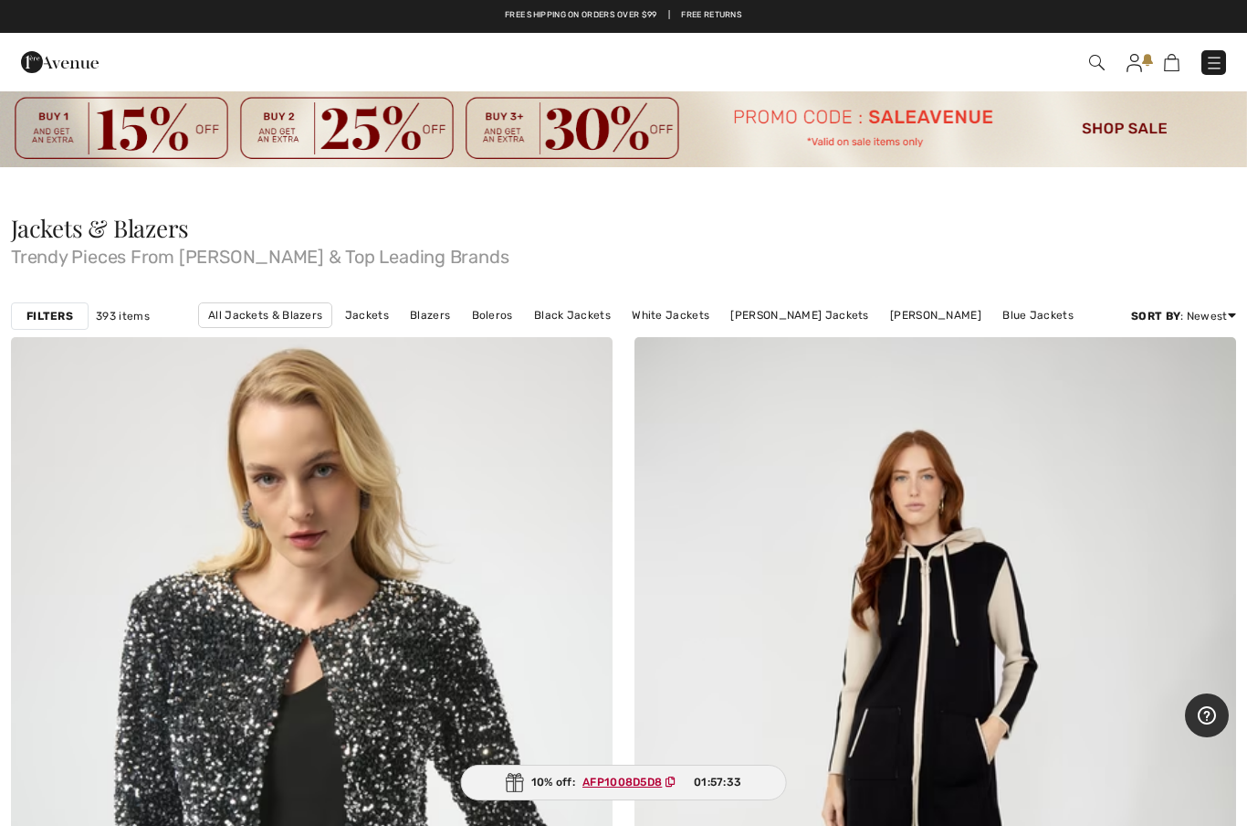
click at [1099, 66] on img at bounding box center [1097, 63] width 16 height 16
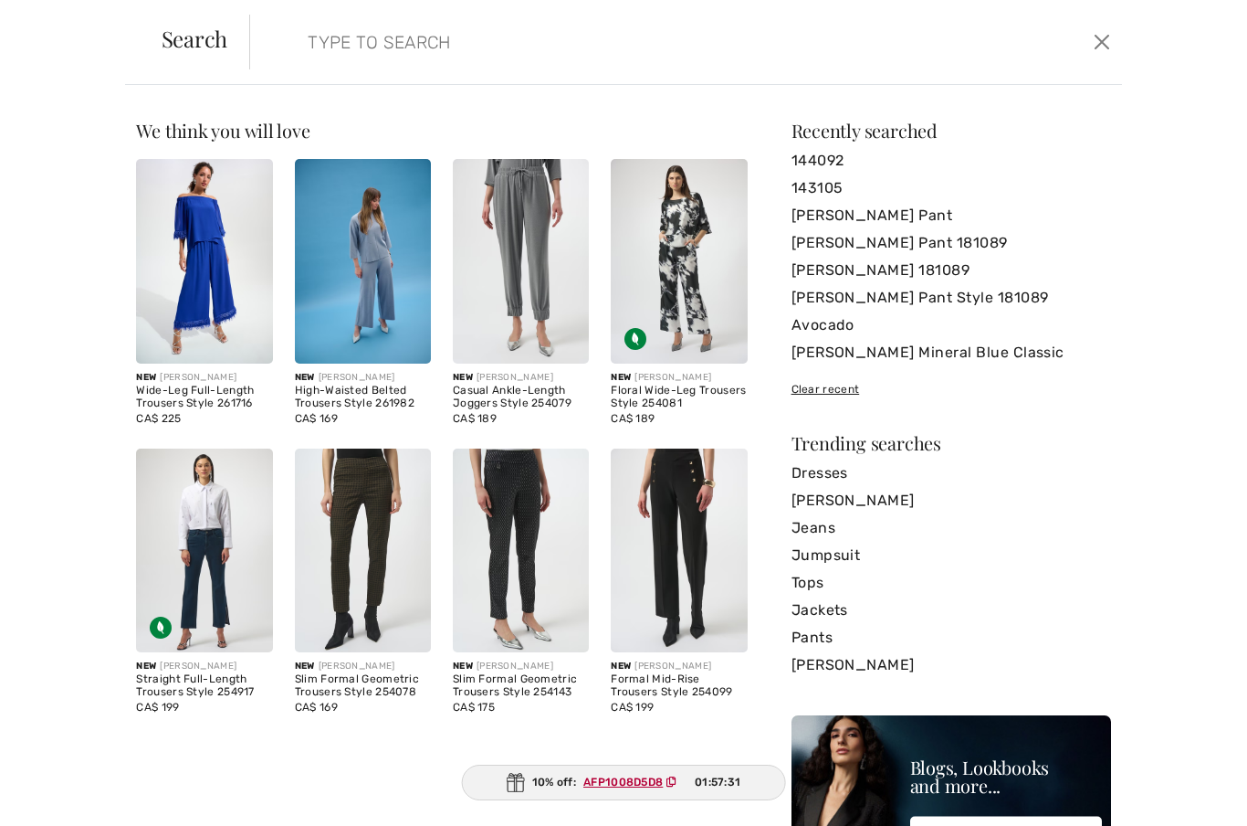
click at [331, 42] on input "search" at bounding box center [591, 42] width 595 height 55
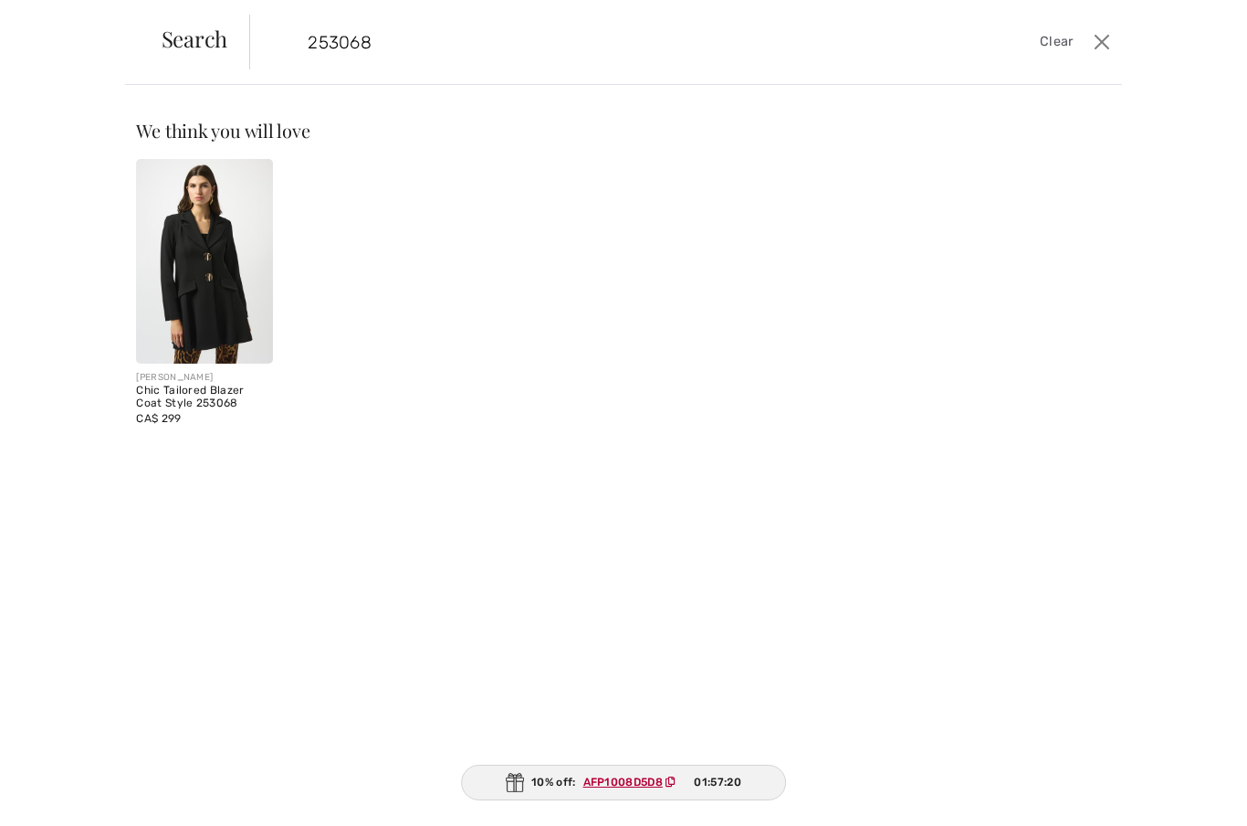
type input "253068"
click at [201, 257] on img at bounding box center [204, 261] width 136 height 205
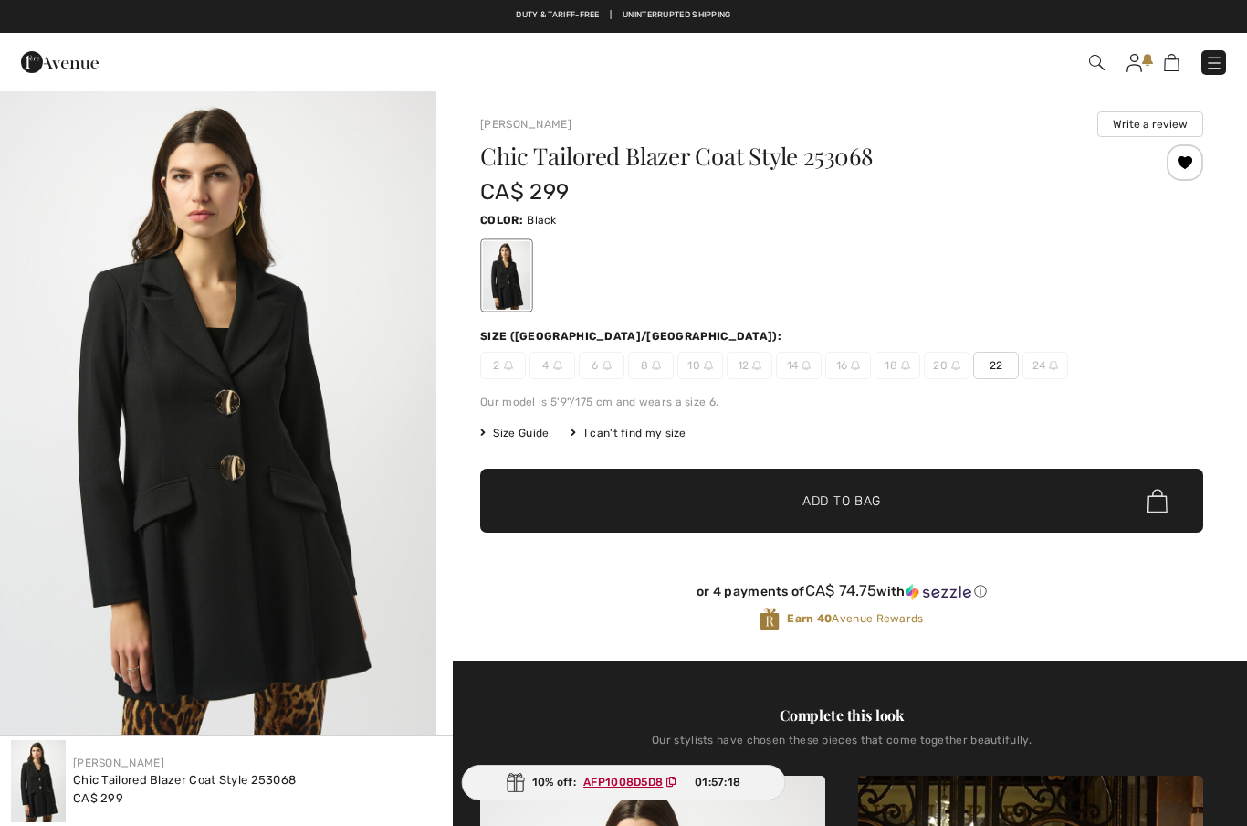
checkbox input "true"
click at [995, 371] on span "22" at bounding box center [996, 365] width 46 height 27
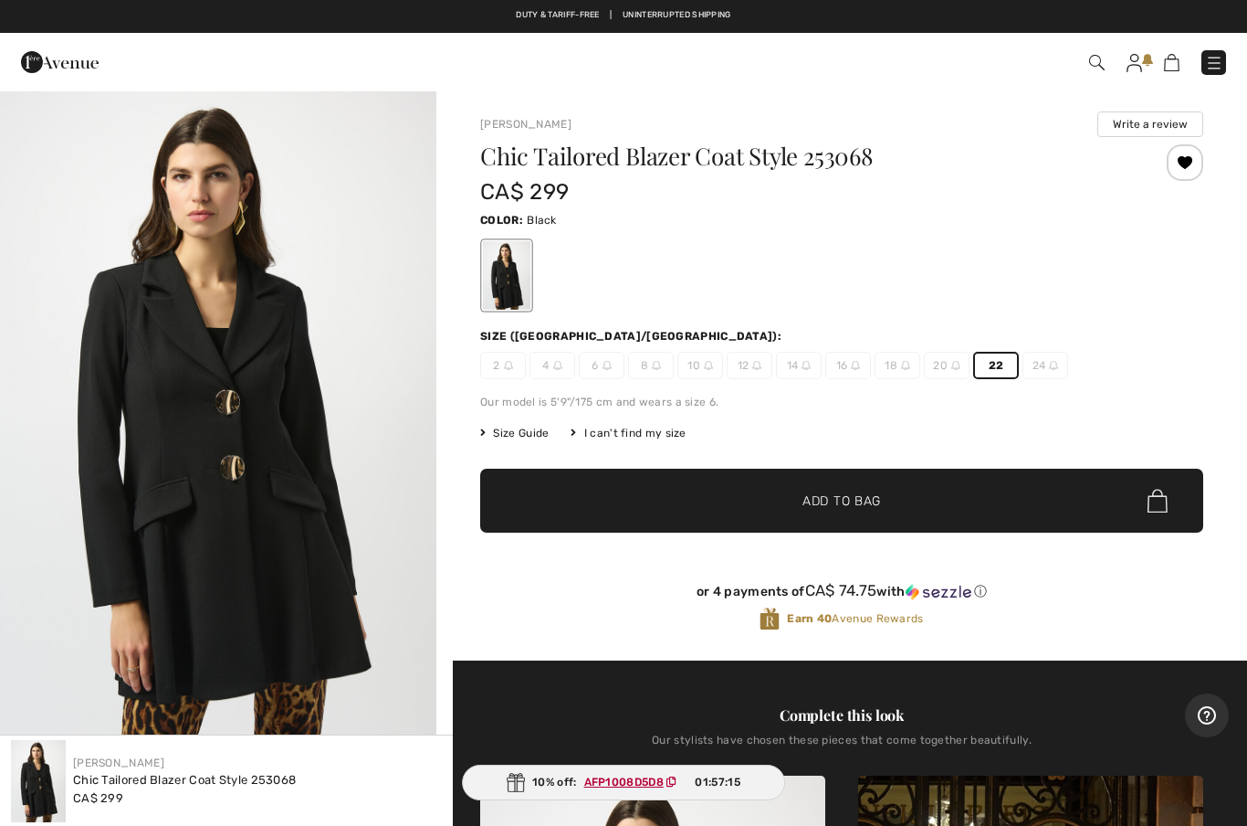
click at [849, 513] on span "✔ Added to Bag Add to Bag" at bounding box center [841, 500] width 723 height 64
click at [1170, 68] on img at bounding box center [1162, 62] width 16 height 17
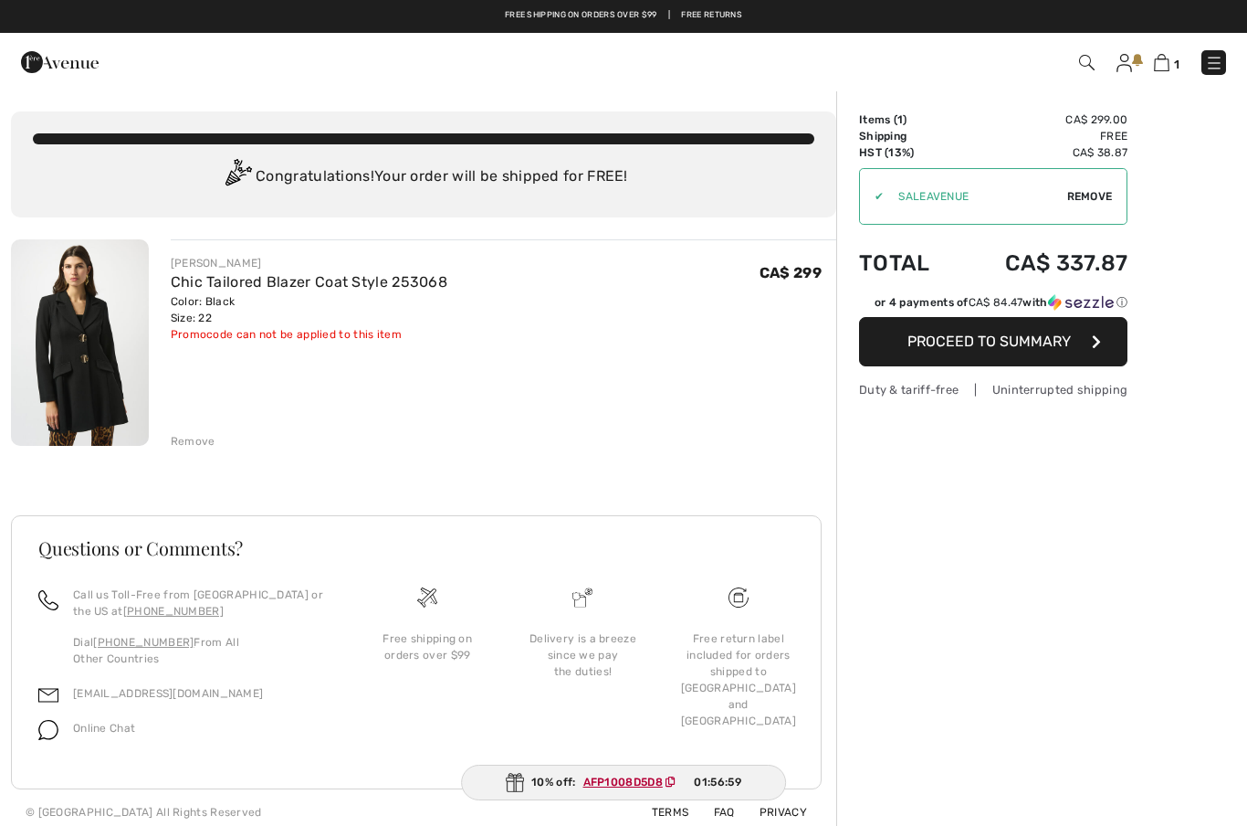
click at [980, 565] on div "Order Summary Details Items ( 1 ) CA$ 299.00 Promo code CA$ 0.00 Shipping Free …" at bounding box center [1041, 461] width 411 height 745
click at [1080, 199] on span "Remove" at bounding box center [1090, 196] width 46 height 16
click at [895, 200] on input "TEXT" at bounding box center [968, 196] width 216 height 55
click at [892, 197] on input "TEXT" at bounding box center [968, 196] width 216 height 55
paste input "AFP1008D5D8"
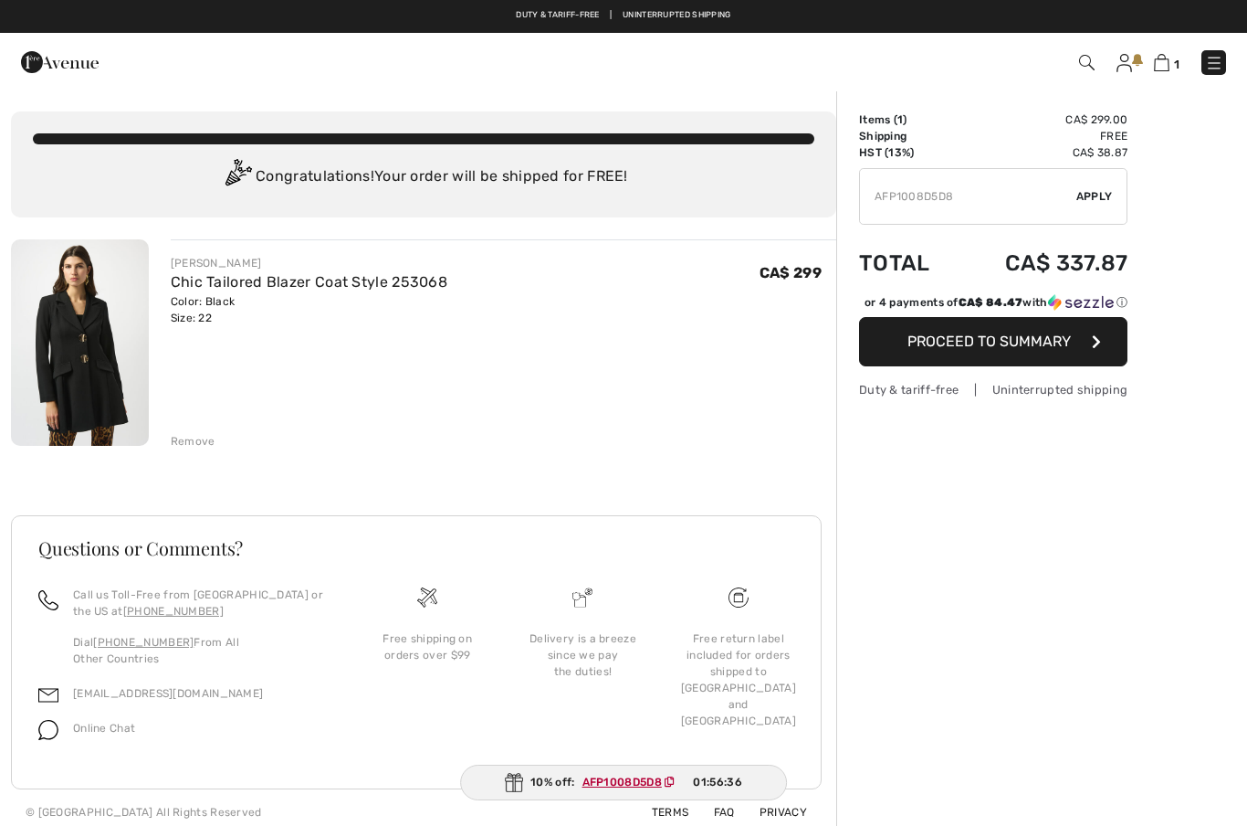
type input "AFP1008D5D8"
click at [1097, 203] on span "Apply" at bounding box center [1095, 196] width 37 height 16
click at [1001, 346] on span "Proceed to Summary" at bounding box center [989, 340] width 163 height 17
click at [189, 446] on div "Remove" at bounding box center [193, 441] width 45 height 16
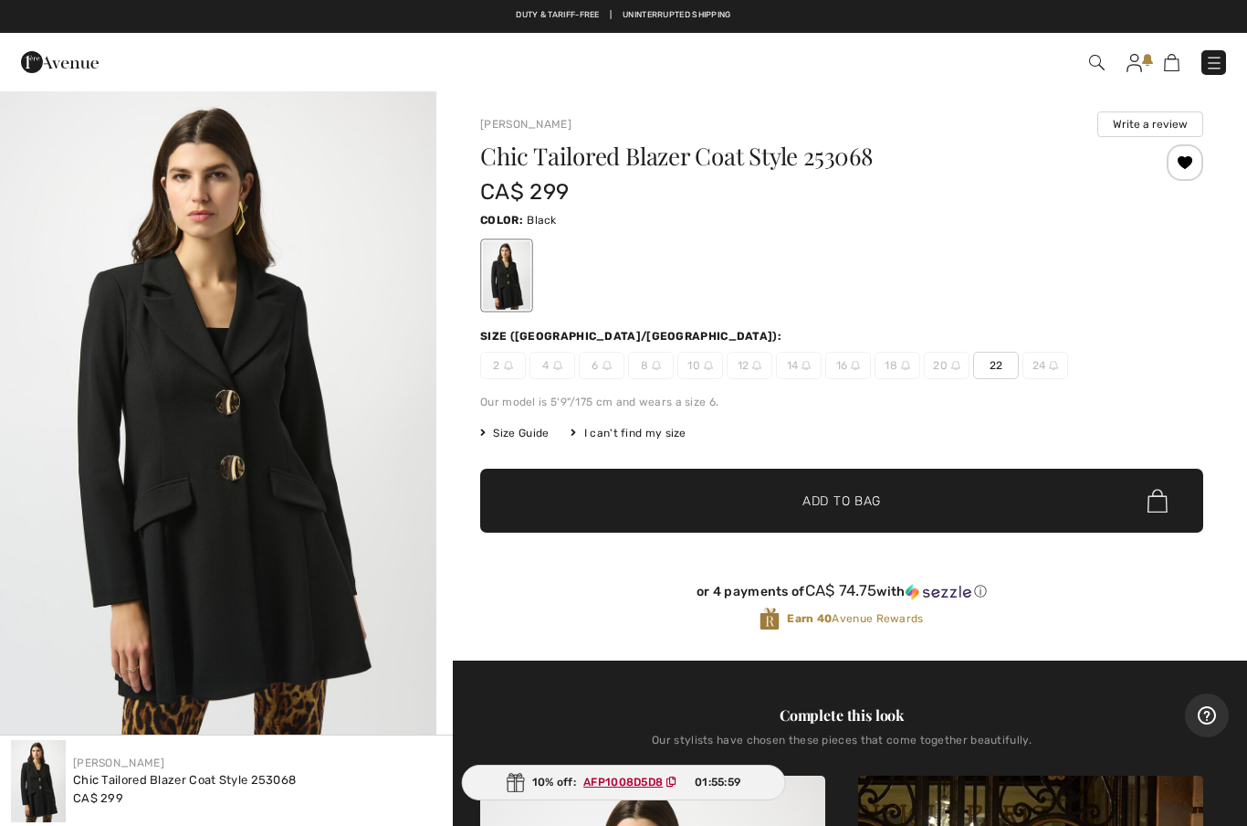
click at [1139, 68] on img at bounding box center [1135, 63] width 16 height 18
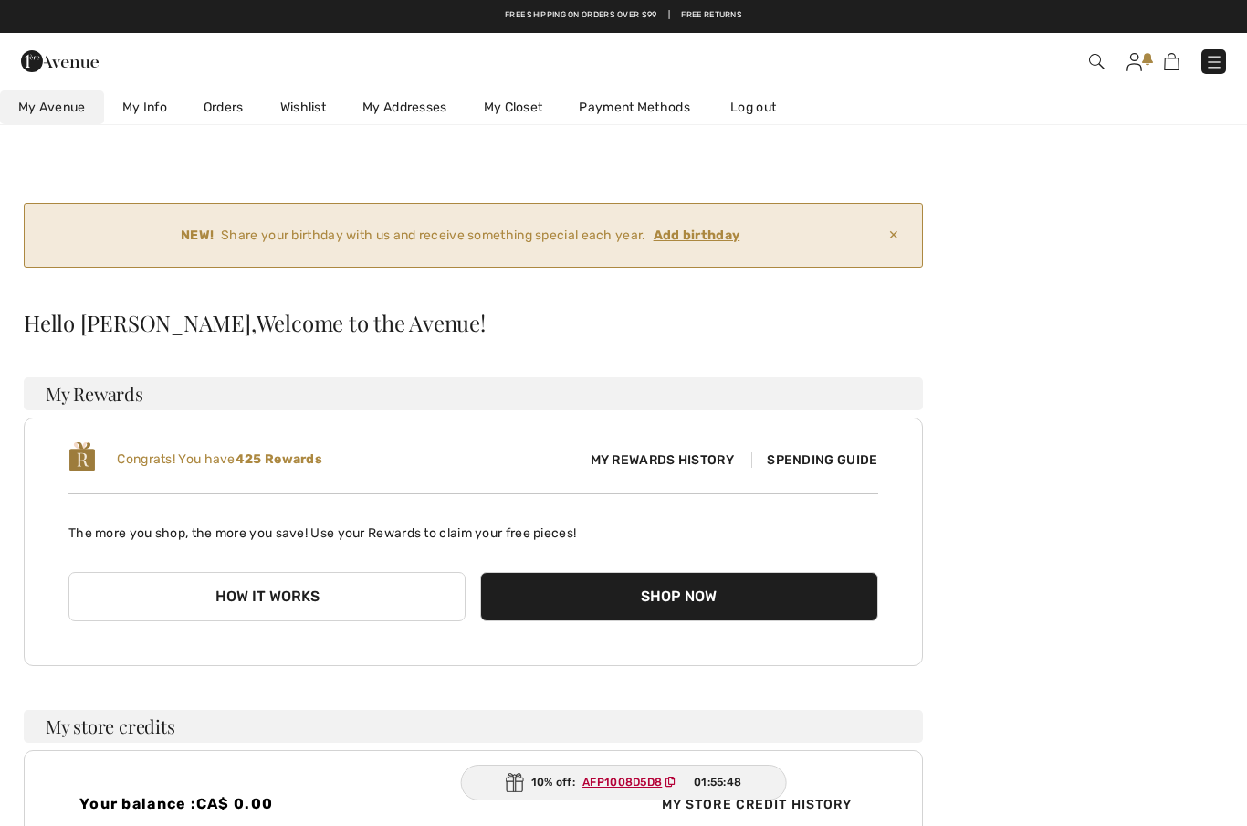
click at [699, 240] on ins "Add birthday" at bounding box center [697, 235] width 87 height 16
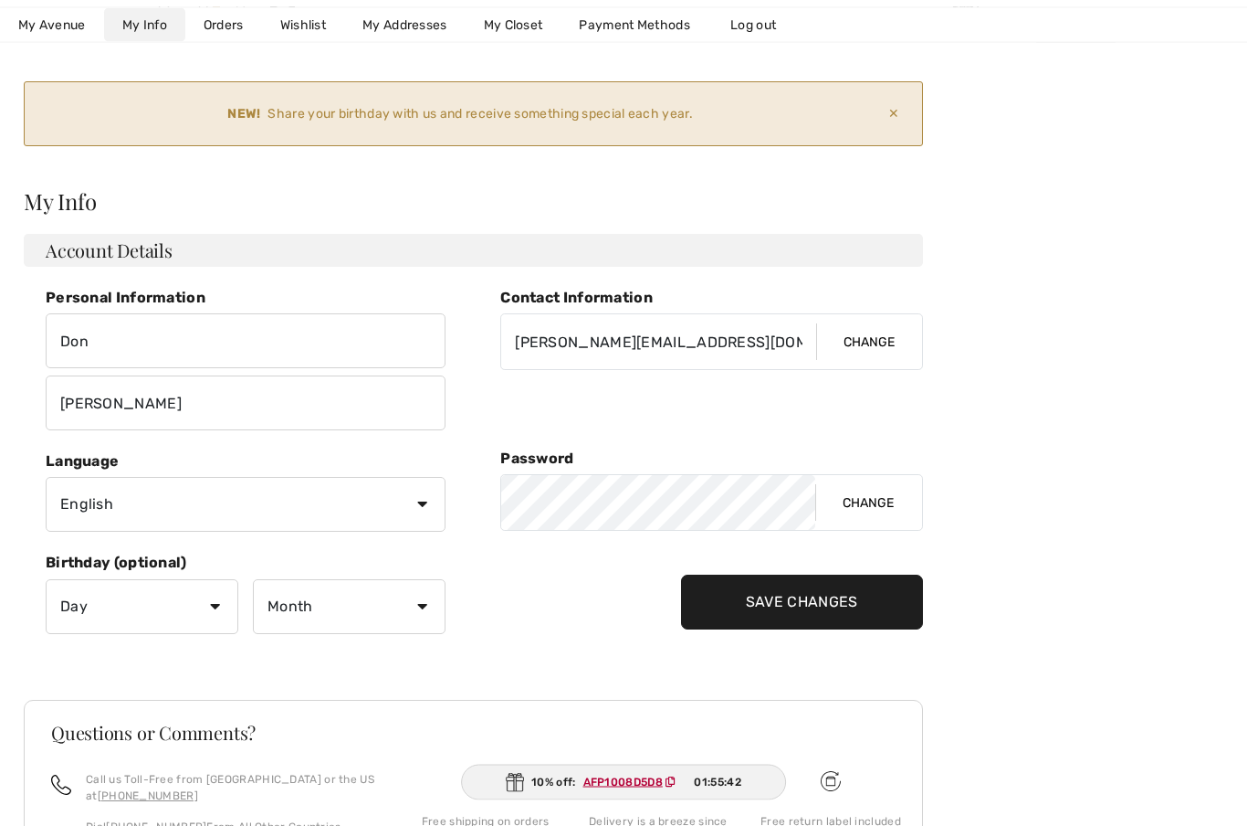
scroll to position [121, 0]
click at [209, 606] on select "Day 1 2 3 4 5 6 7 8 9 10 11 12 13 14 15 16 17 18 19 20 21 22 23 24 25 26 27 28 …" at bounding box center [142, 606] width 193 height 55
select select "11"
click at [426, 606] on select "Month January February March April May June July August September October Novem…" at bounding box center [349, 606] width 193 height 55
select select "10"
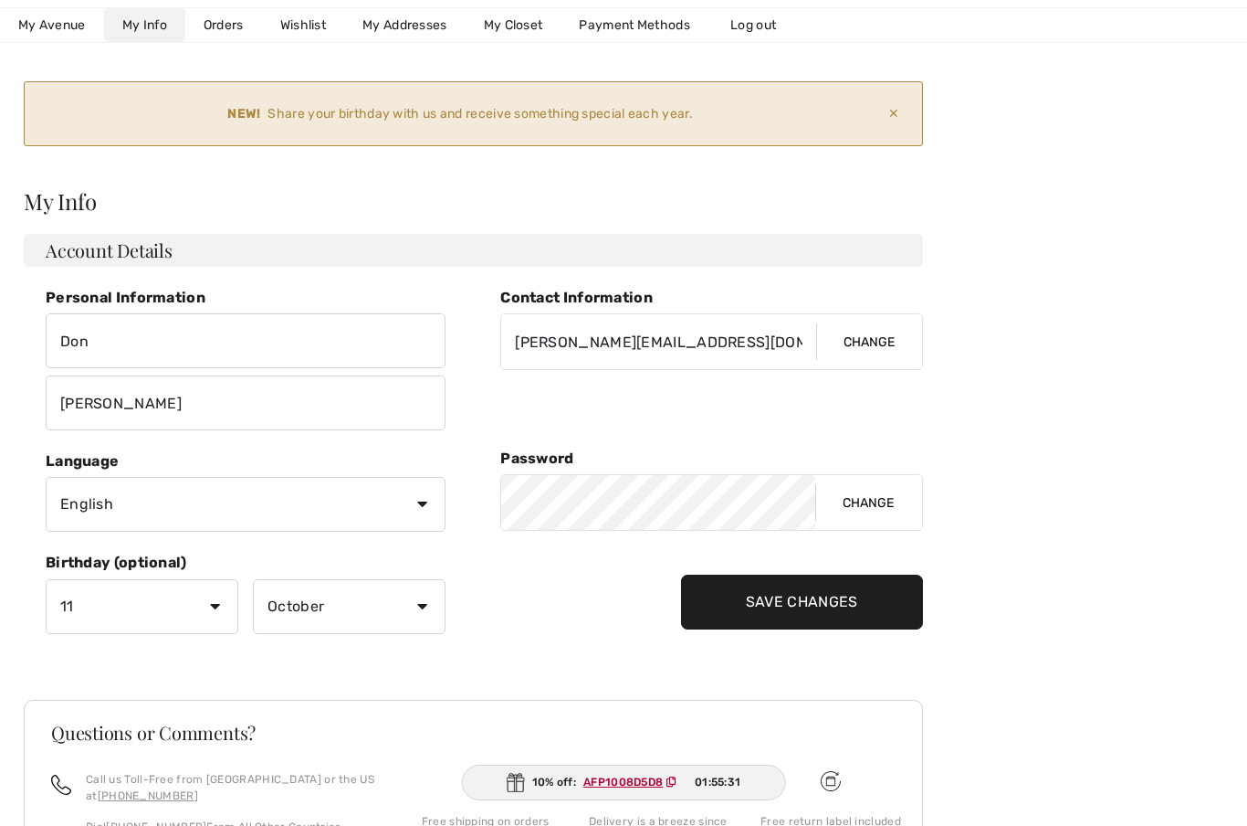
click at [804, 605] on input "Save Changes" at bounding box center [802, 601] width 242 height 55
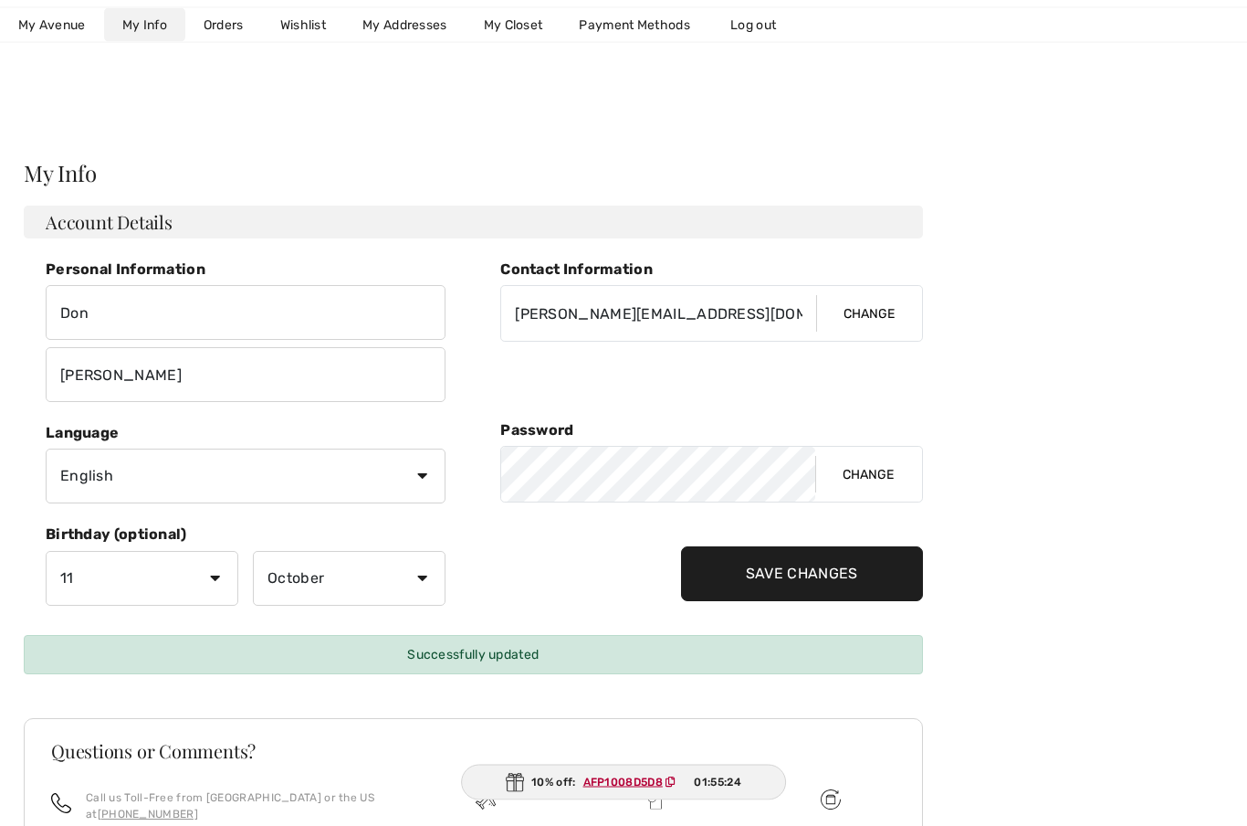
scroll to position [0, 0]
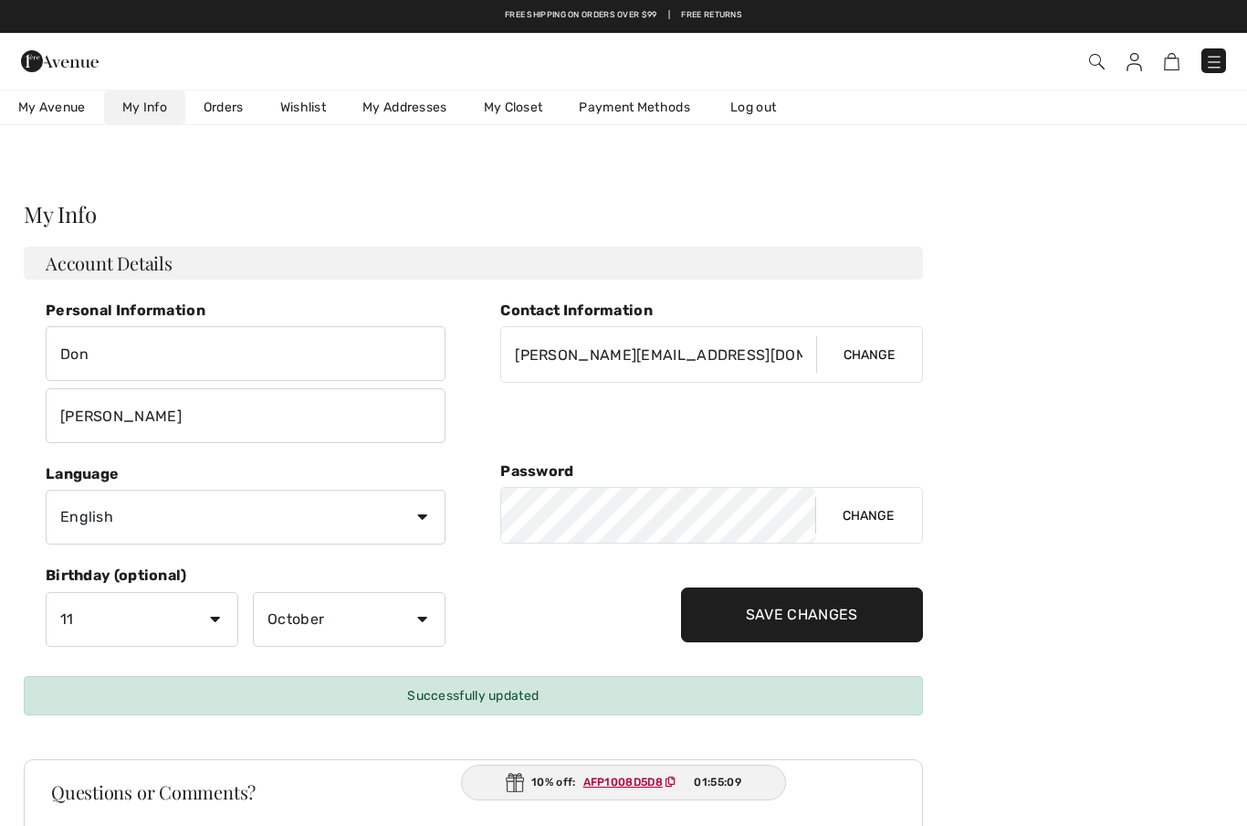
click at [510, 112] on link "My Closet" at bounding box center [514, 107] width 96 height 34
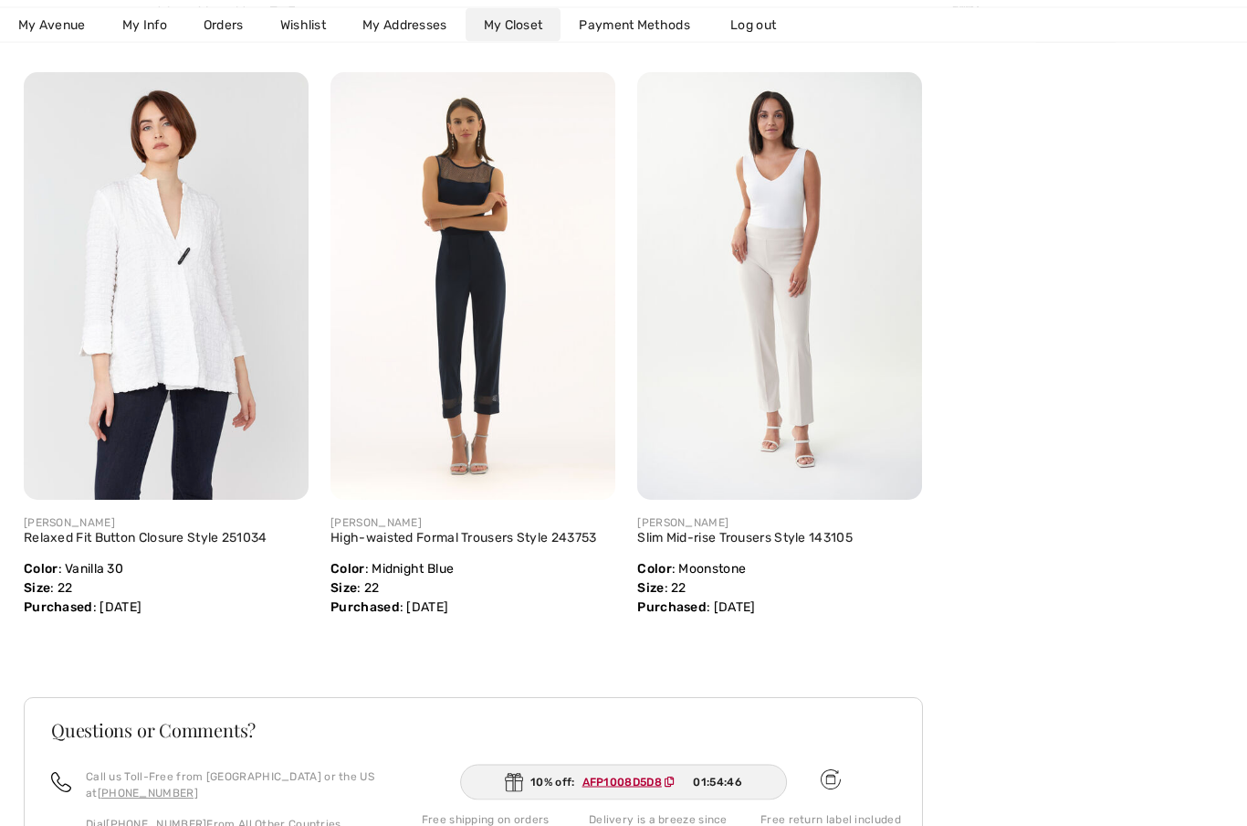
scroll to position [2065, 0]
click at [146, 543] on link "Relaxed Fit Button Closure Style 251034" at bounding box center [146, 538] width 244 height 16
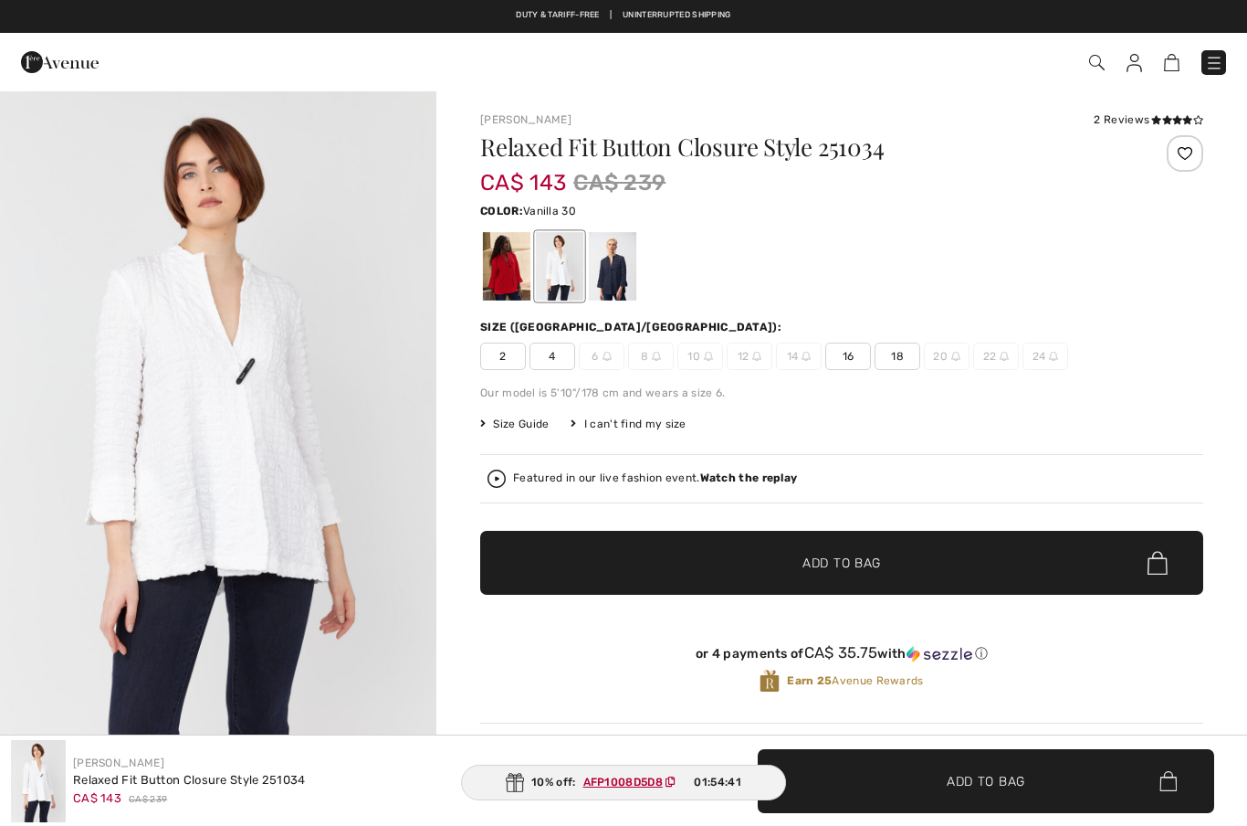
checkbox input "true"
click at [508, 275] on div at bounding box center [506, 266] width 47 height 68
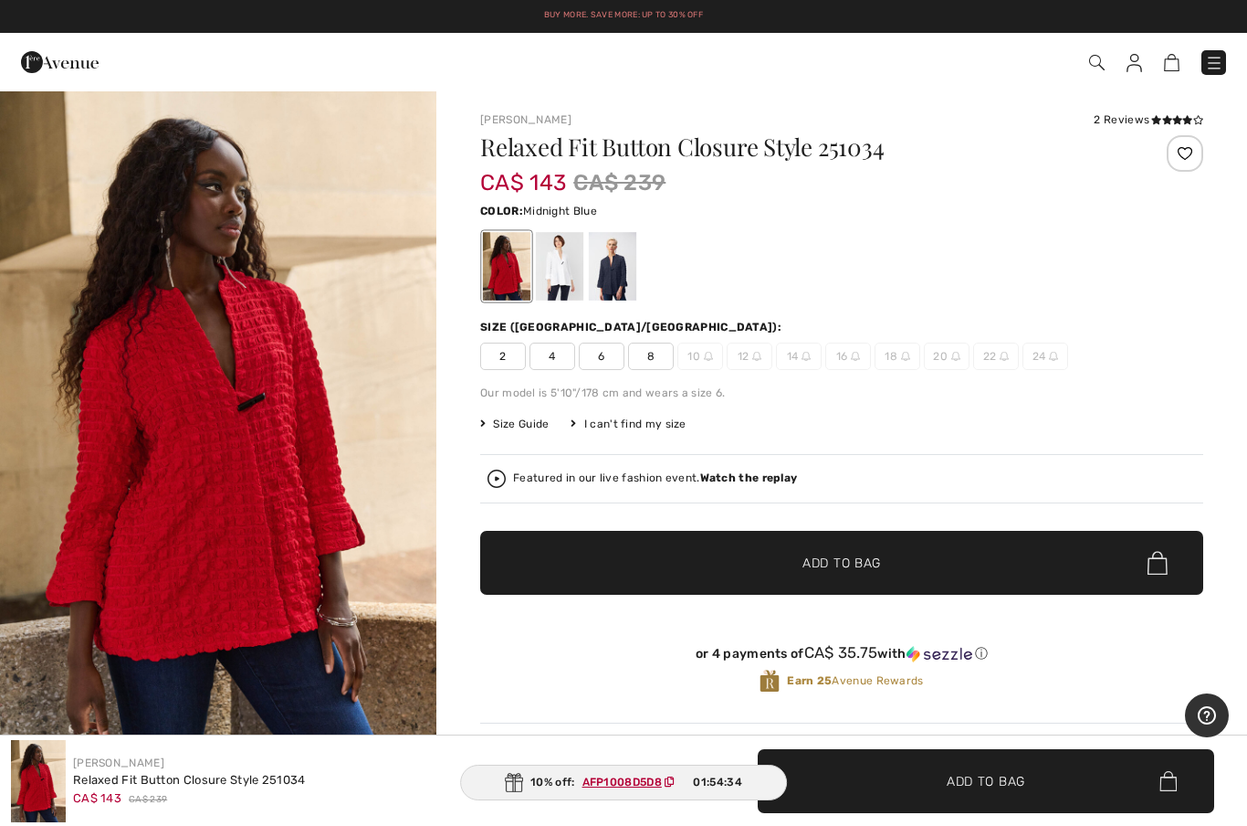
click at [617, 276] on div at bounding box center [612, 266] width 47 height 68
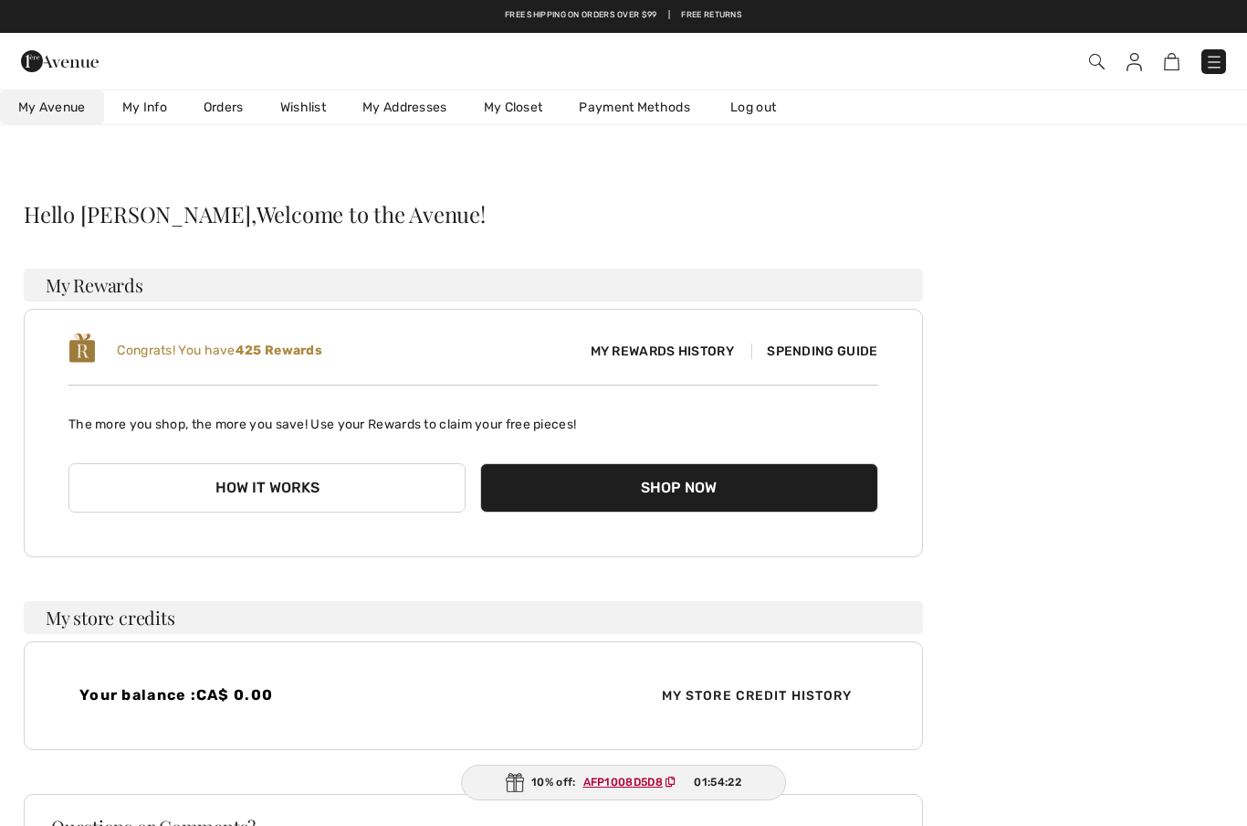
click at [501, 110] on link "My Closet" at bounding box center [514, 107] width 96 height 34
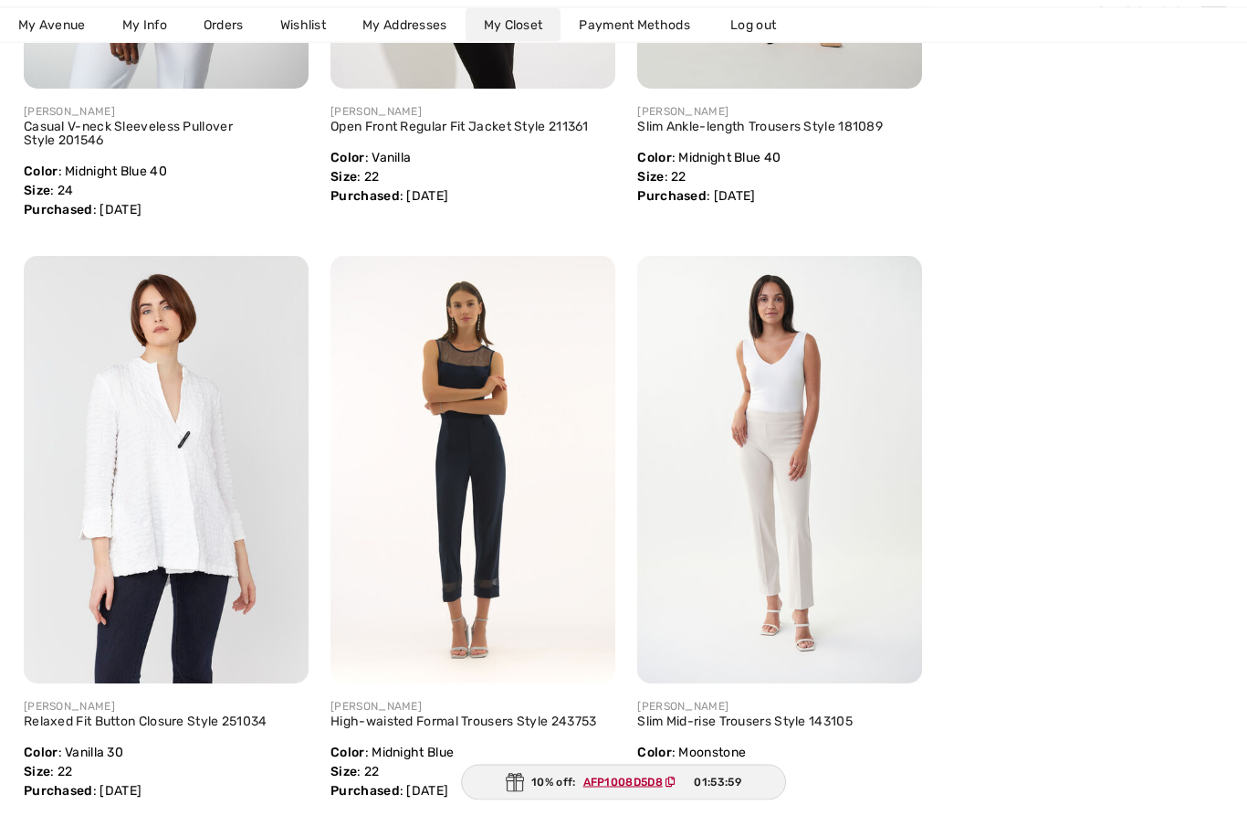
scroll to position [1882, 0]
click at [491, 717] on link "High-waisted Formal Trousers Style 243753" at bounding box center [464, 720] width 266 height 16
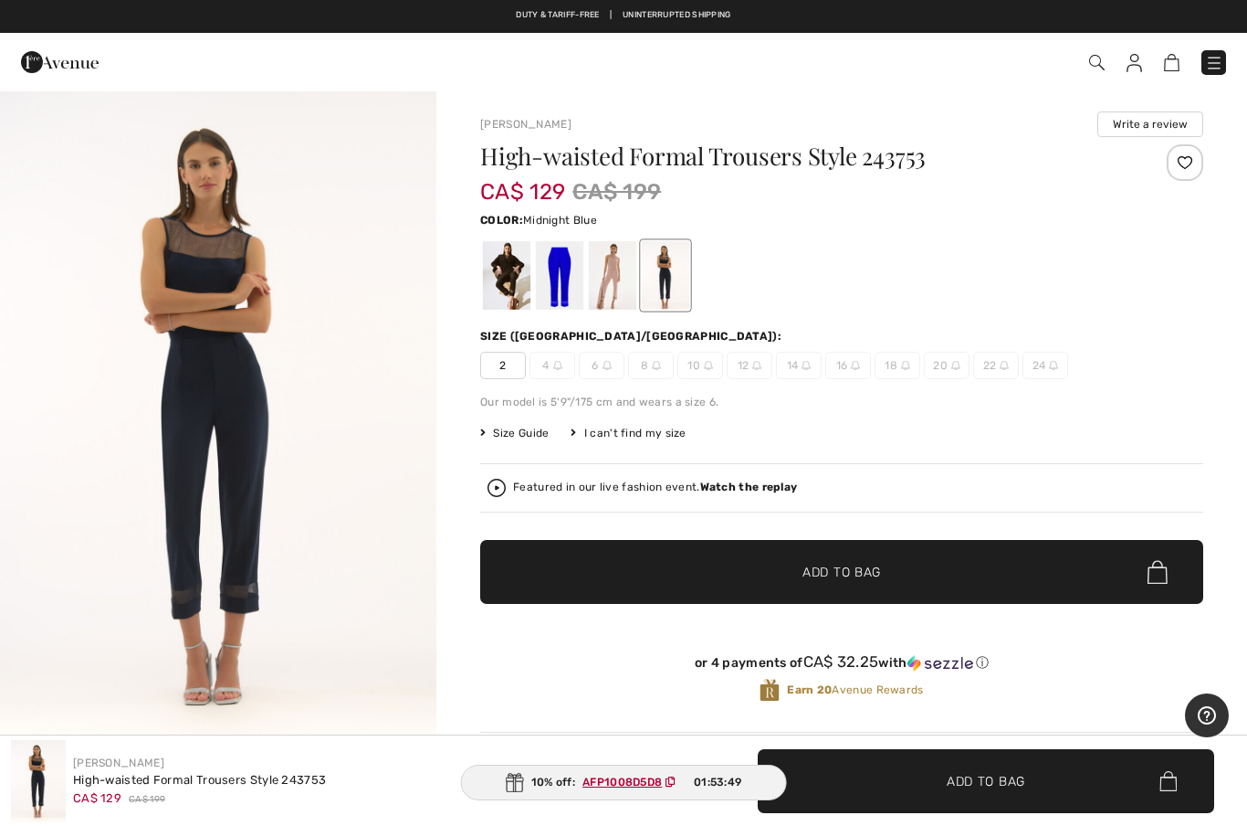
click at [607, 294] on div at bounding box center [612, 275] width 47 height 68
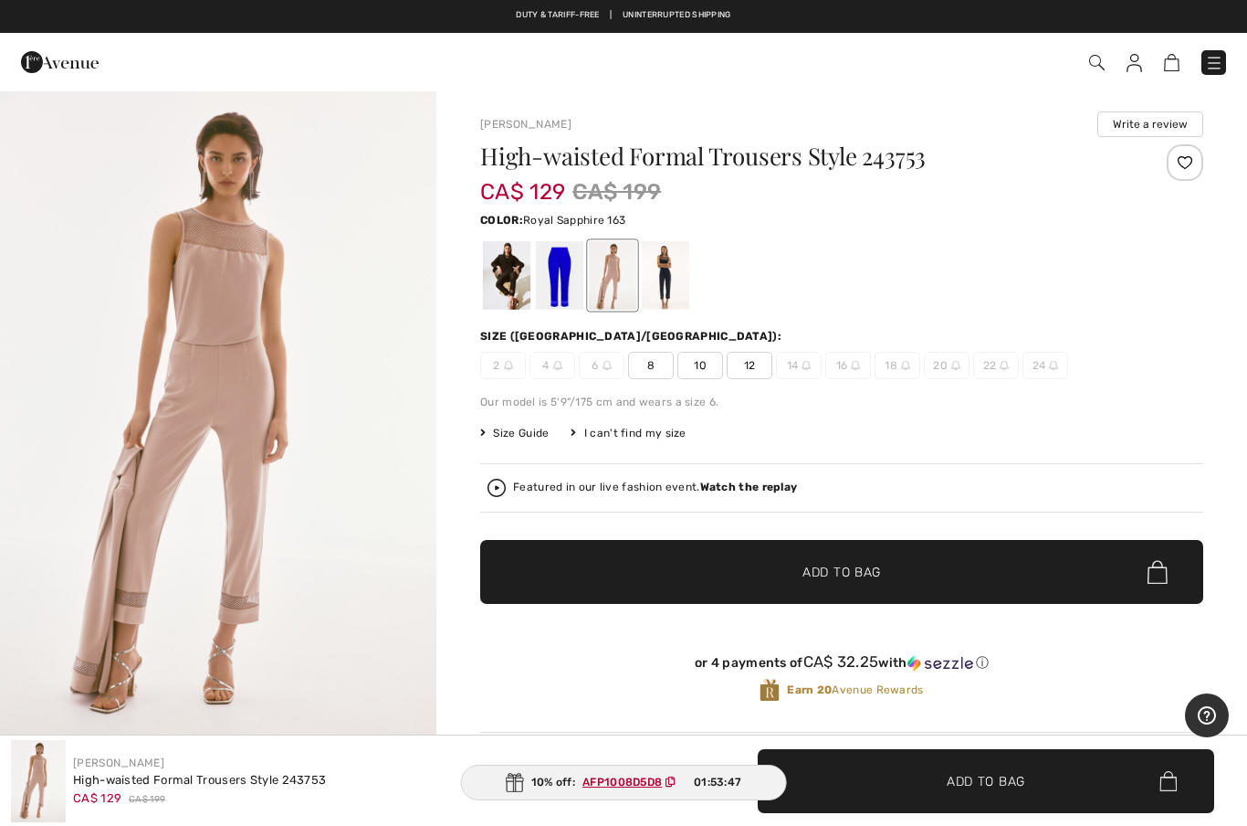
click at [558, 283] on div at bounding box center [559, 275] width 47 height 68
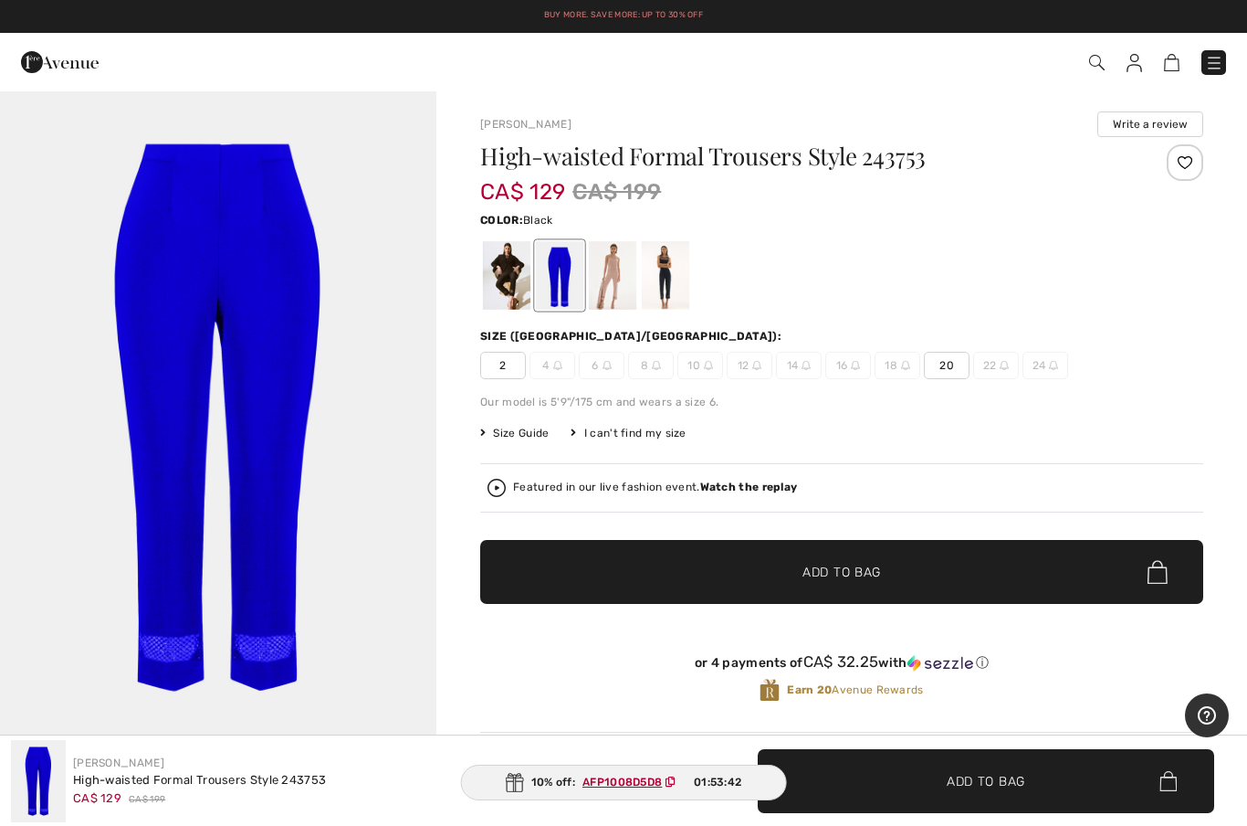
click at [504, 286] on div at bounding box center [506, 275] width 47 height 68
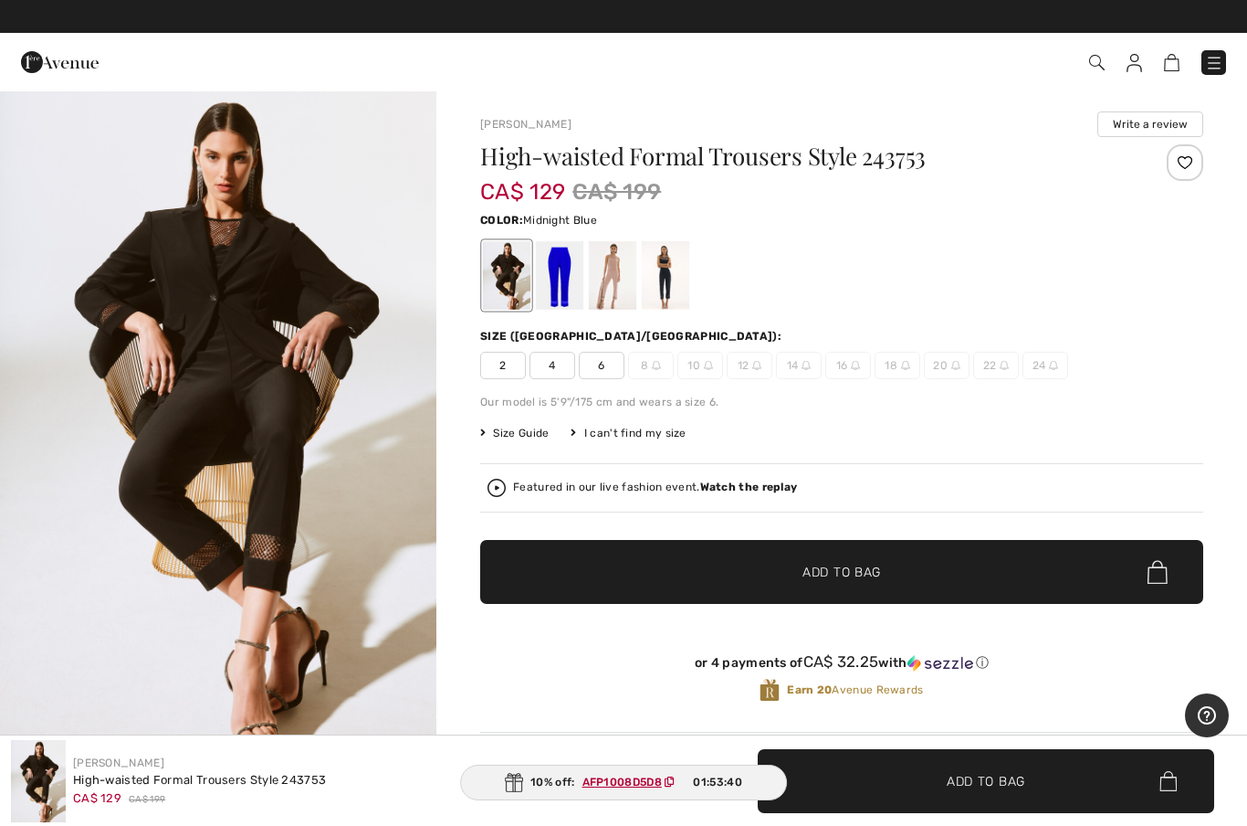
click at [670, 290] on div at bounding box center [665, 275] width 47 height 68
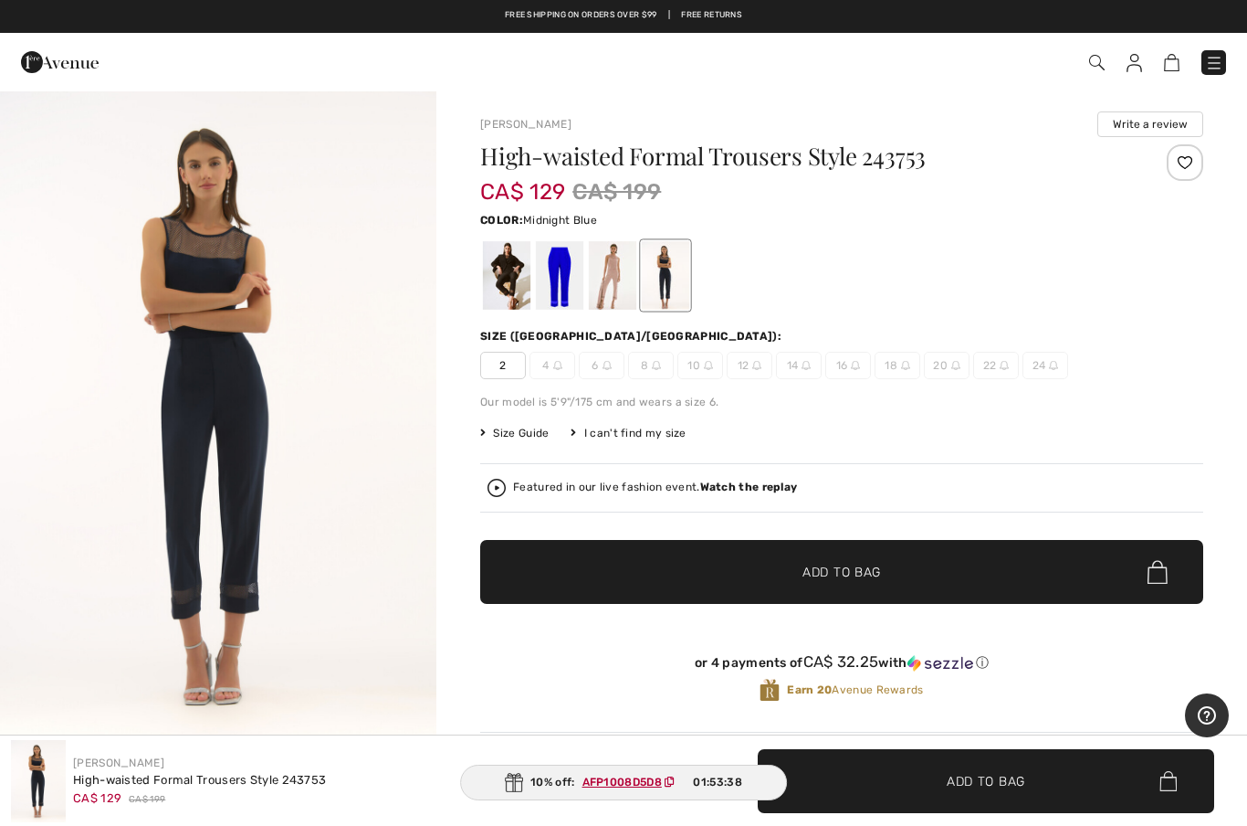
click at [605, 300] on div at bounding box center [612, 275] width 47 height 68
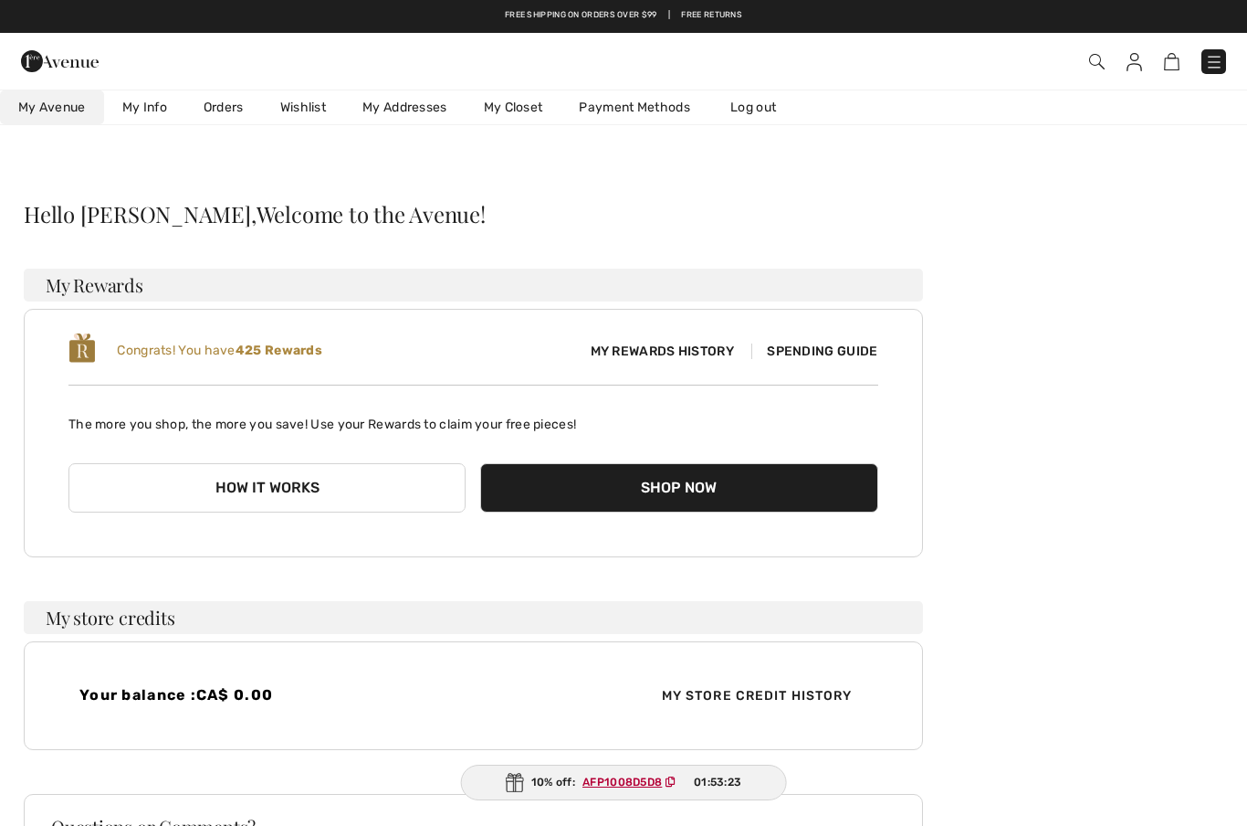
click at [311, 105] on link "Wishlist" at bounding box center [303, 107] width 82 height 34
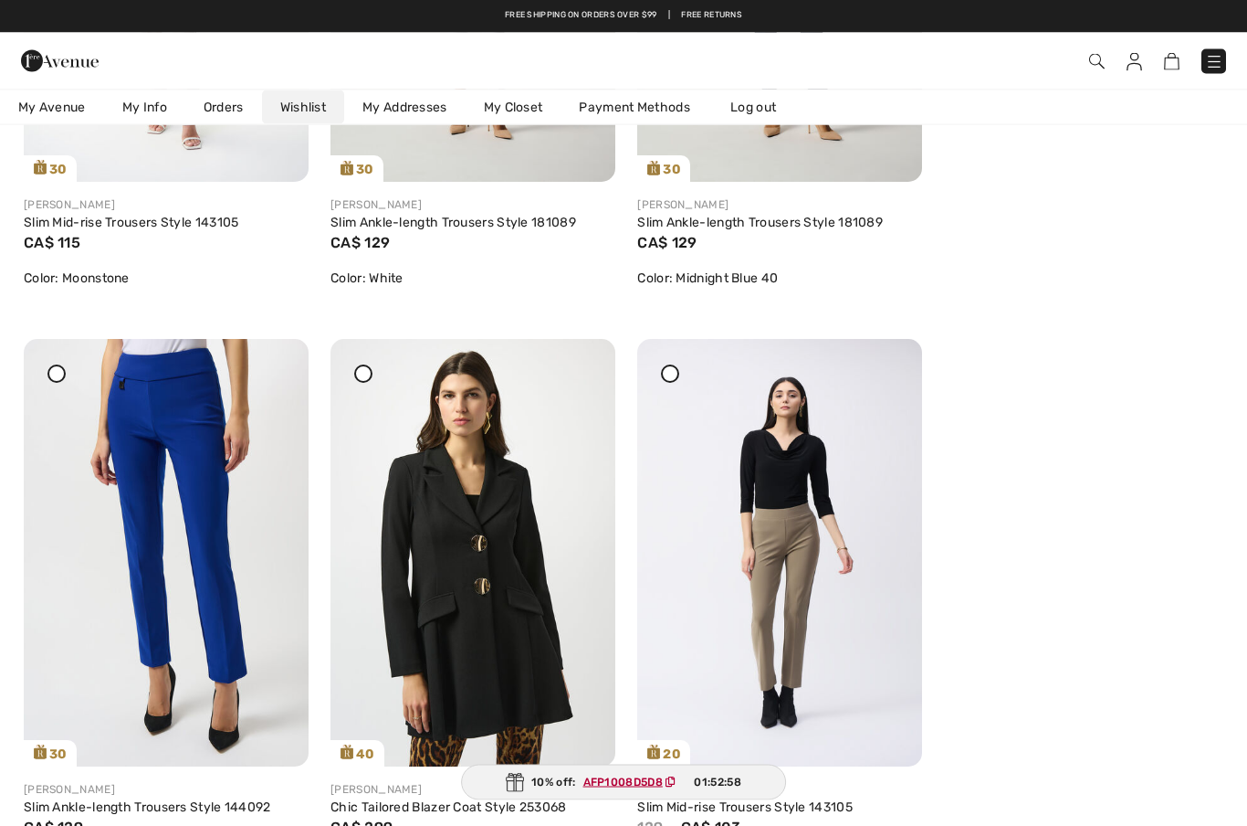
scroll to position [613, 0]
click at [190, 534] on img at bounding box center [166, 552] width 285 height 427
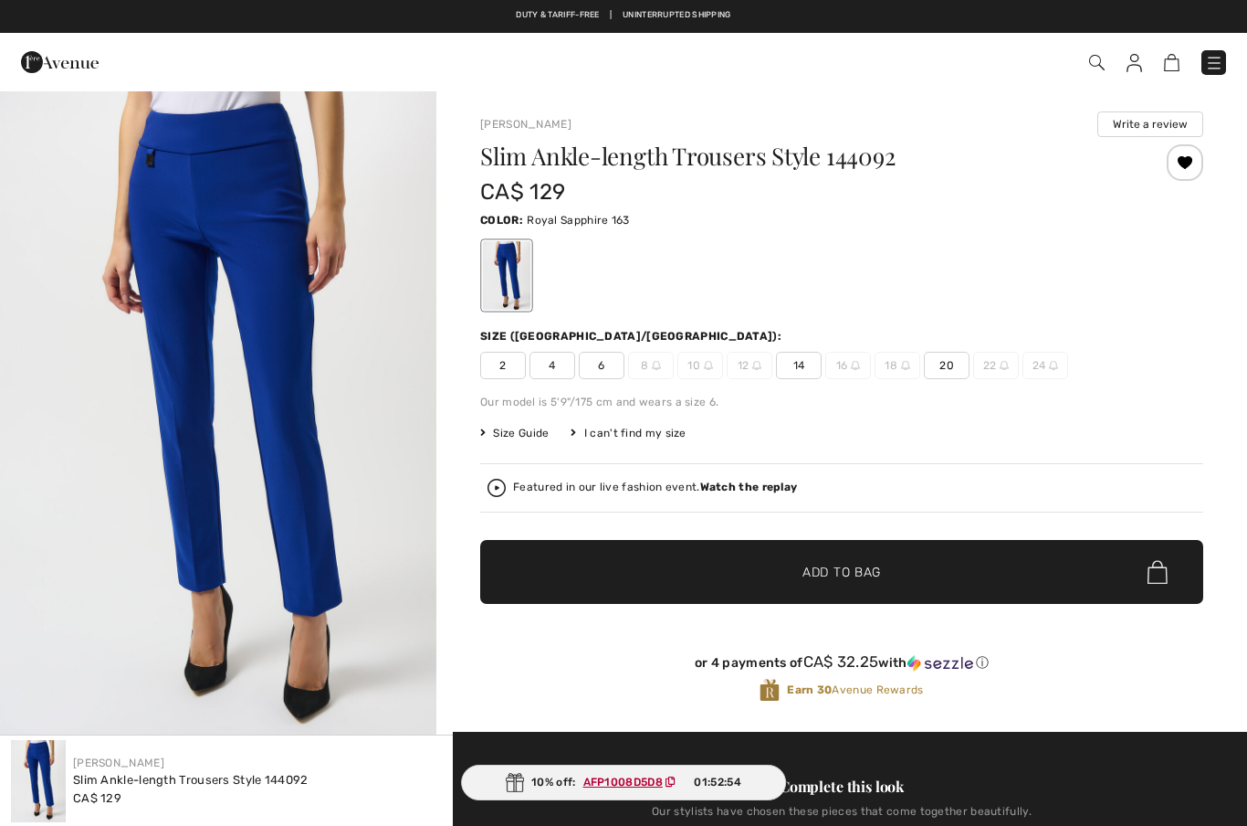
checkbox input "true"
click at [1188, 170] on div at bounding box center [1185, 162] width 37 height 37
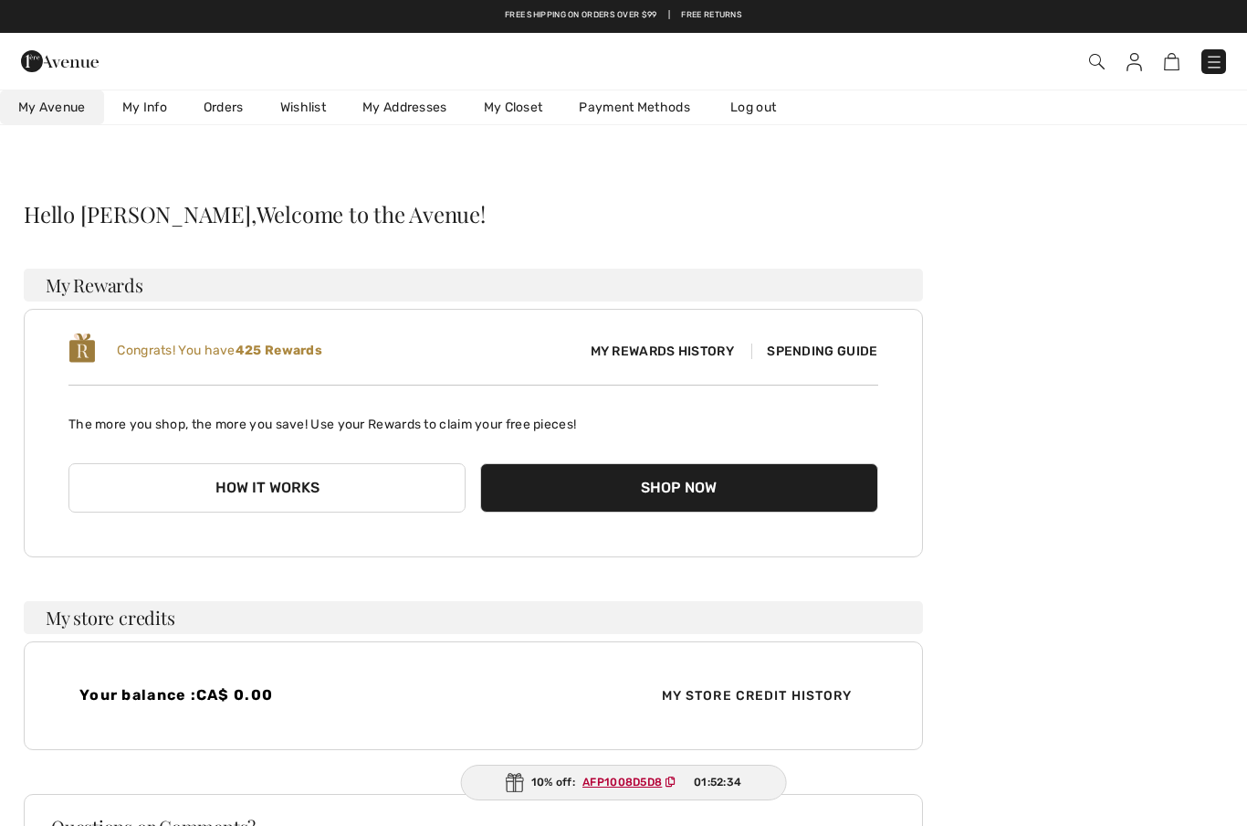
click at [310, 116] on link "Wishlist" at bounding box center [303, 107] width 82 height 34
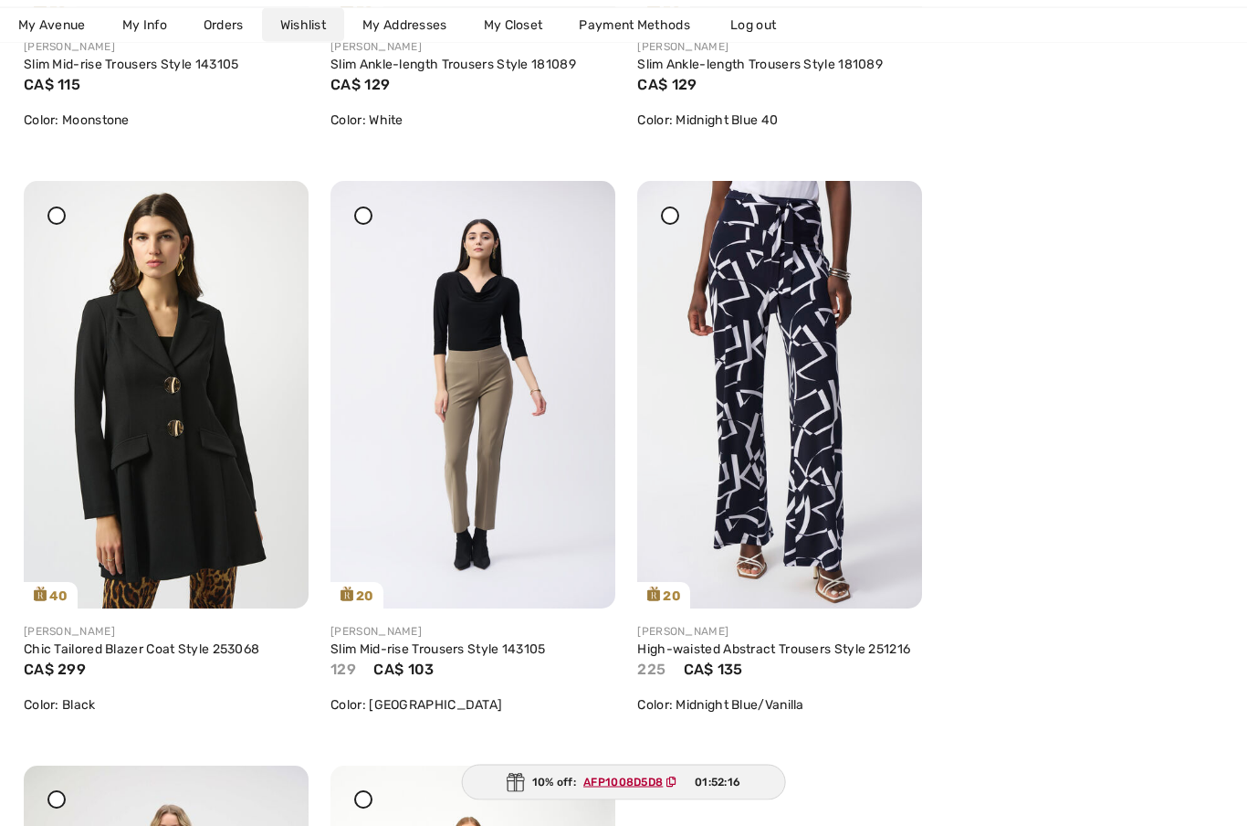
scroll to position [771, 0]
click at [677, 215] on div at bounding box center [670, 215] width 18 height 18
click at [580, 200] on icon at bounding box center [579, 193] width 11 height 13
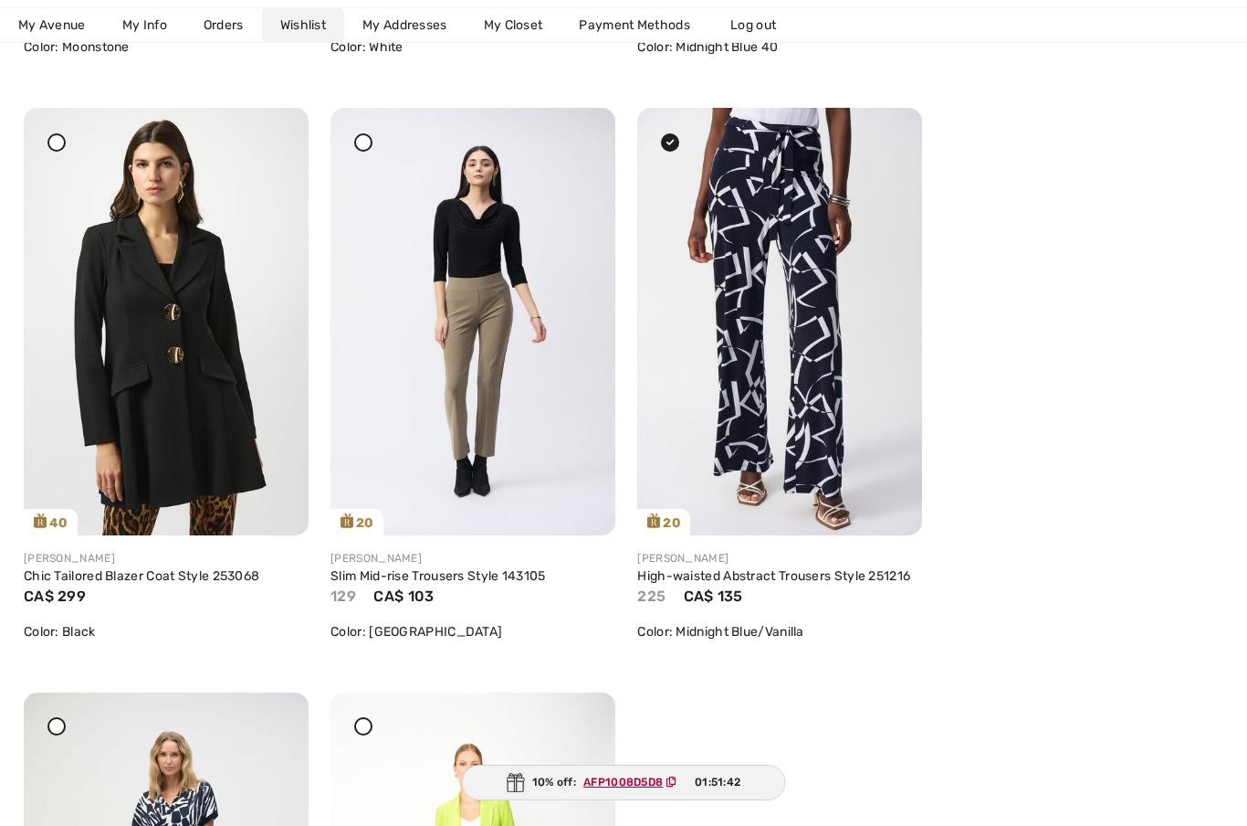
click at [889, 127] on icon at bounding box center [886, 120] width 11 height 13
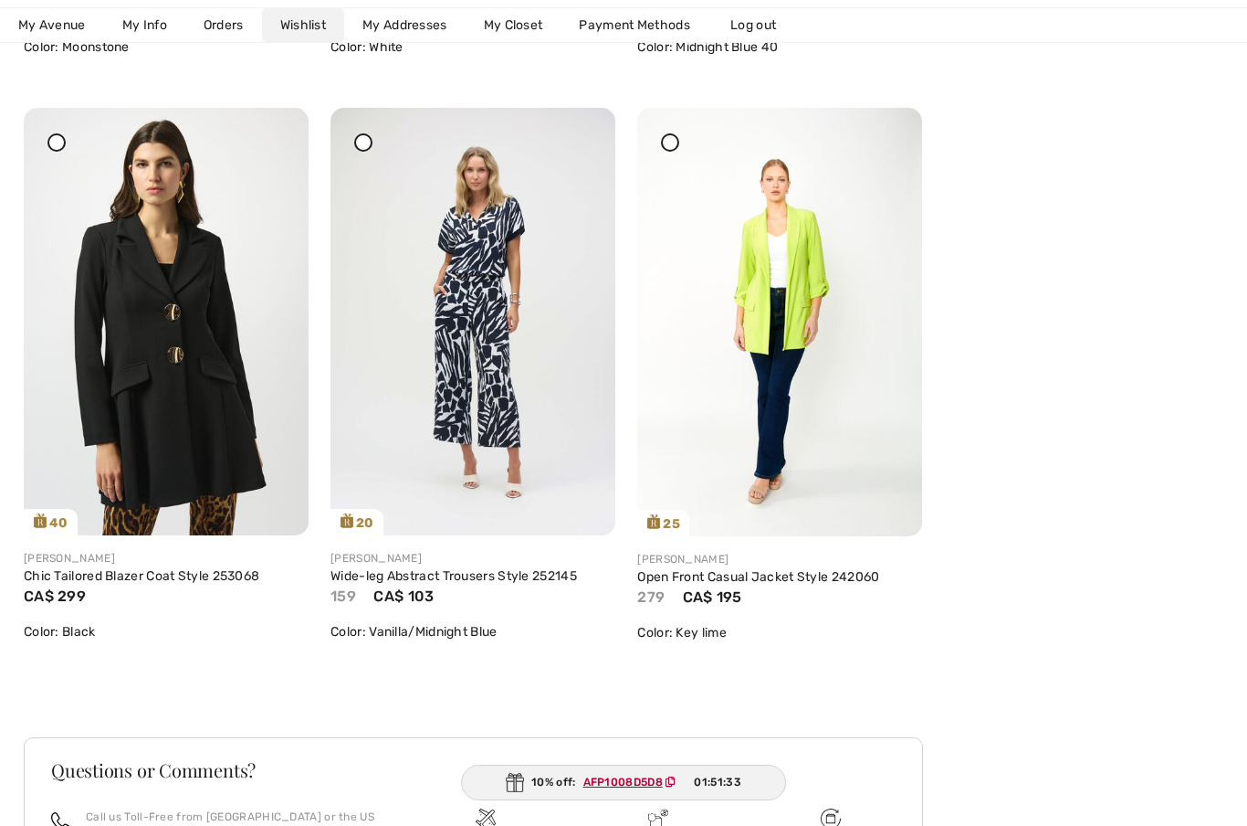
click at [579, 127] on icon at bounding box center [579, 120] width 11 height 13
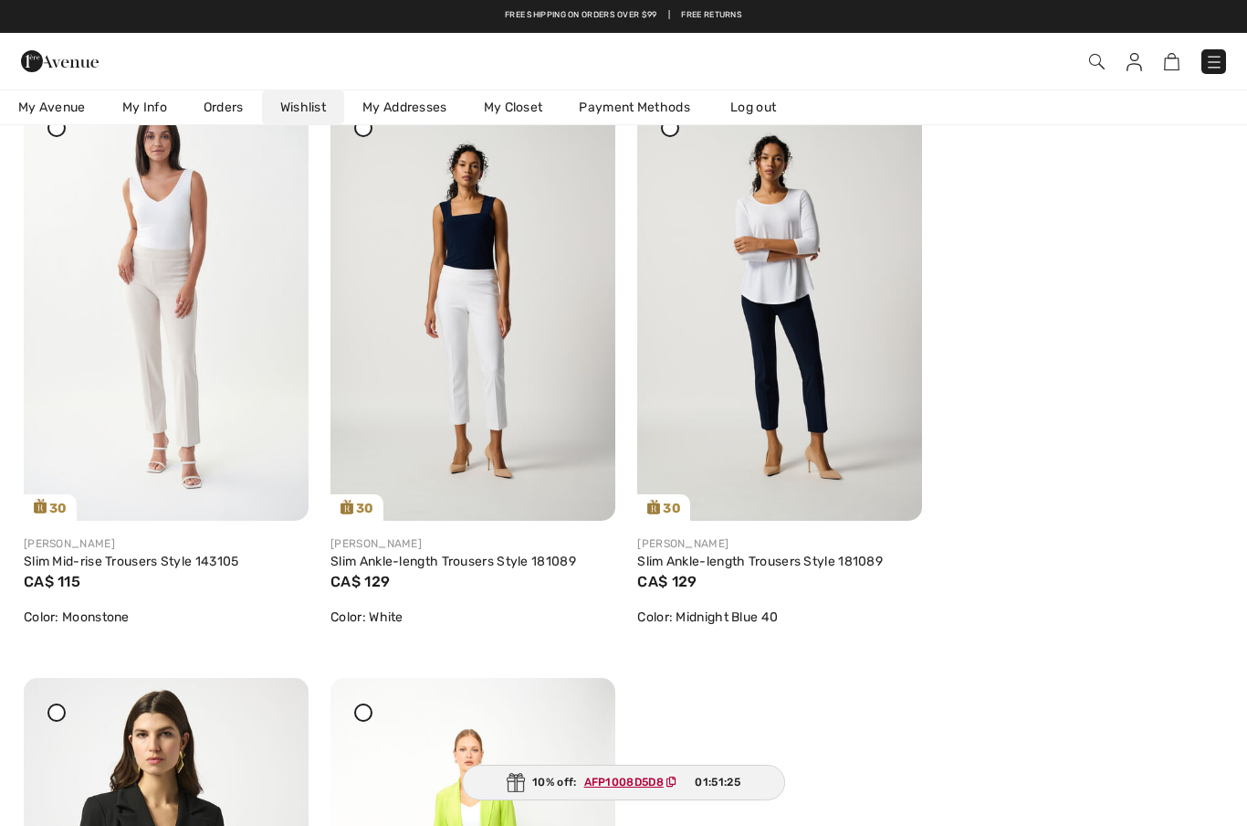
scroll to position [259, 0]
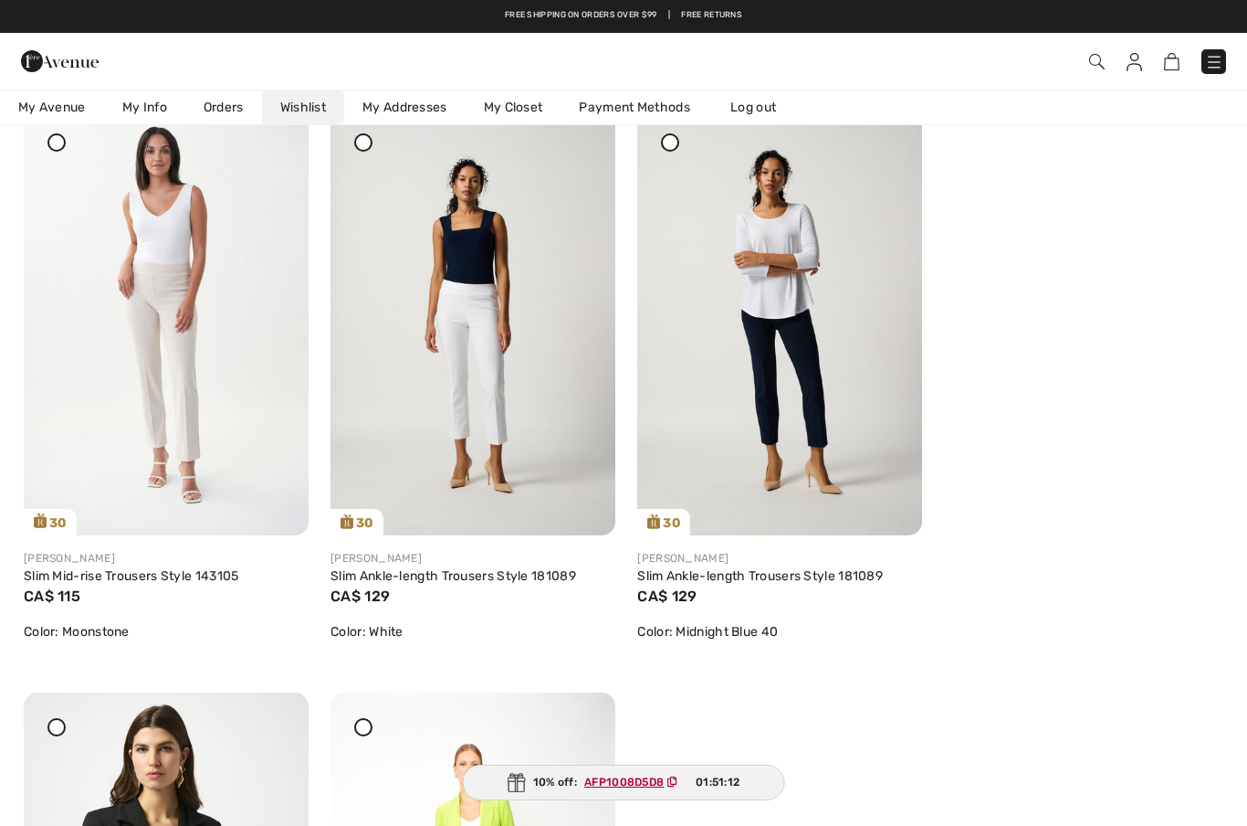
click at [890, 127] on icon at bounding box center [886, 120] width 11 height 13
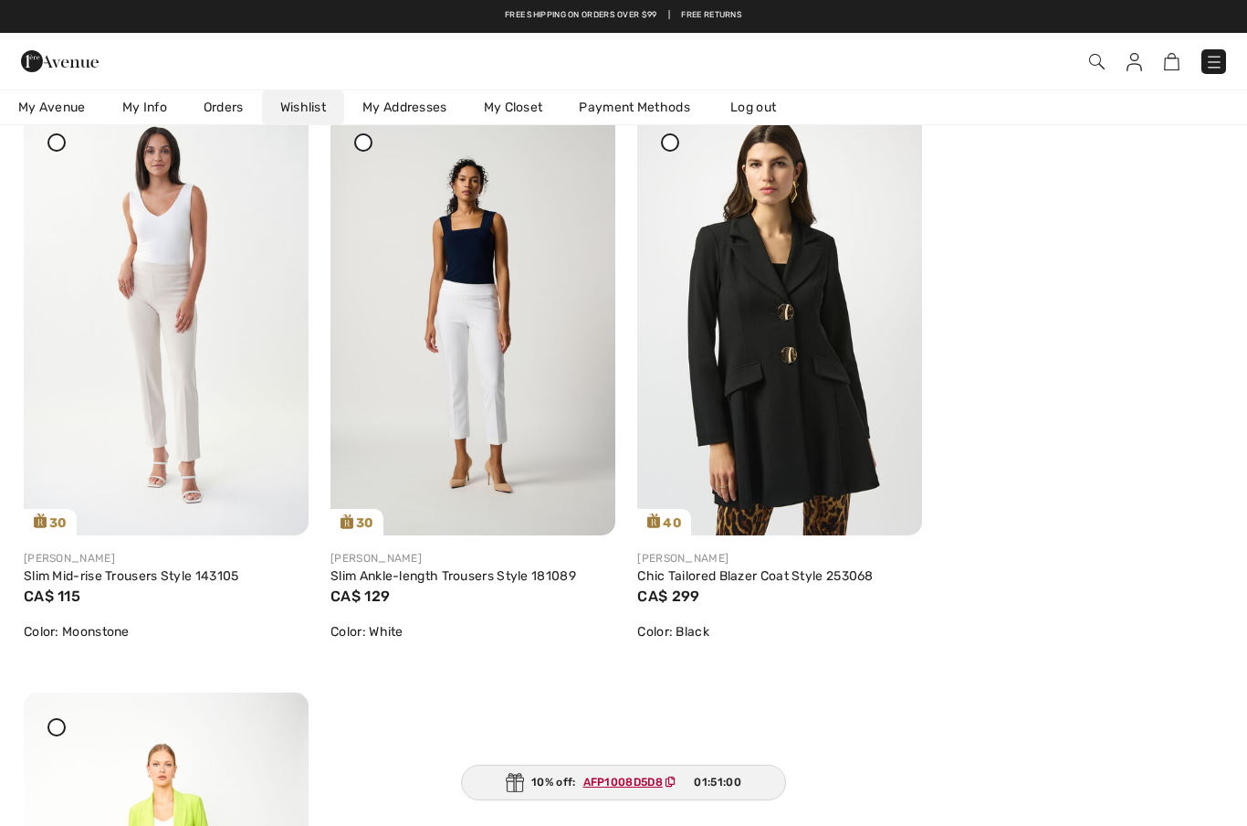
click at [478, 573] on link "Slim Ankle-length Trousers Style 181089" at bounding box center [454, 576] width 246 height 16
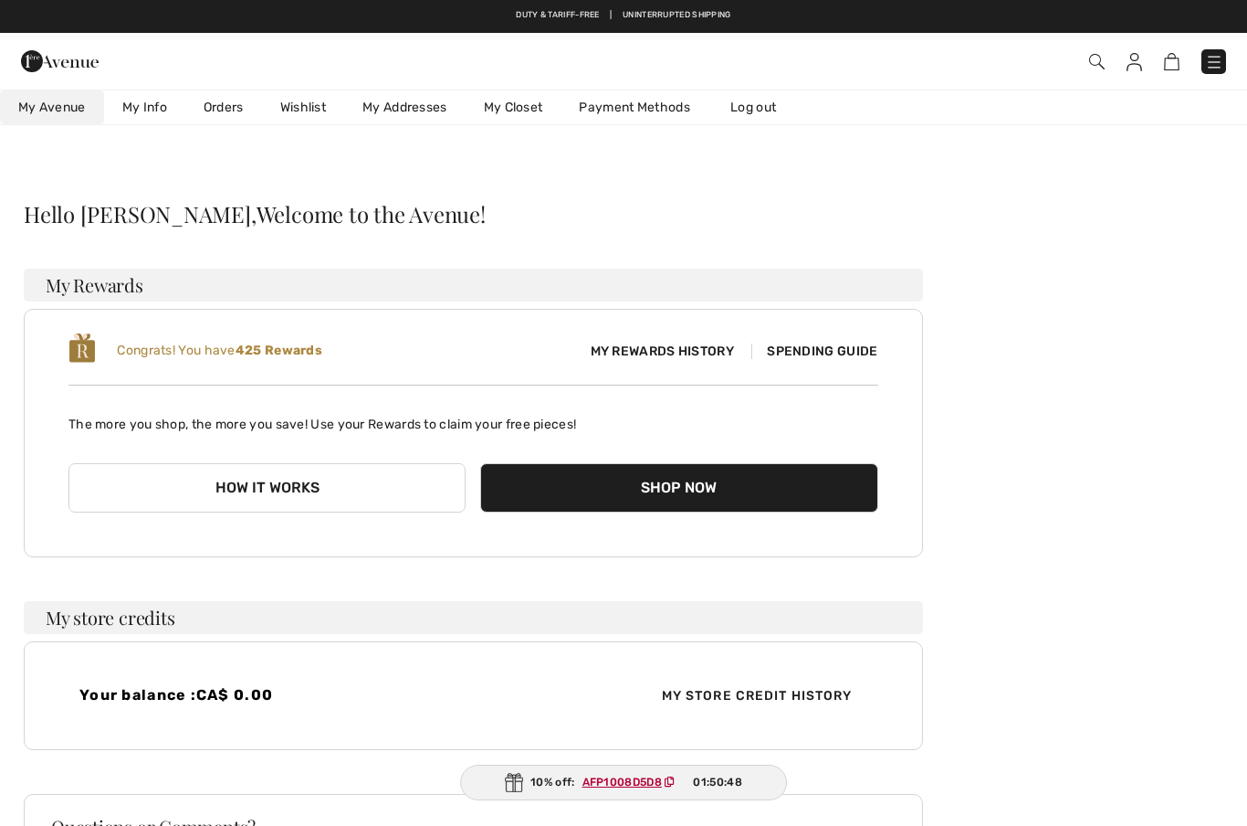
click at [301, 119] on link "Wishlist" at bounding box center [303, 107] width 82 height 34
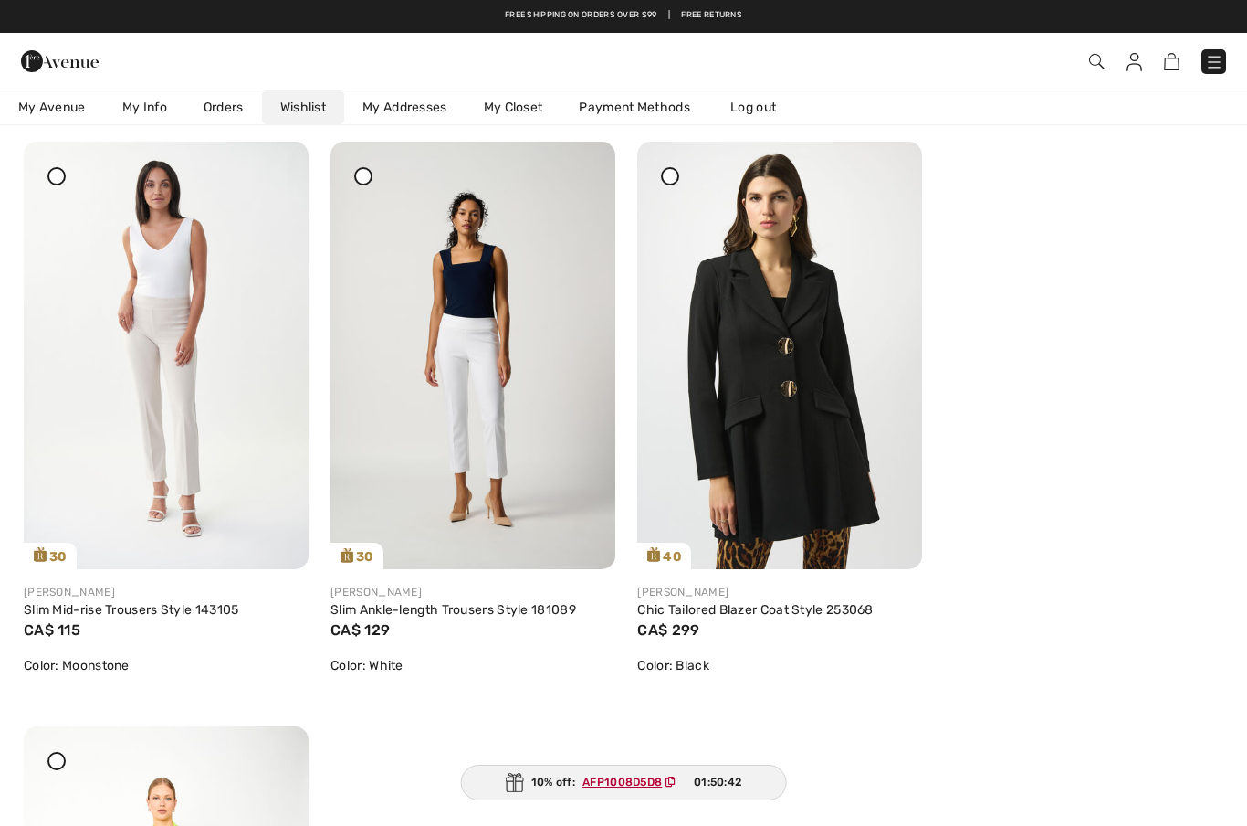
scroll to position [209, 0]
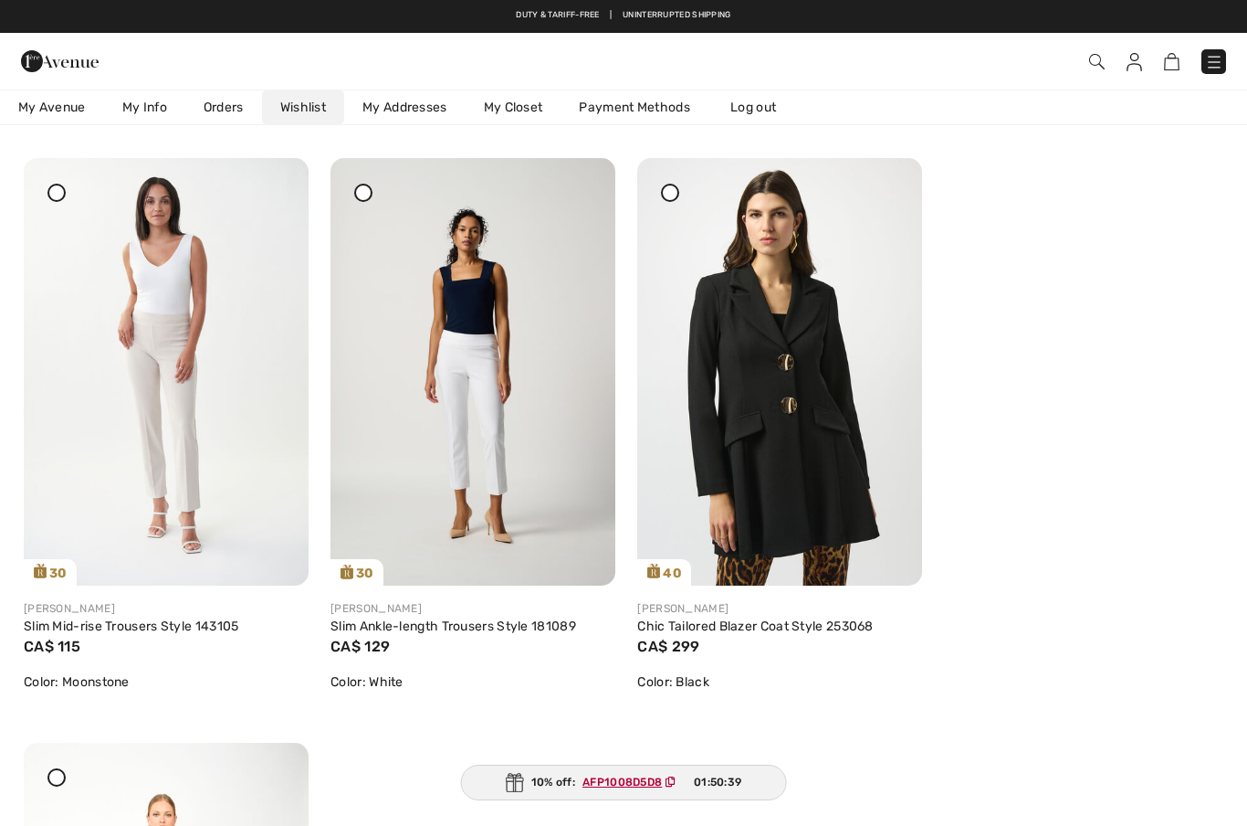
click at [589, 184] on div at bounding box center [580, 171] width 26 height 26
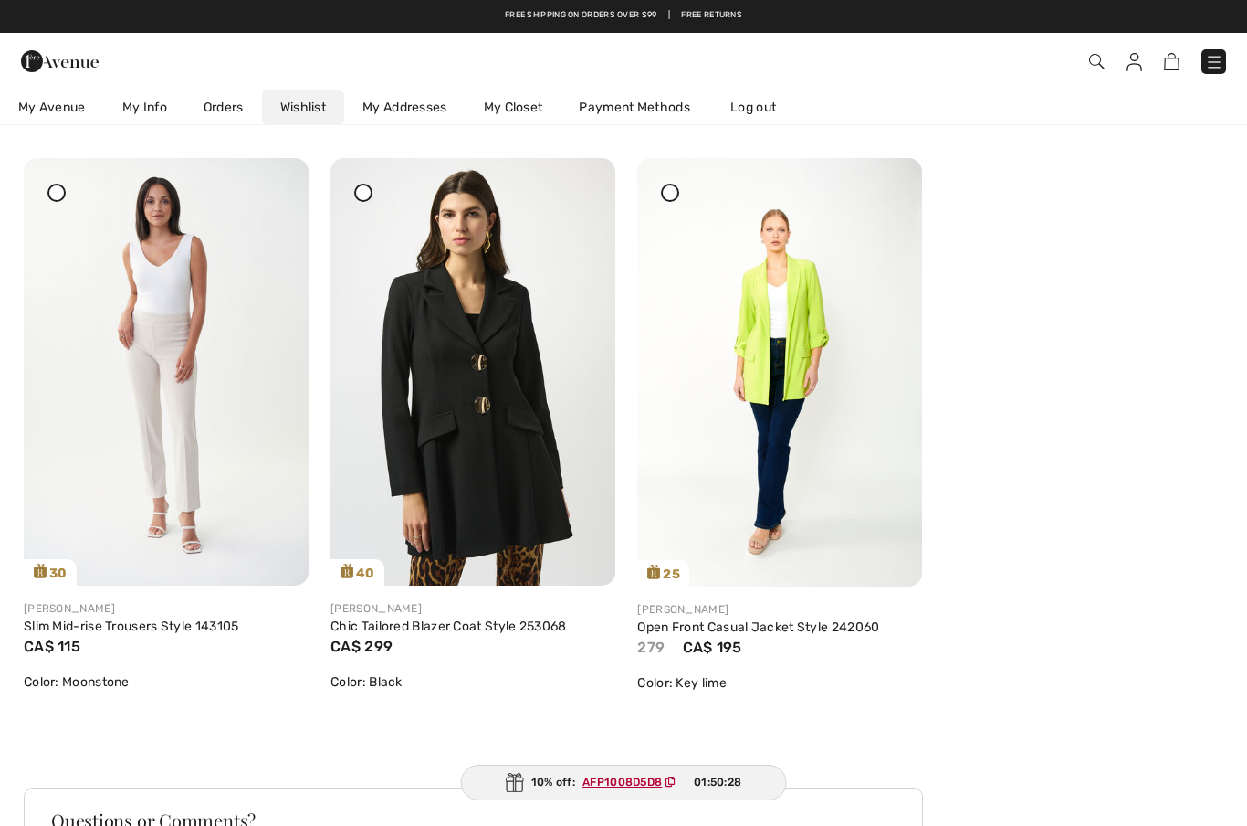
click at [276, 177] on icon at bounding box center [273, 170] width 11 height 13
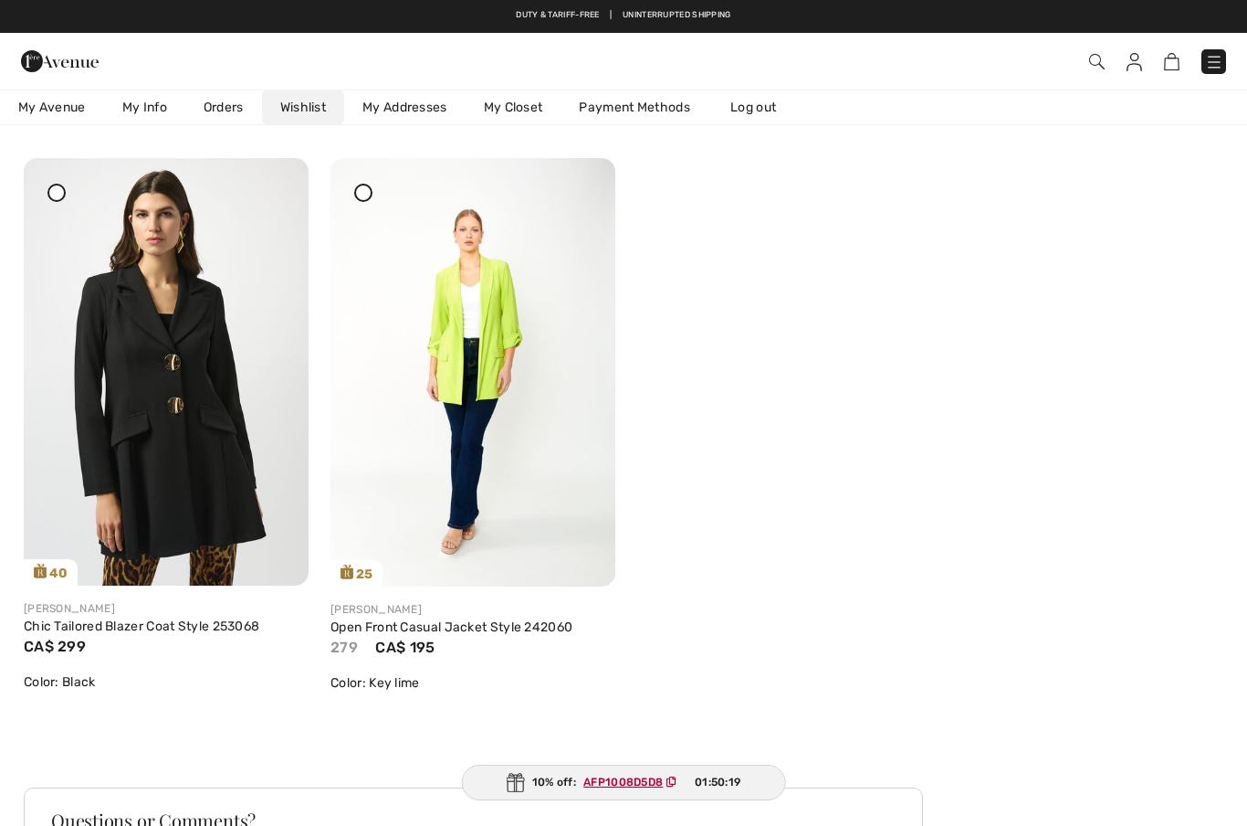
click at [583, 177] on icon at bounding box center [579, 170] width 11 height 13
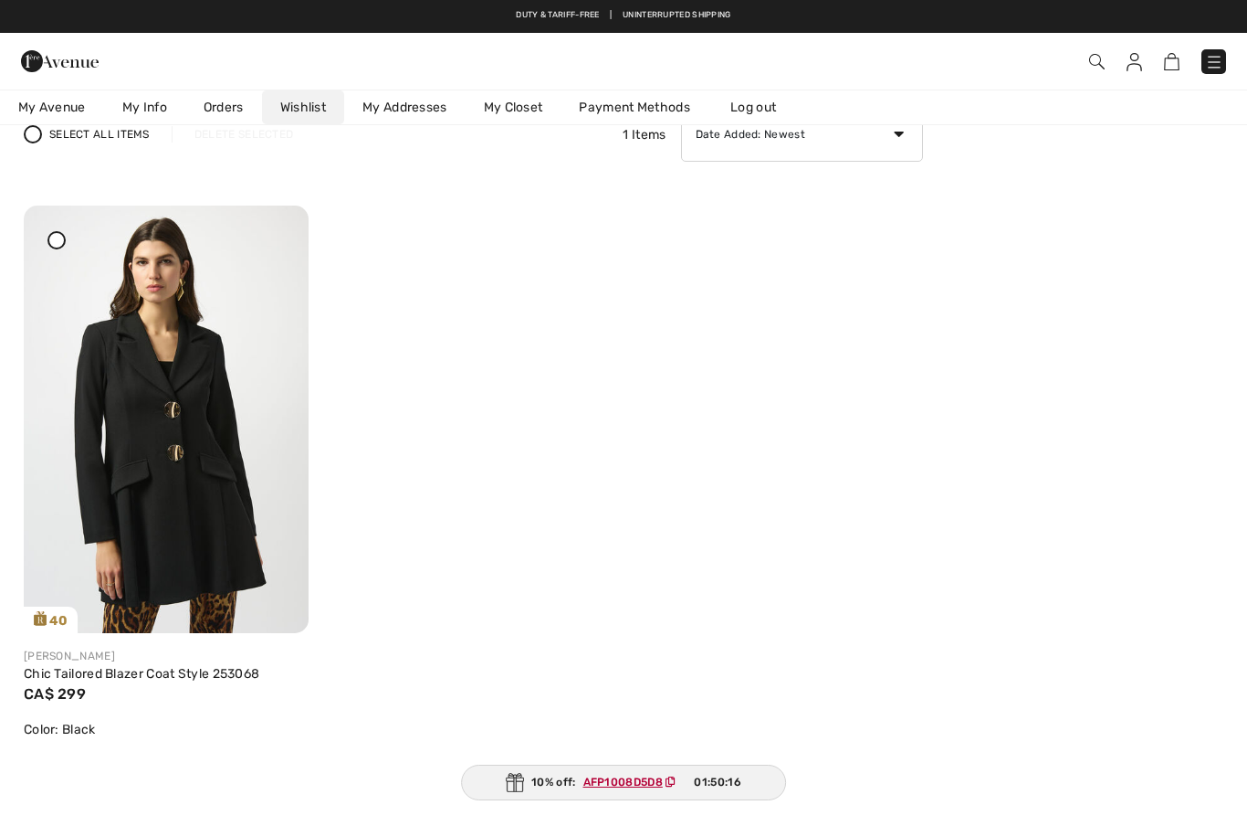
scroll to position [0, 0]
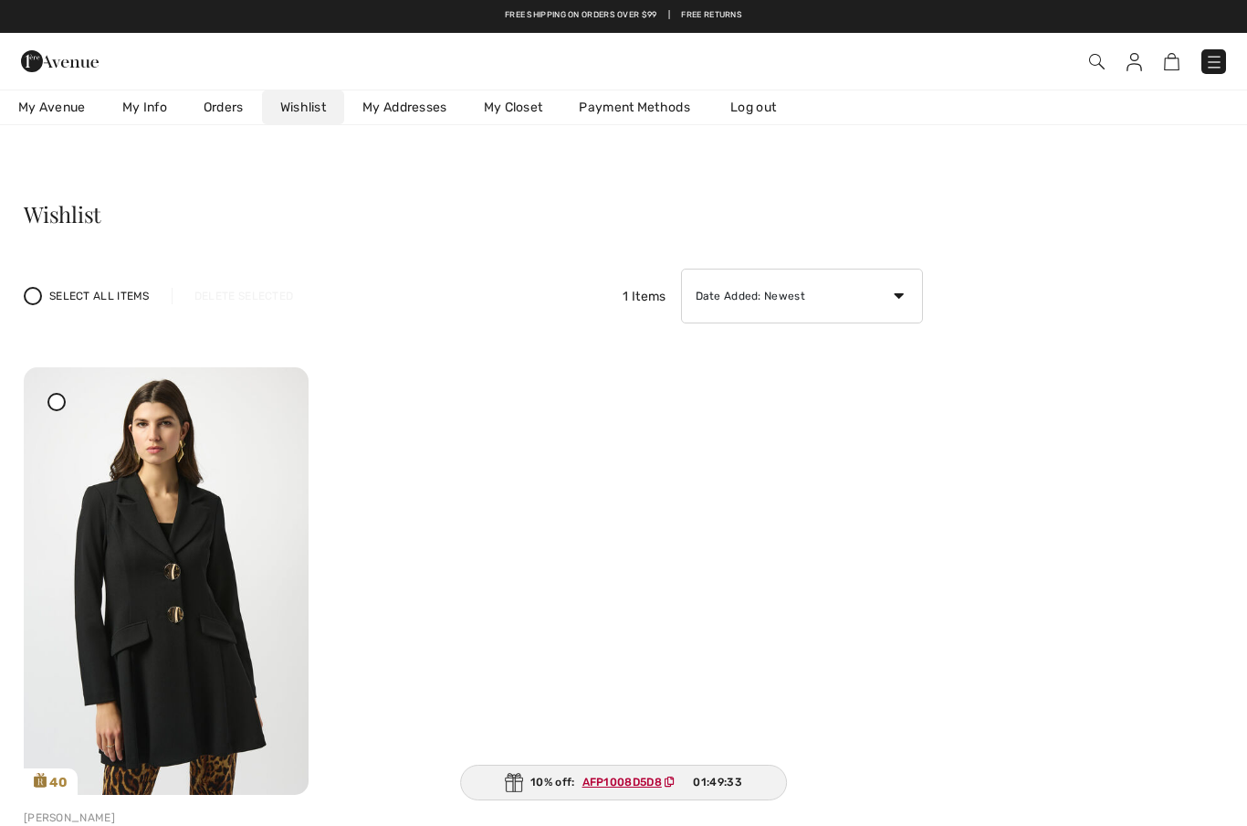
click at [506, 219] on h3 "Wishlist" at bounding box center [473, 214] width 899 height 22
click at [518, 106] on link "My Closet" at bounding box center [514, 107] width 96 height 34
